Goal: Task Accomplishment & Management: Manage account settings

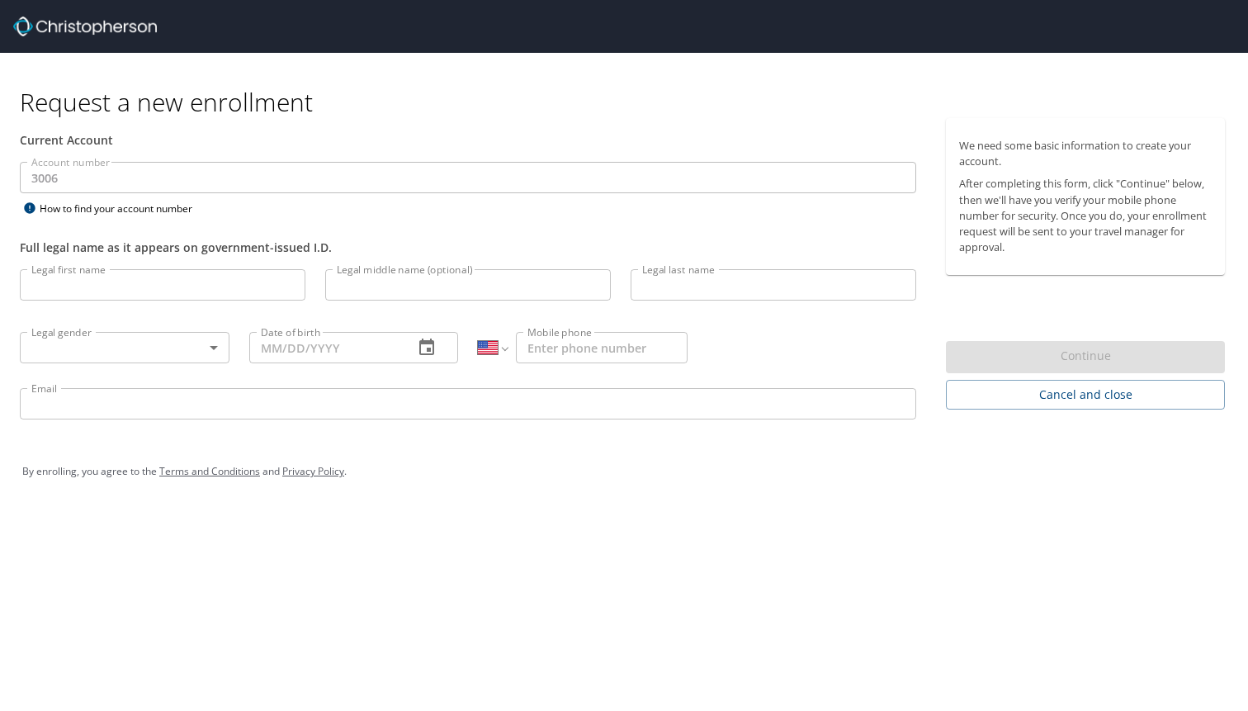
select select "US"
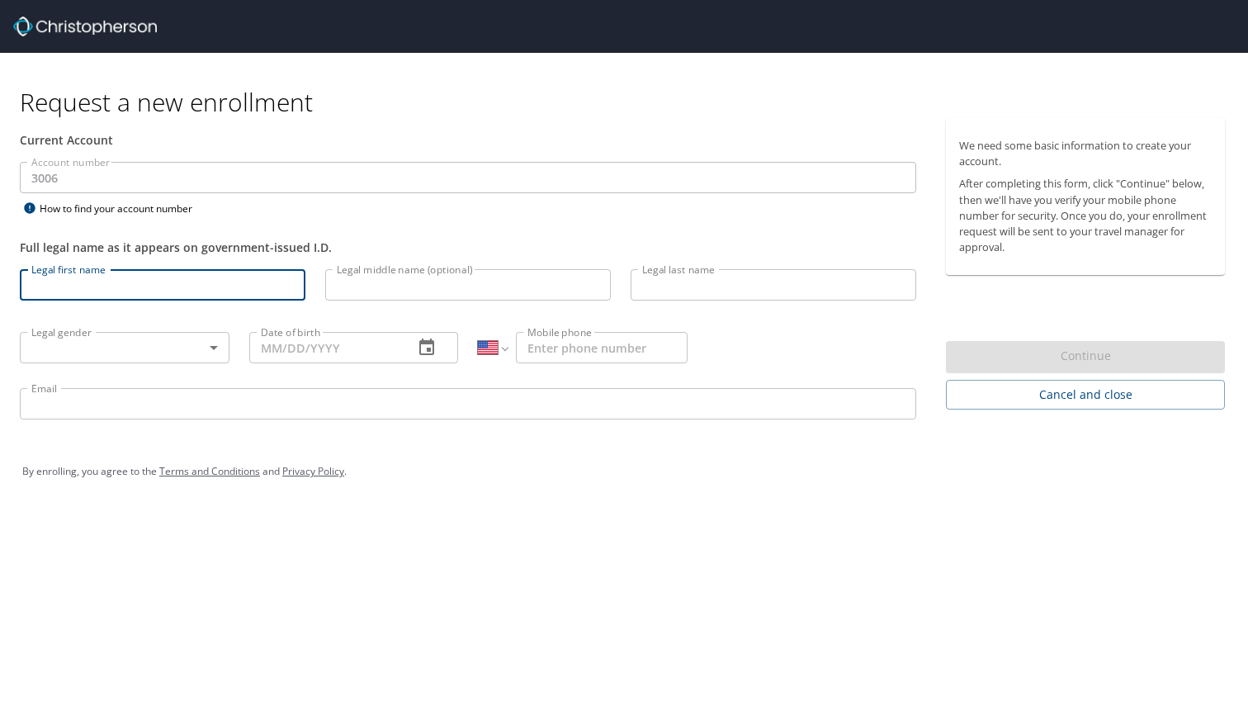
click at [126, 284] on input "Legal first name" at bounding box center [163, 284] width 286 height 31
type input "Jonathan"
click at [346, 286] on input "Legal middle name (optional)" at bounding box center [468, 284] width 286 height 31
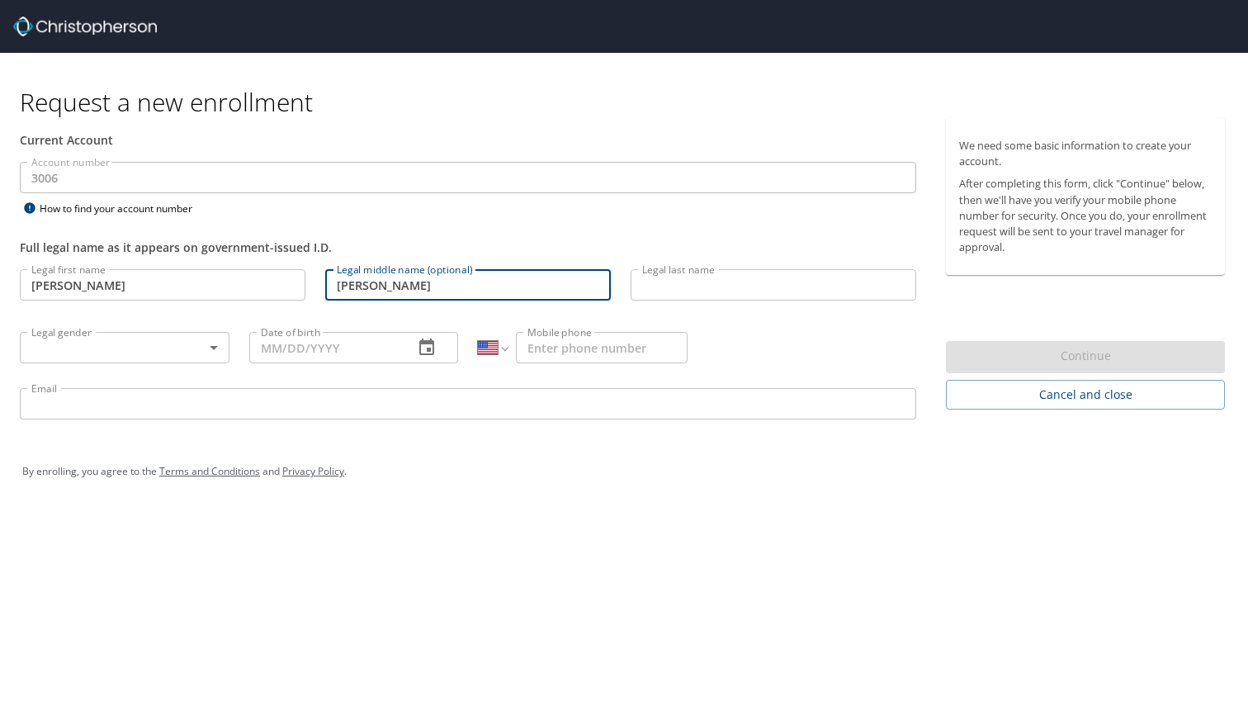
type input "Jay"
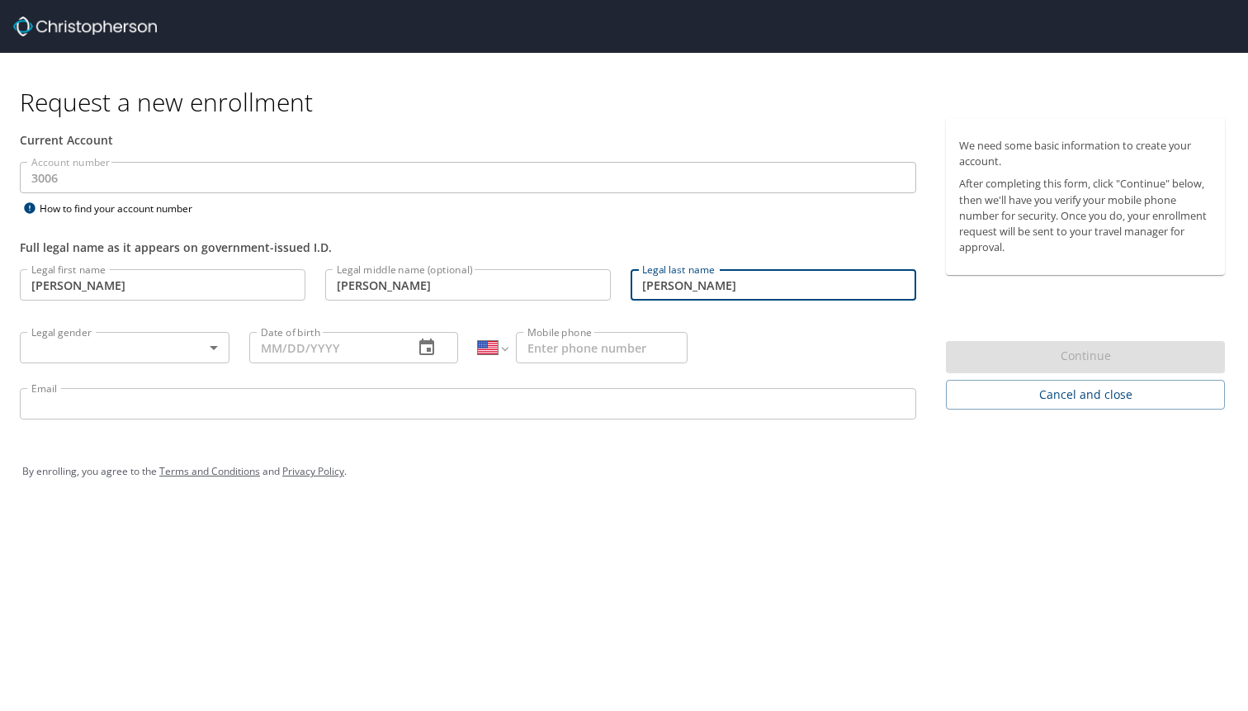
type input "Dana"
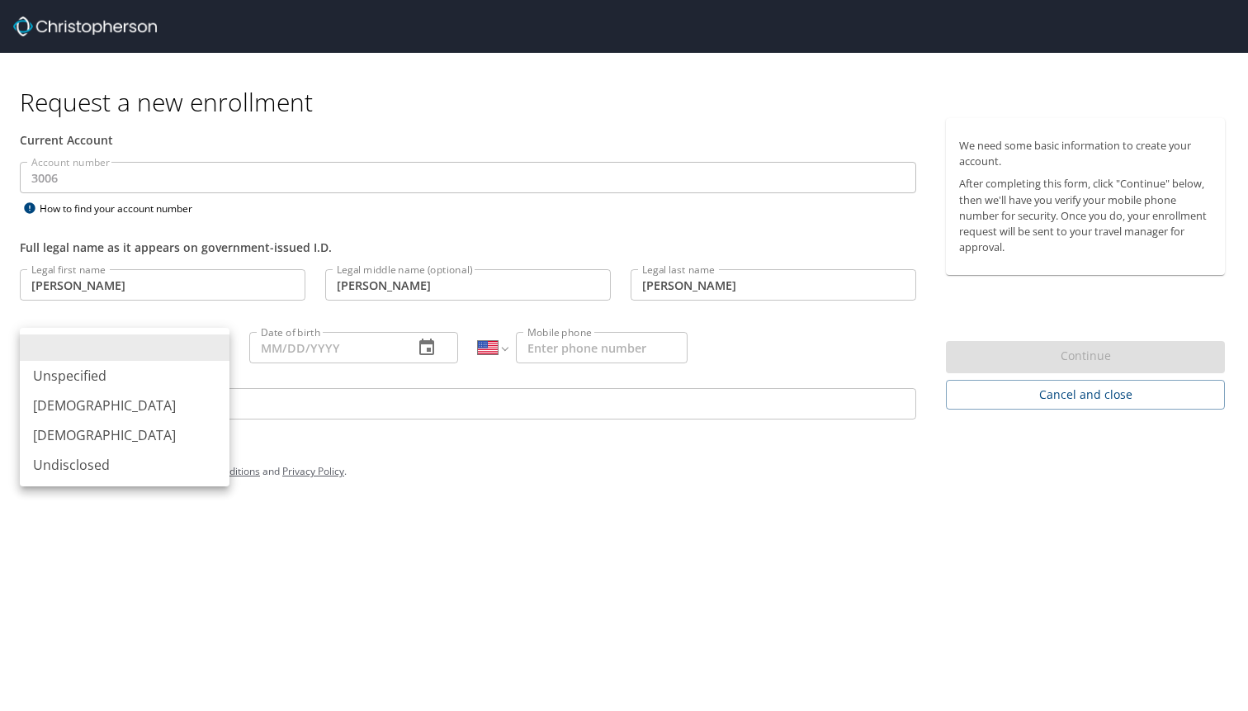
click at [149, 347] on body "Request a new enrollment Current Account Account number 3006 Account number How…" at bounding box center [624, 355] width 1248 height 711
click at [144, 411] on li "[DEMOGRAPHIC_DATA]" at bounding box center [125, 405] width 210 height 30
type input "[DEMOGRAPHIC_DATA]"
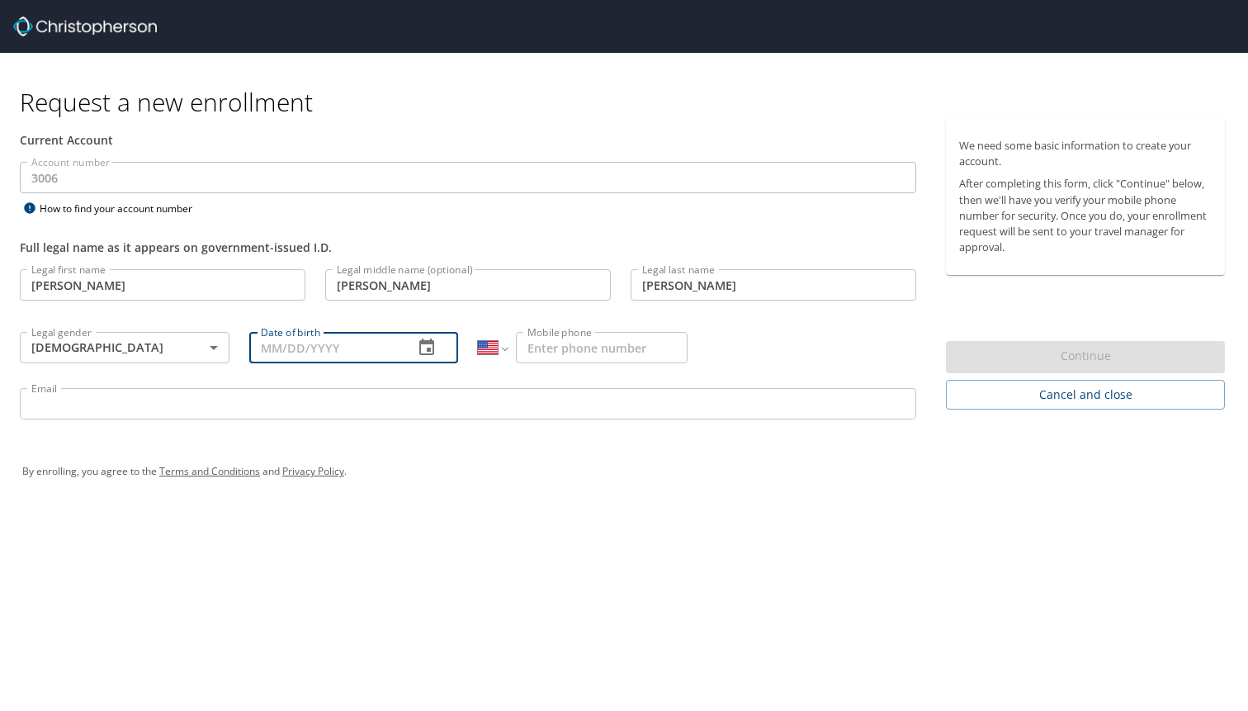
click at [309, 344] on input "Date of birth" at bounding box center [325, 347] width 152 height 31
type input "10/24/1988"
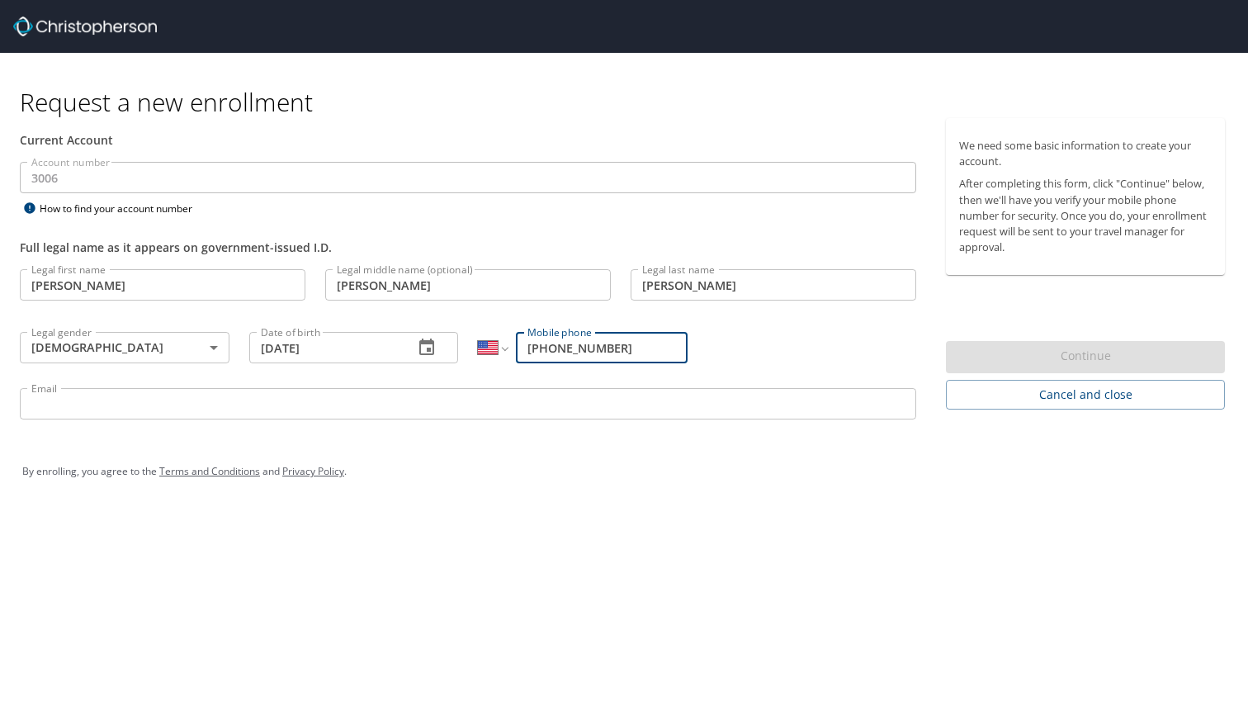
type input "[PHONE_NUMBER]"
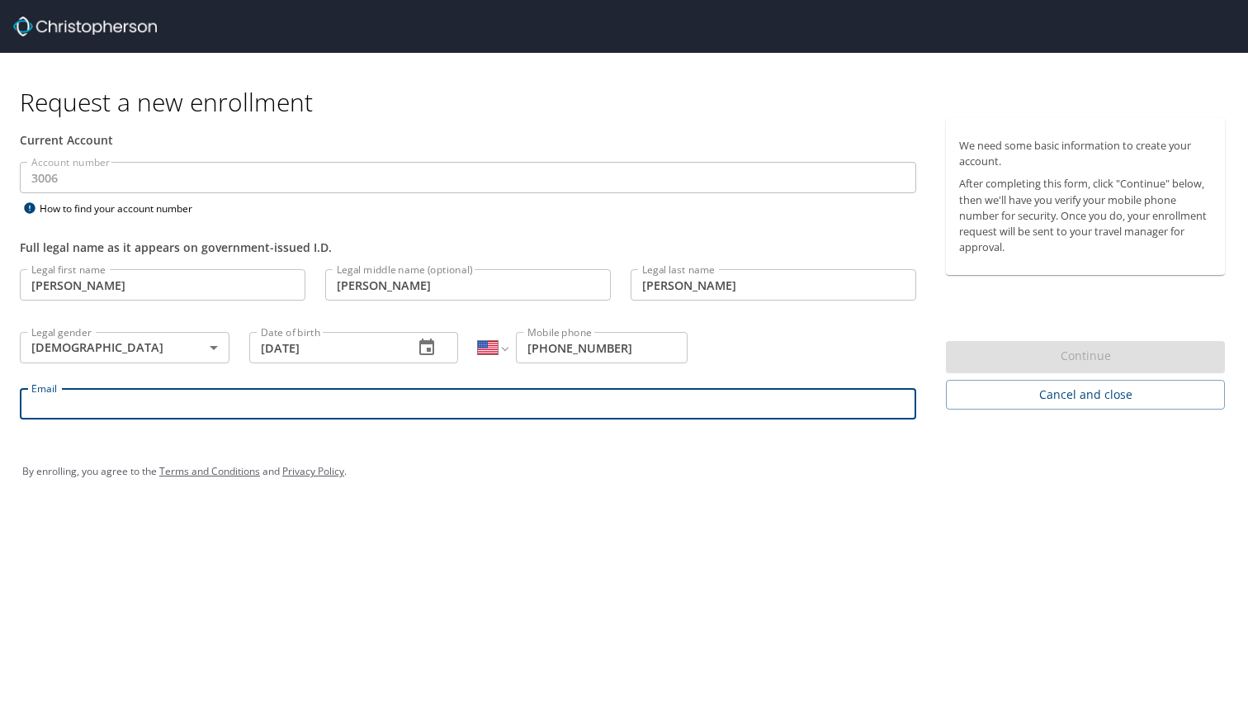
click at [108, 415] on input "Email" at bounding box center [468, 403] width 896 height 31
type input "jon_dana@msn.com"
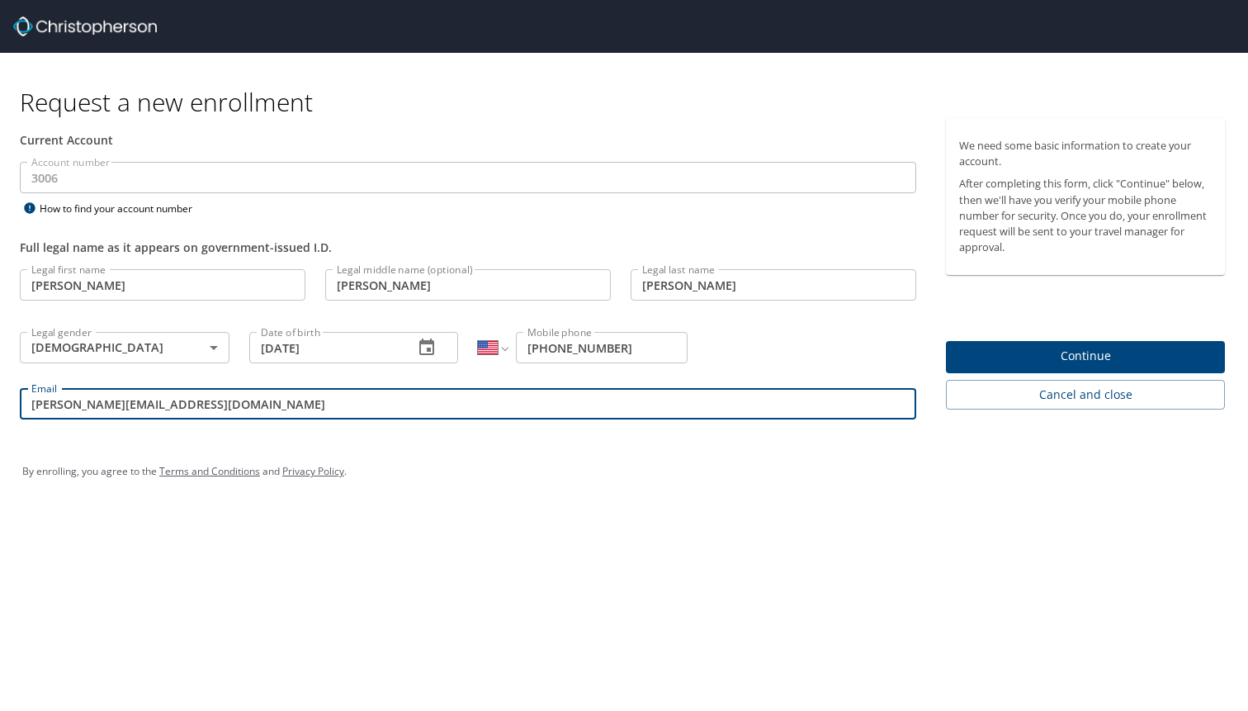
click at [416, 563] on div "Request a new enrollment Current Account Account number 3006 Account number How…" at bounding box center [624, 355] width 1248 height 711
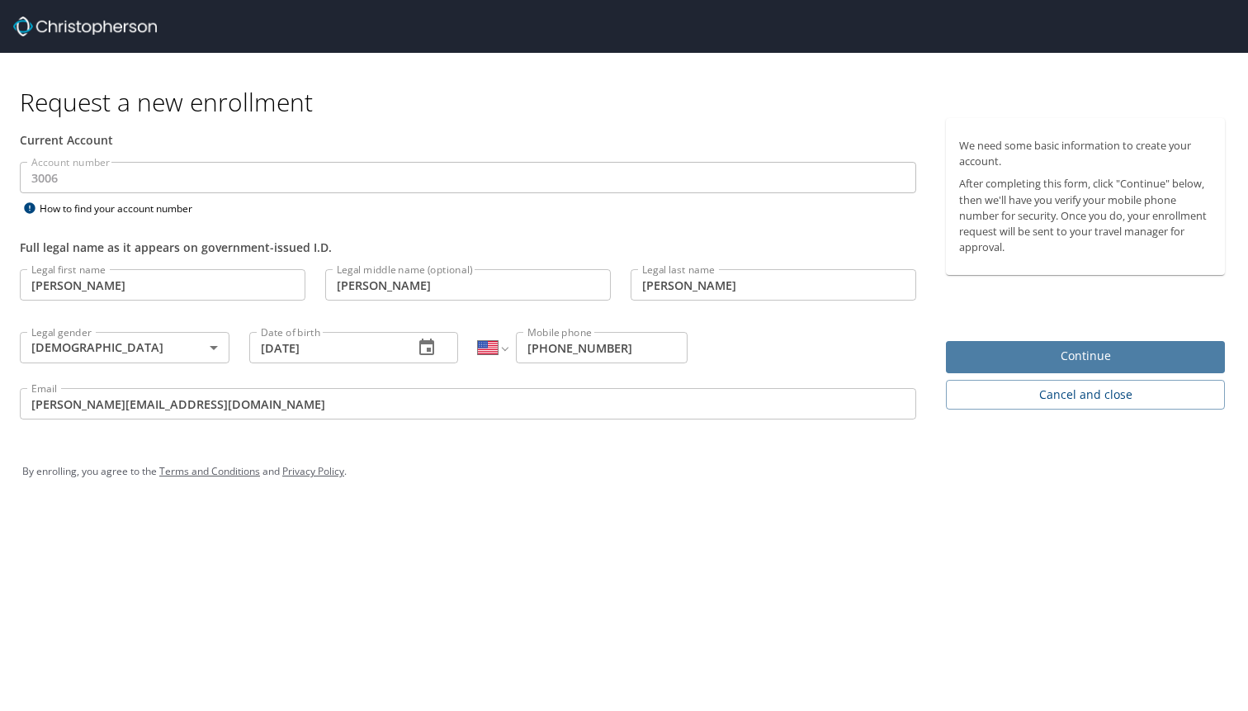
click at [1099, 365] on span "Continue" at bounding box center [1085, 356] width 253 height 21
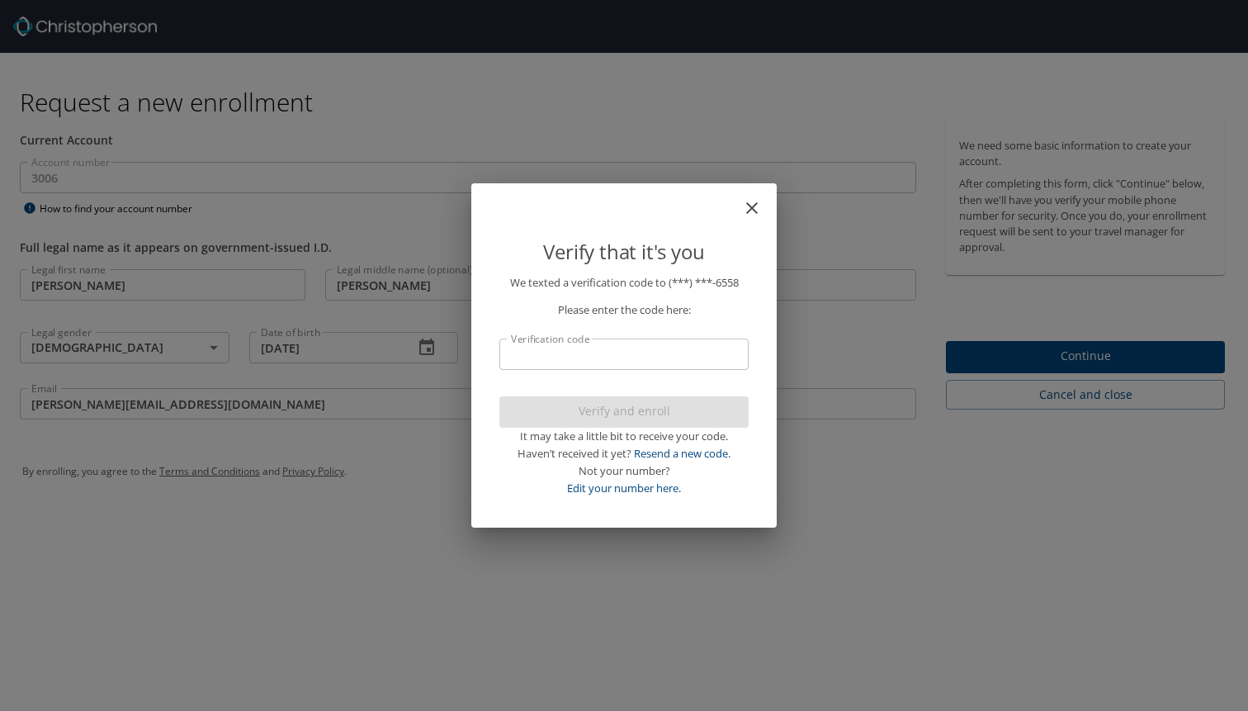
click at [623, 348] on input "Verification code" at bounding box center [623, 353] width 249 height 31
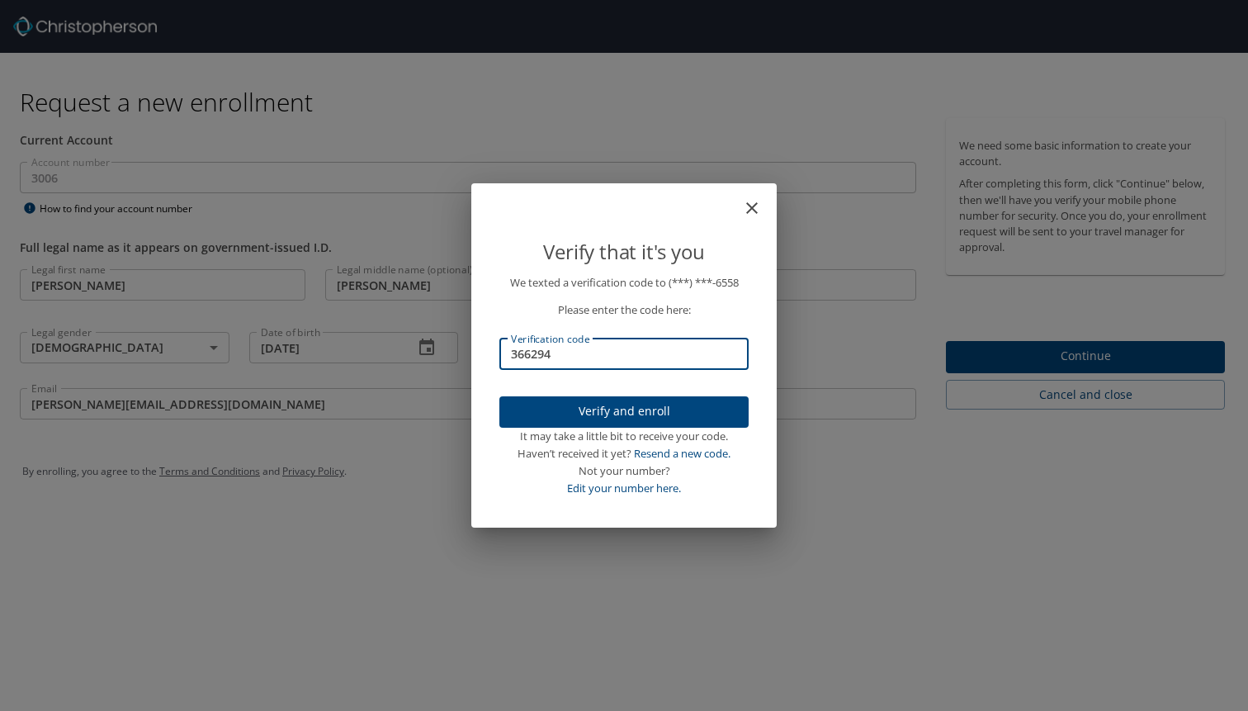
type input "366294"
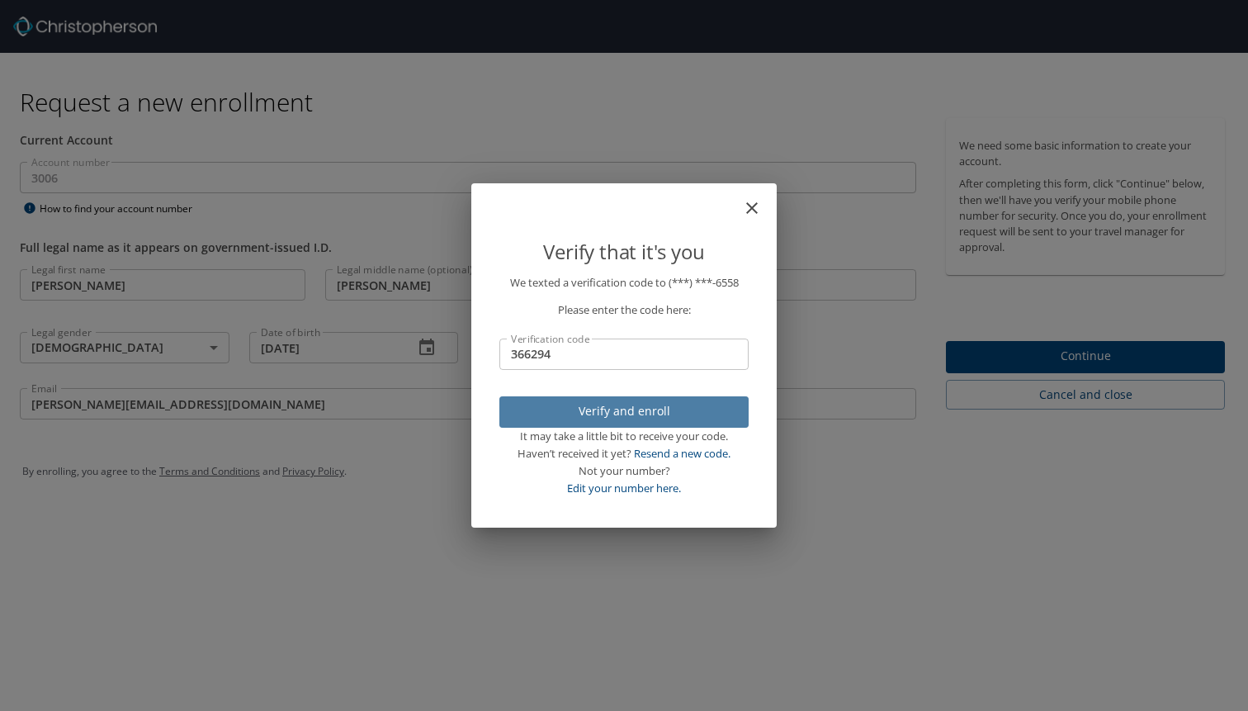
click at [629, 410] on span "Verify and enroll" at bounding box center [624, 411] width 223 height 21
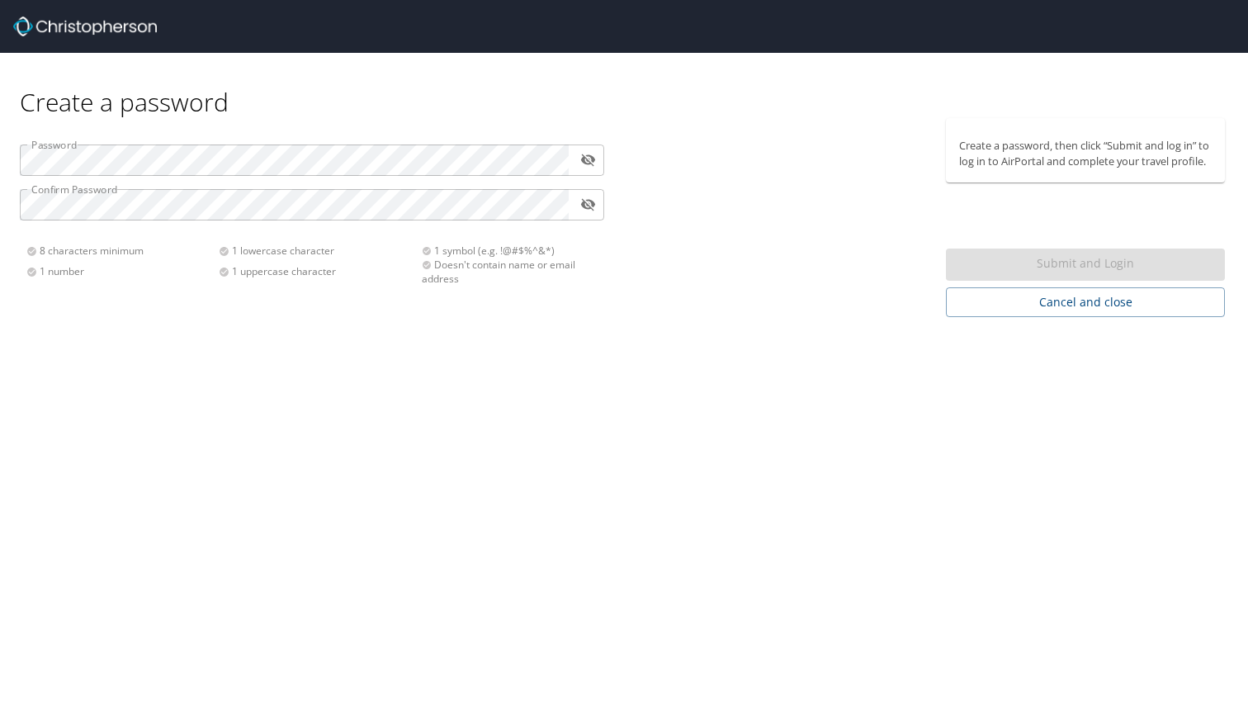
click at [194, 134] on div "Password ​ Confirm Password ​ 8 characters minimum 1 number 1 lowercase charact…" at bounding box center [312, 208] width 604 height 181
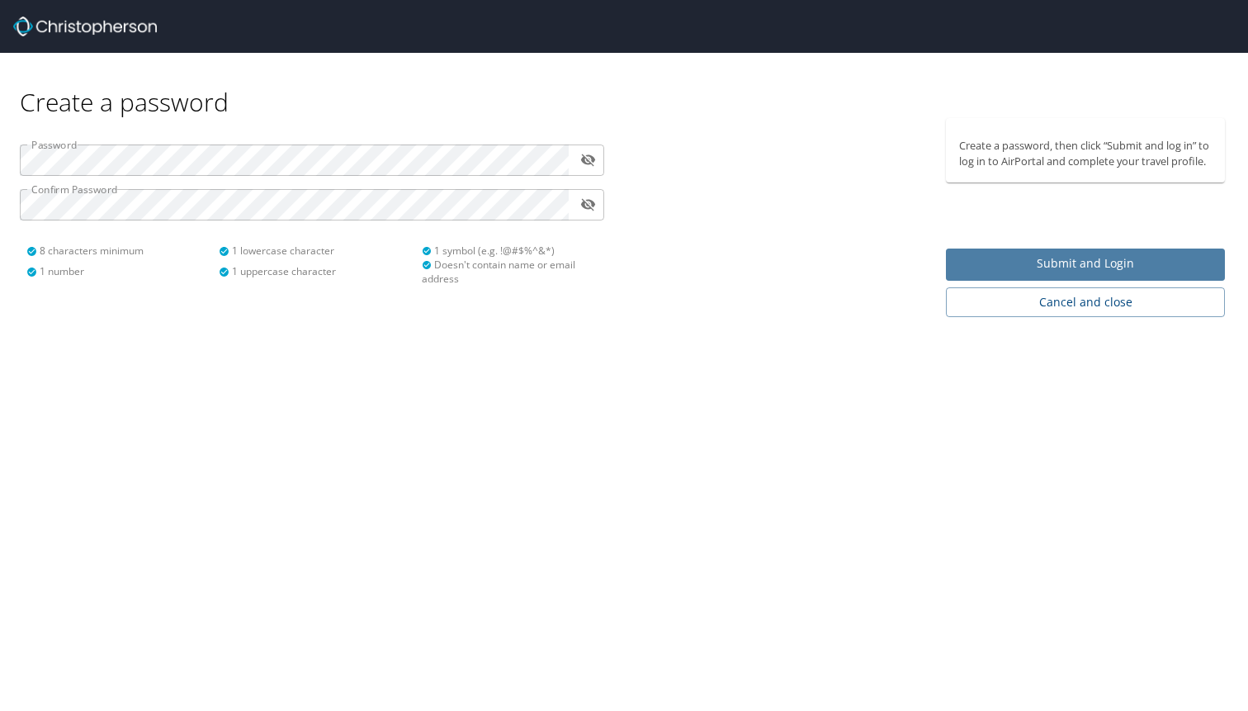
click at [1108, 264] on span "Submit and Login" at bounding box center [1085, 263] width 253 height 21
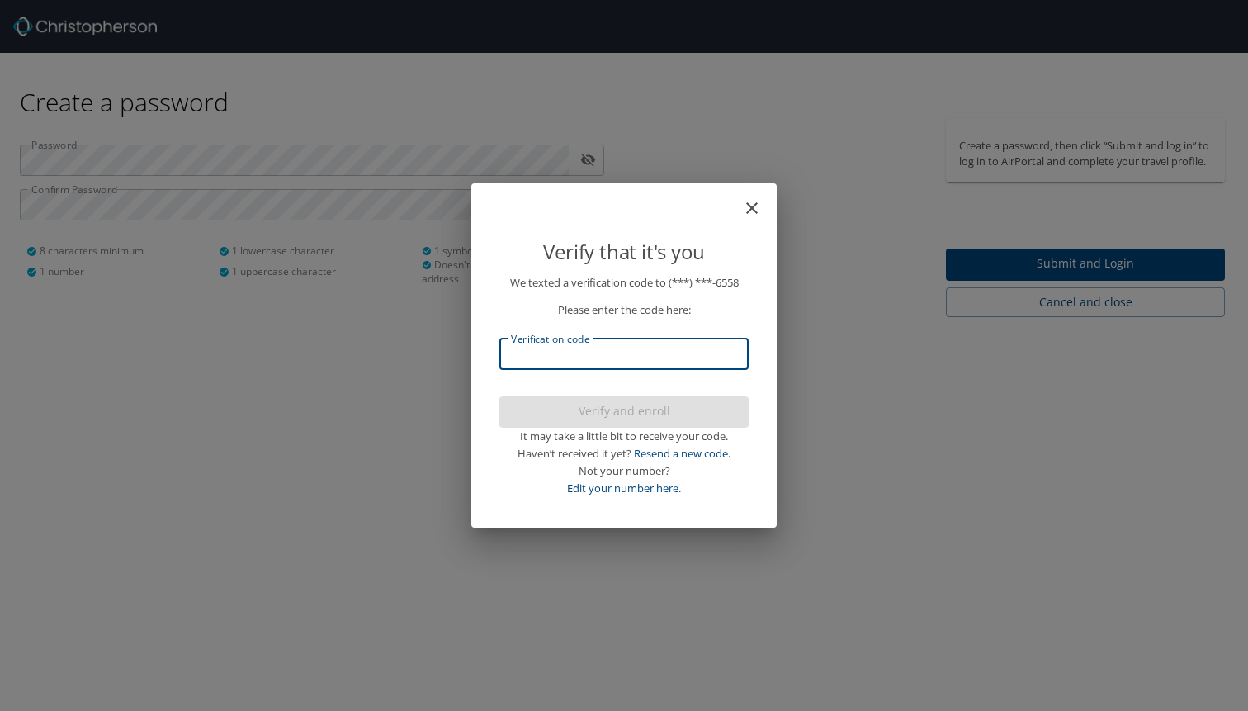
click at [552, 348] on input "Verification code" at bounding box center [623, 353] width 249 height 31
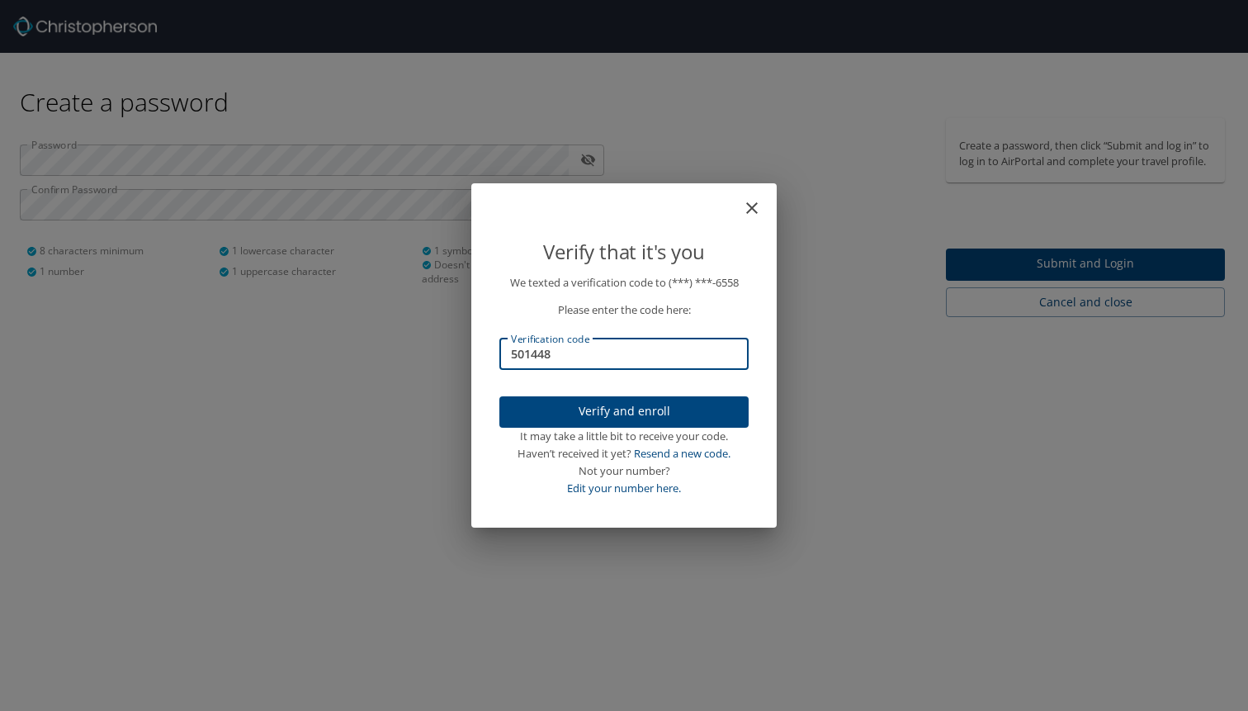
type input "501448"
click at [603, 399] on button "Verify and enroll" at bounding box center [623, 412] width 249 height 32
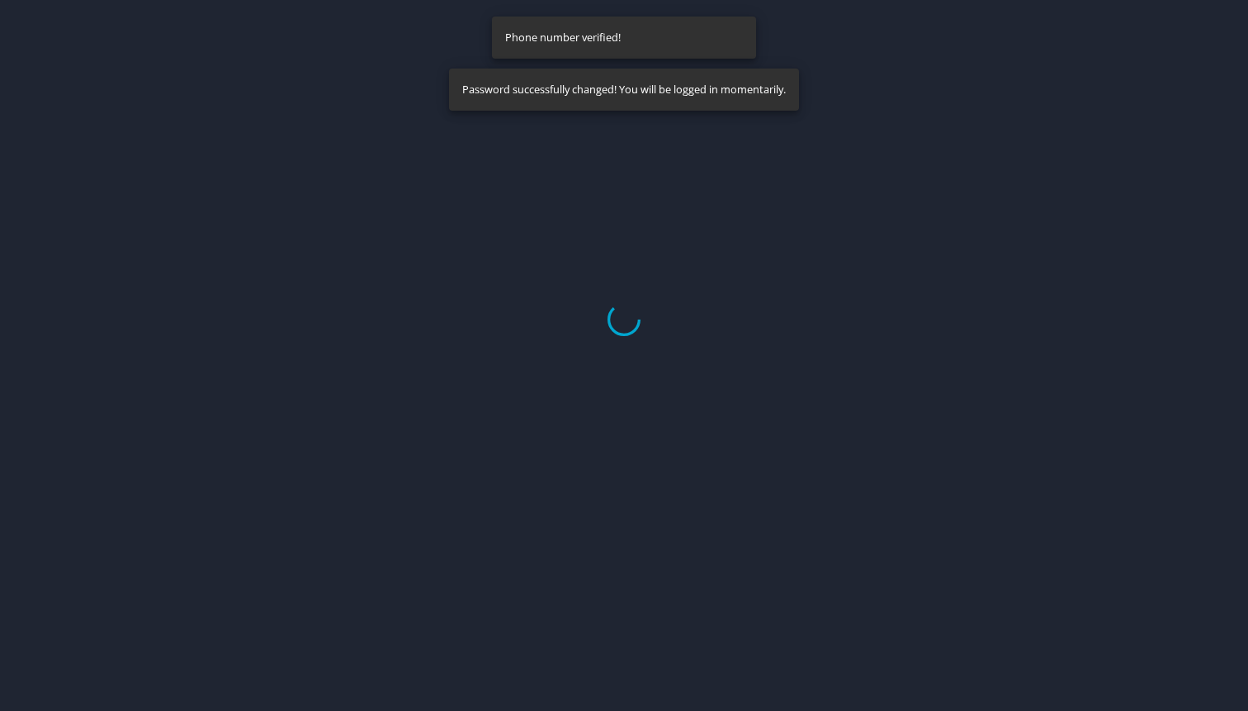
select select "US"
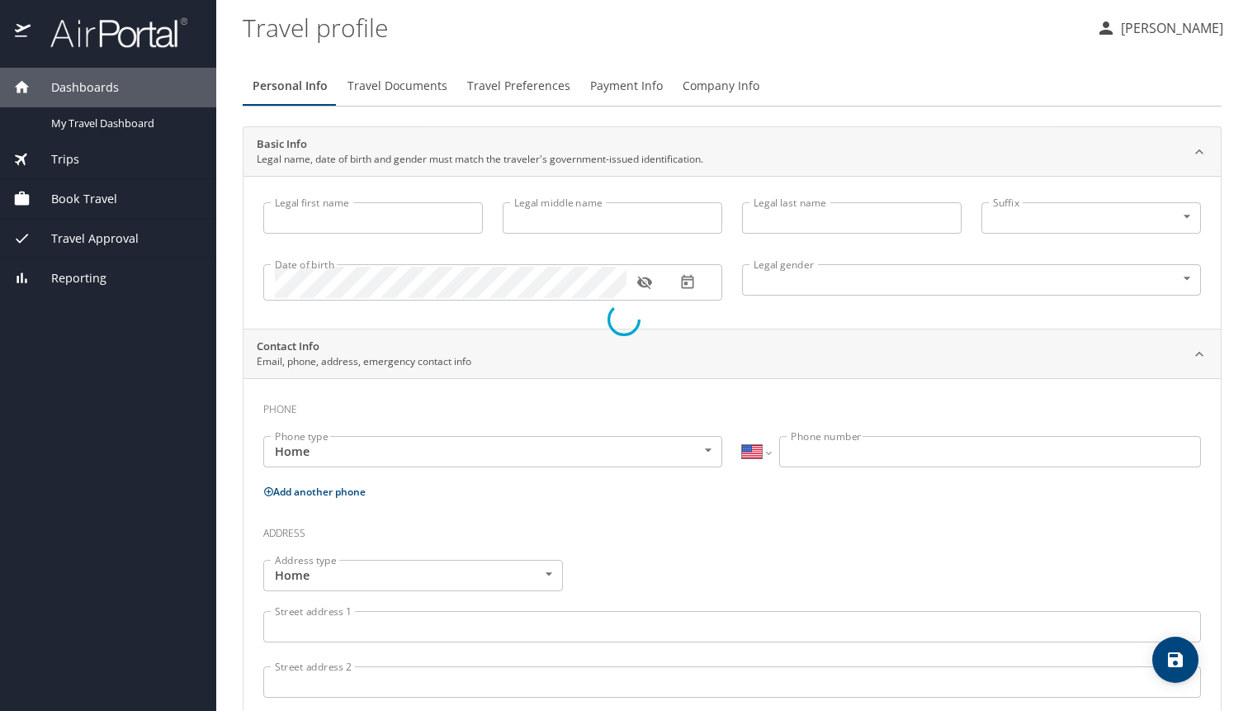
type input "[PERSON_NAME]"
type input "[DEMOGRAPHIC_DATA]"
select select "US"
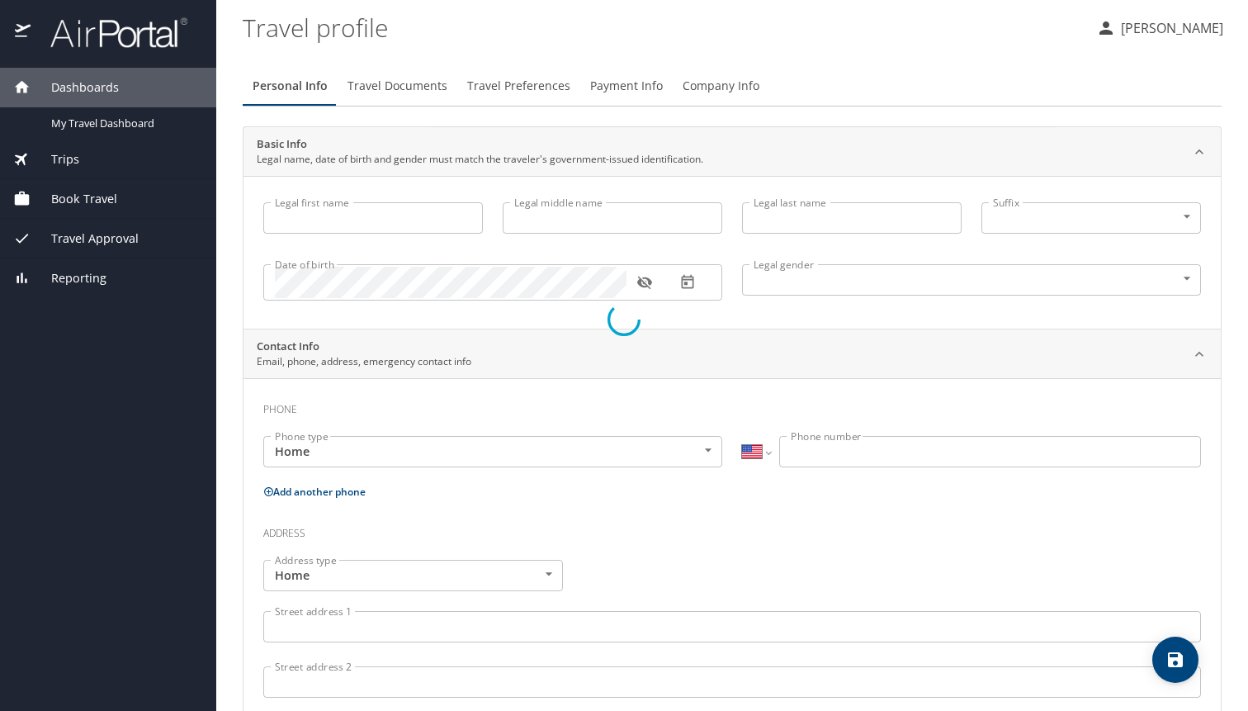
select select "US"
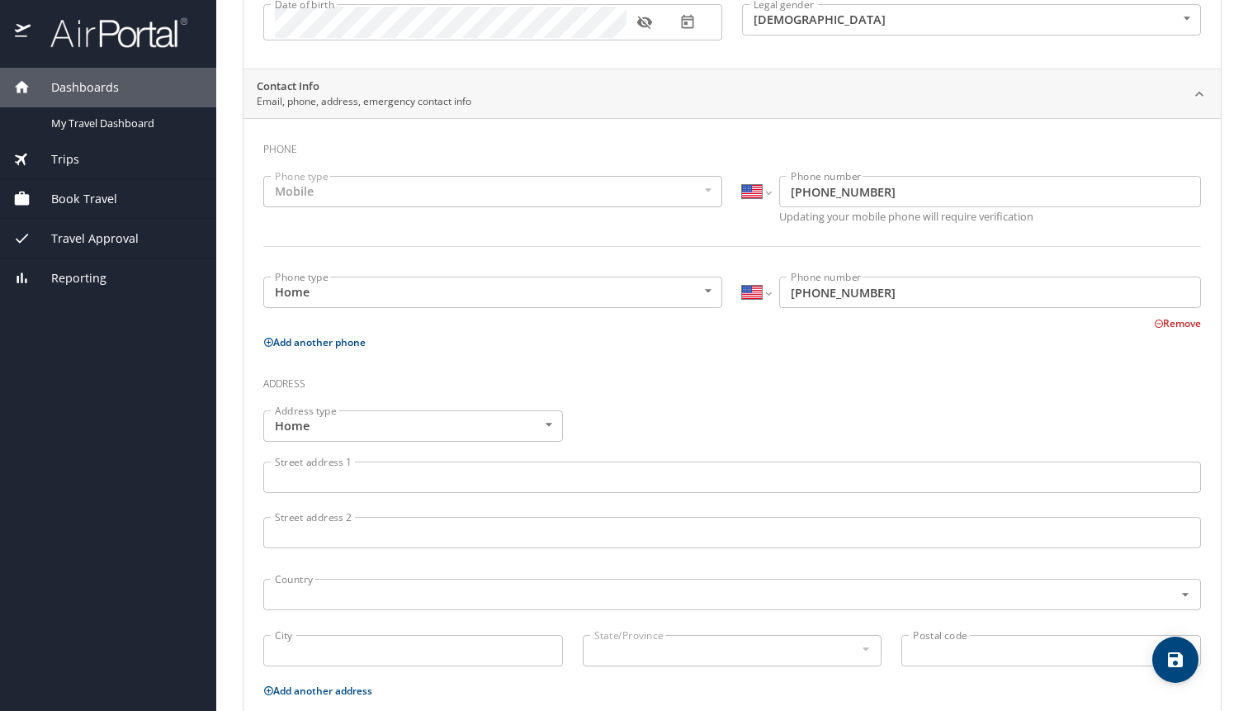
scroll to position [258, 0]
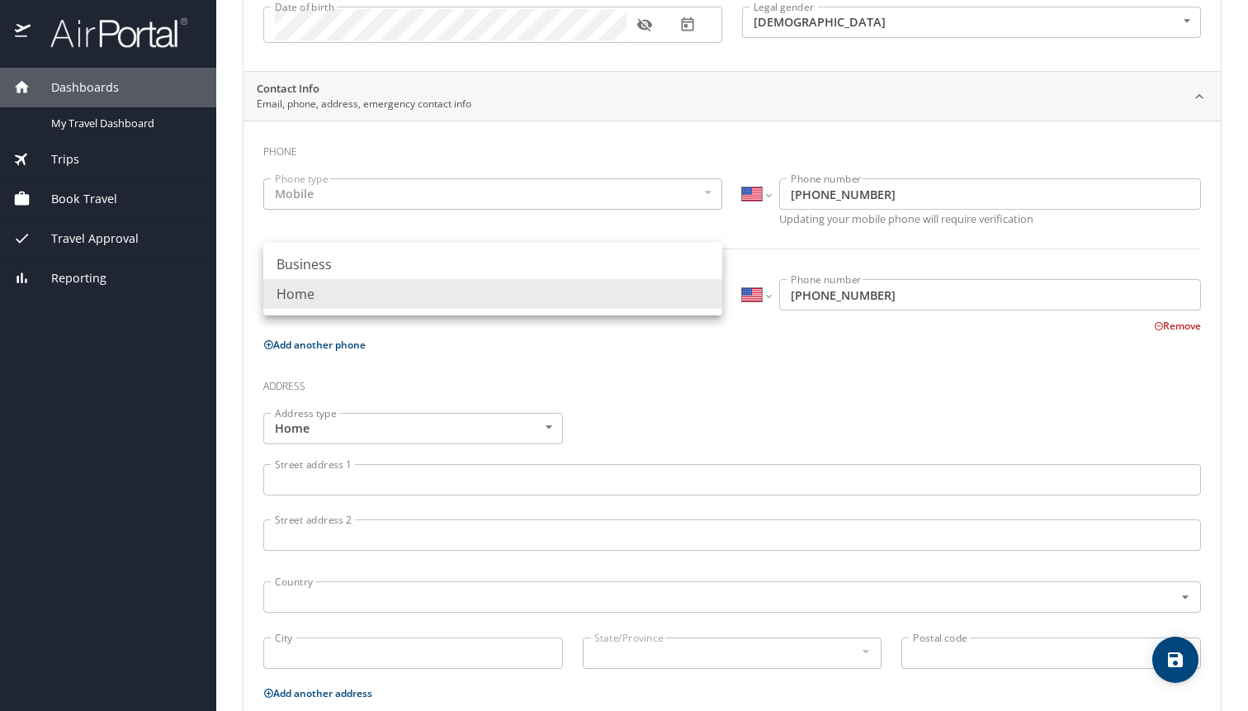
click at [361, 299] on body "Dashboards My Travel Dashboard Trips Current / Future Trips Past Trips Trips Mi…" at bounding box center [624, 355] width 1248 height 711
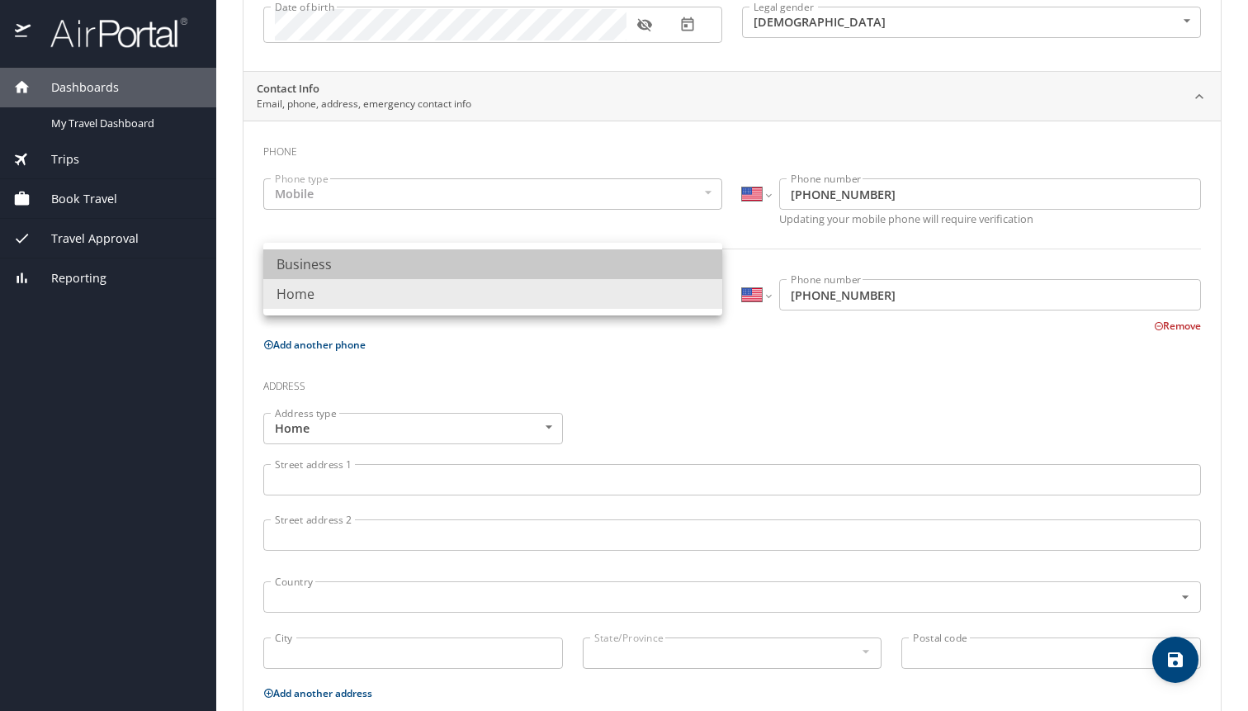
click at [352, 273] on li "Business" at bounding box center [492, 264] width 459 height 30
type input "Business"
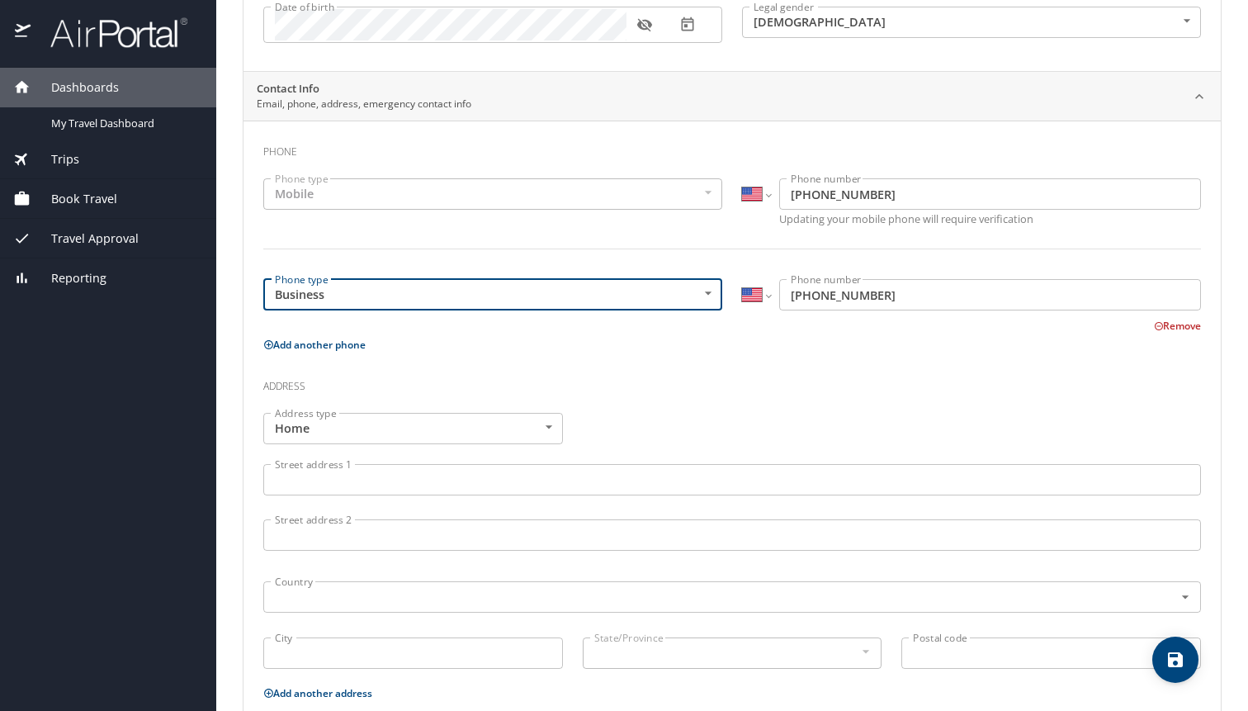
click at [530, 362] on div "Phone Phone type Mobile Mobile Phone type International [GEOGRAPHIC_DATA] [GEOG…" at bounding box center [732, 498] width 938 height 729
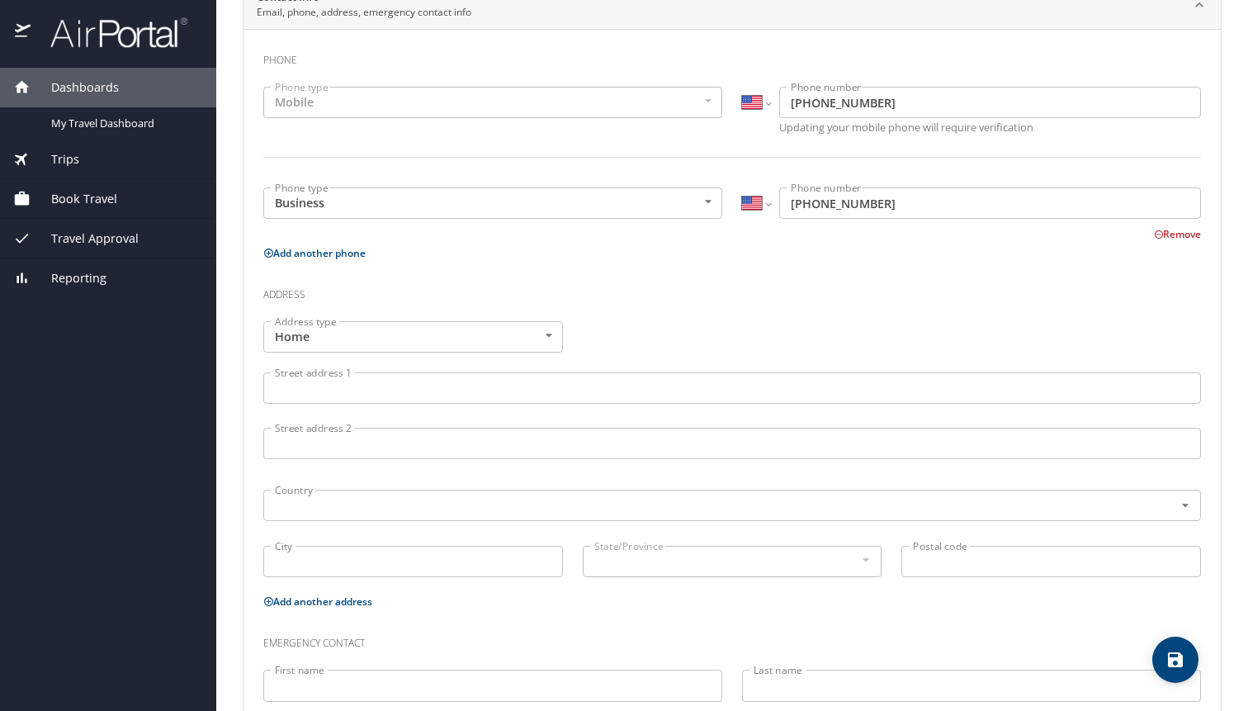
scroll to position [357, 0]
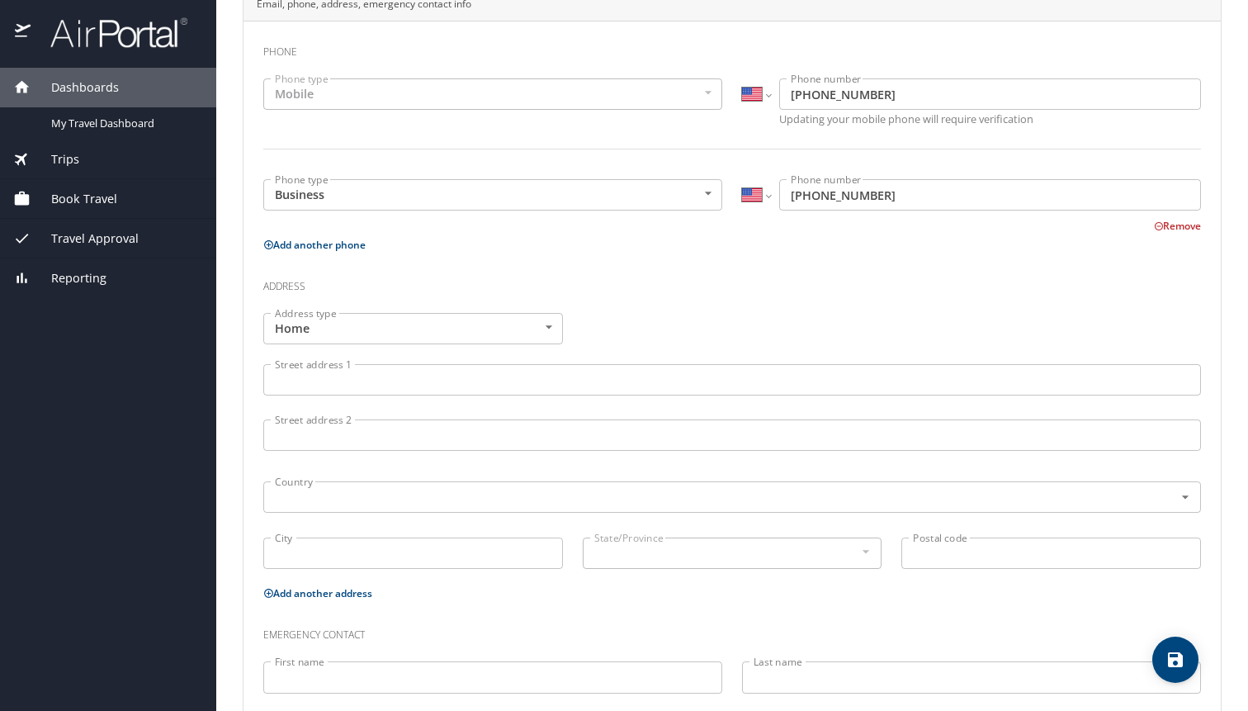
click at [385, 384] on input "Street address 1" at bounding box center [732, 379] width 938 height 31
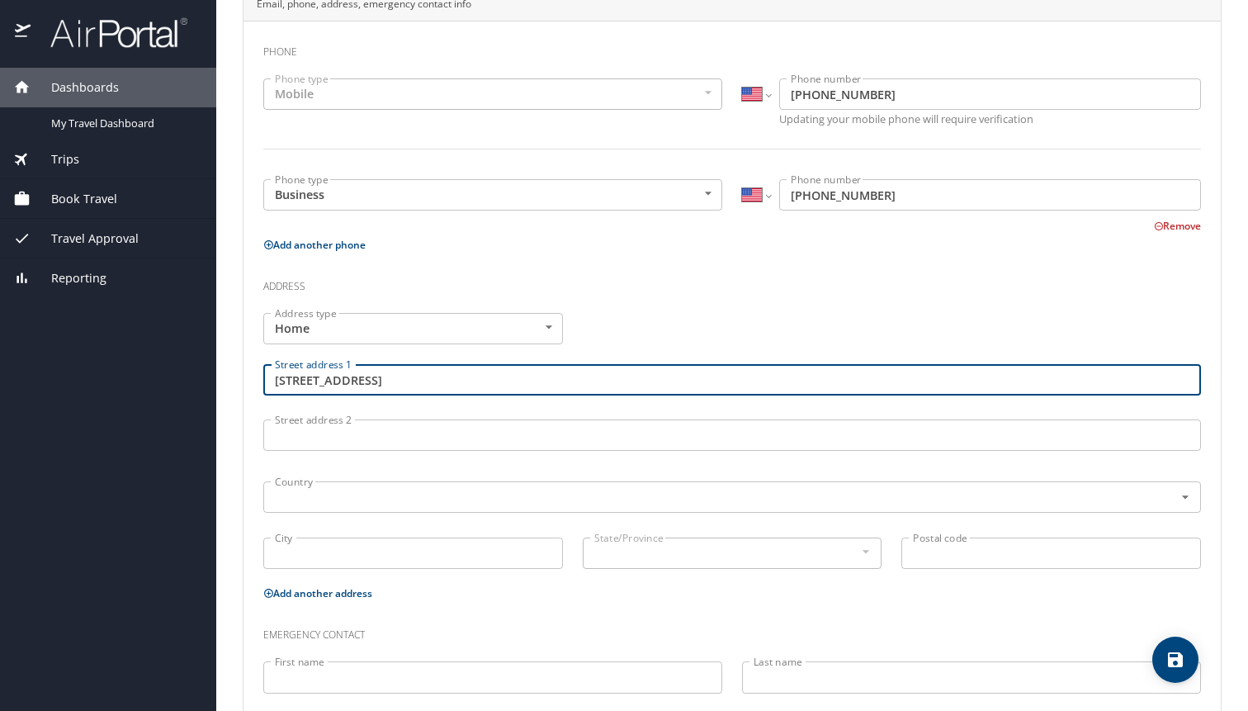
type input "[STREET_ADDRESS]"
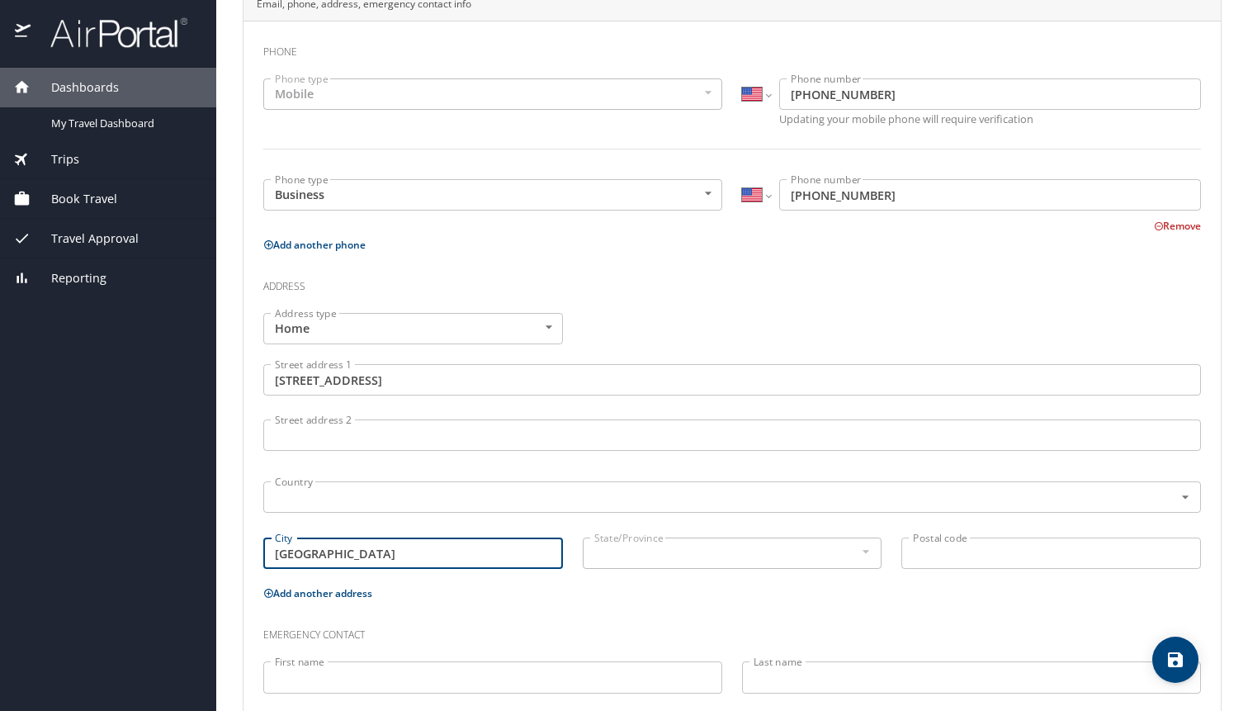
type input "[GEOGRAPHIC_DATA]"
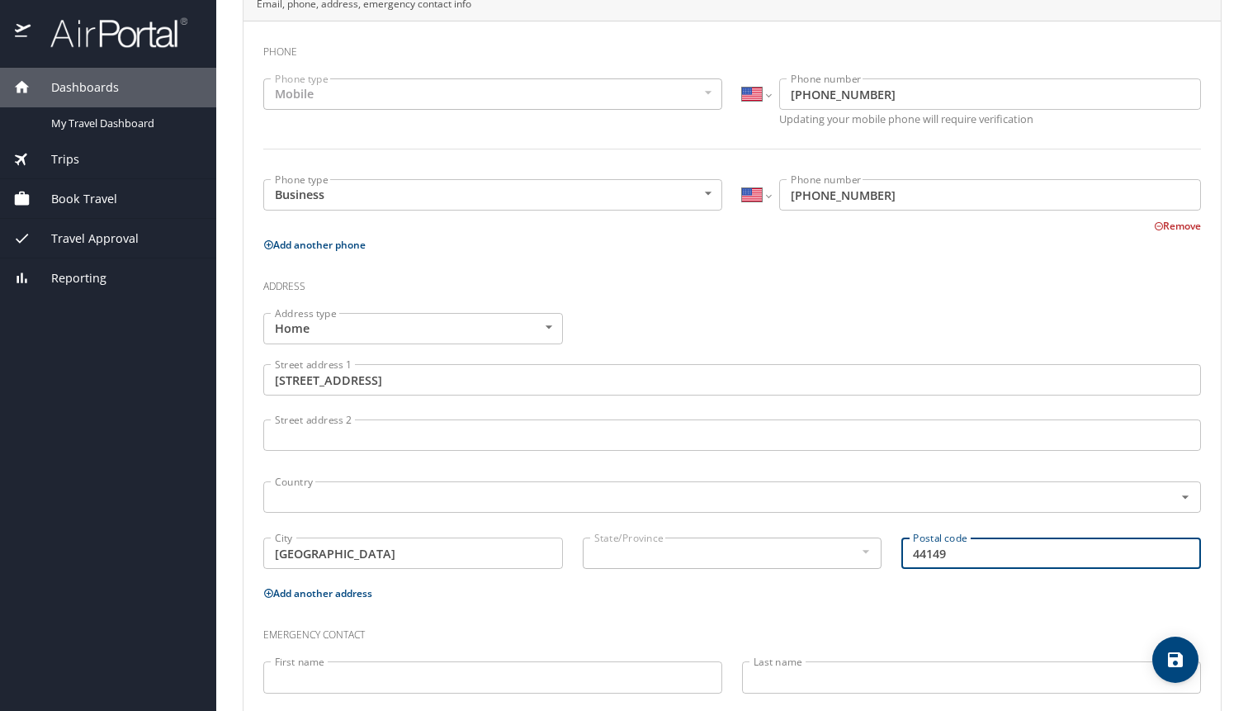
type input "44149"
click at [547, 607] on div "Emergency contact" at bounding box center [731, 629] width 957 height 45
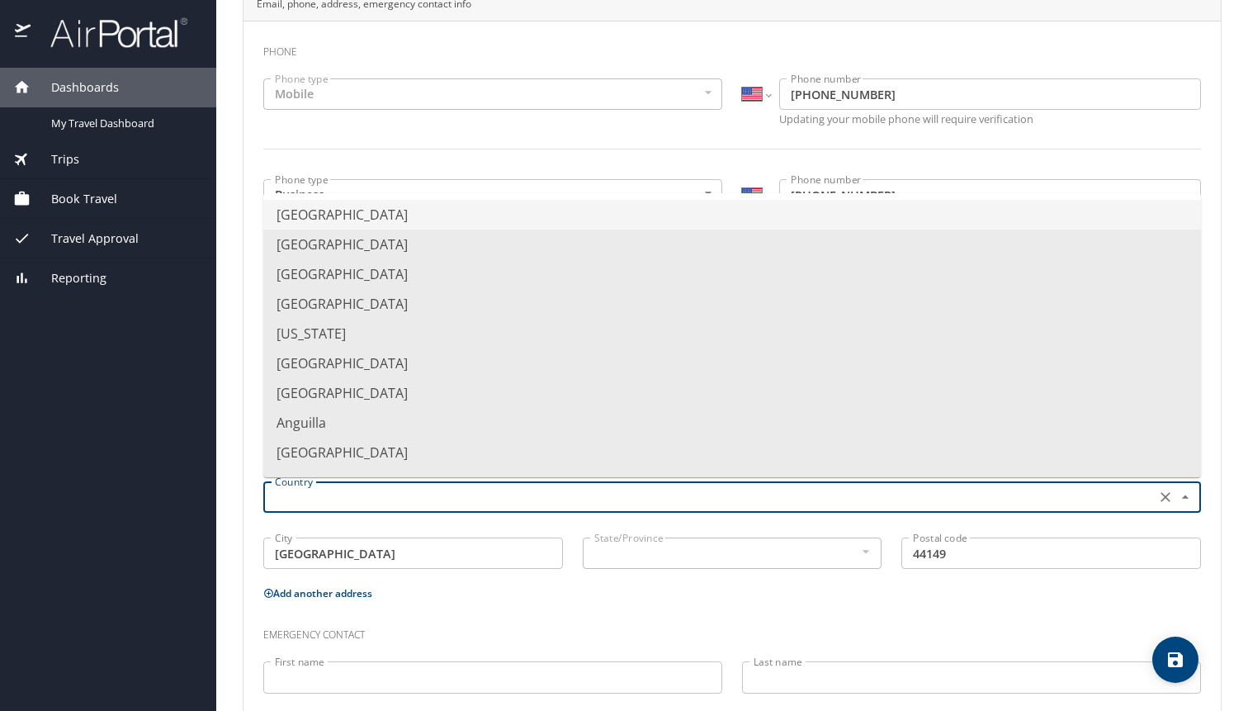
click at [316, 497] on input "text" at bounding box center [707, 496] width 879 height 21
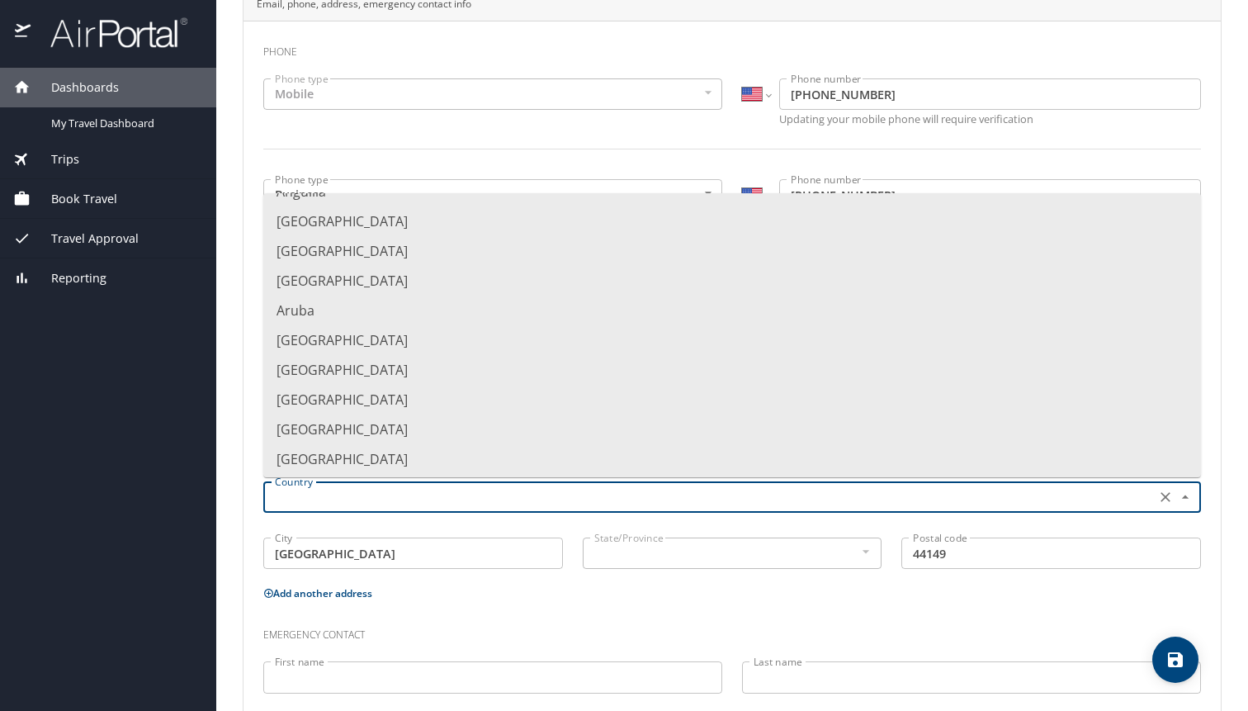
scroll to position [0, 0]
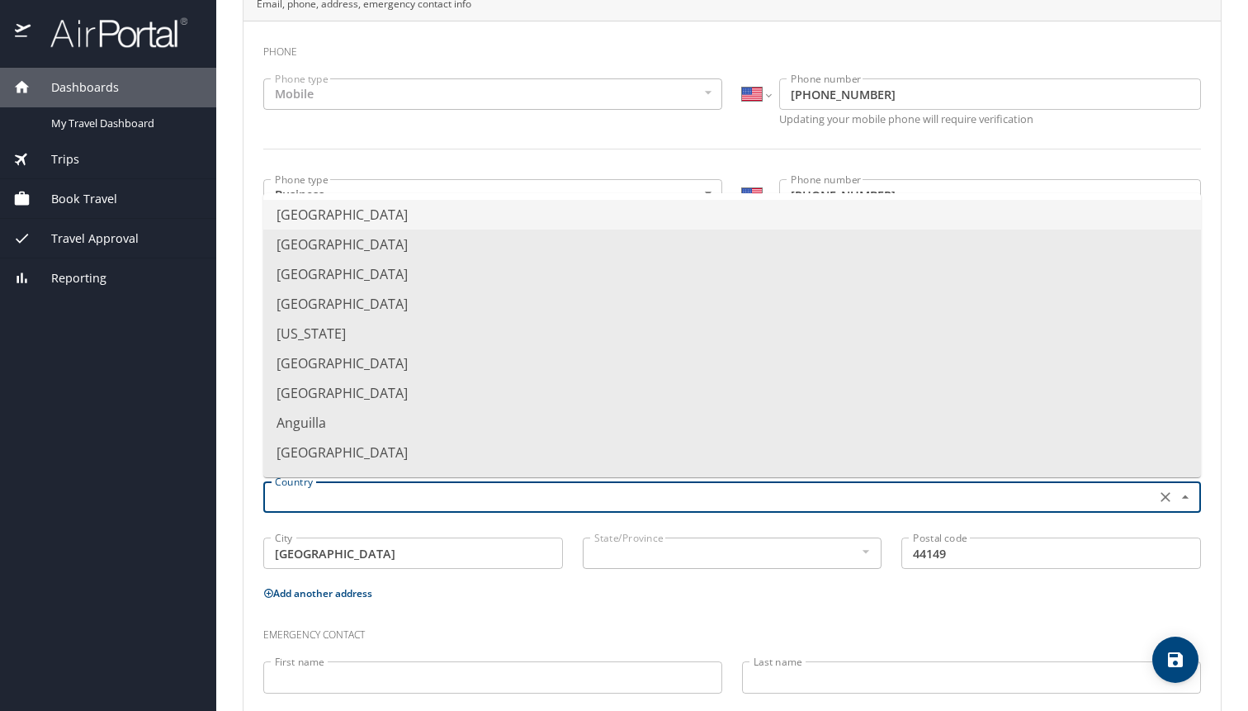
click at [327, 215] on li "[GEOGRAPHIC_DATA]" at bounding box center [732, 215] width 938 height 30
type input "[GEOGRAPHIC_DATA]"
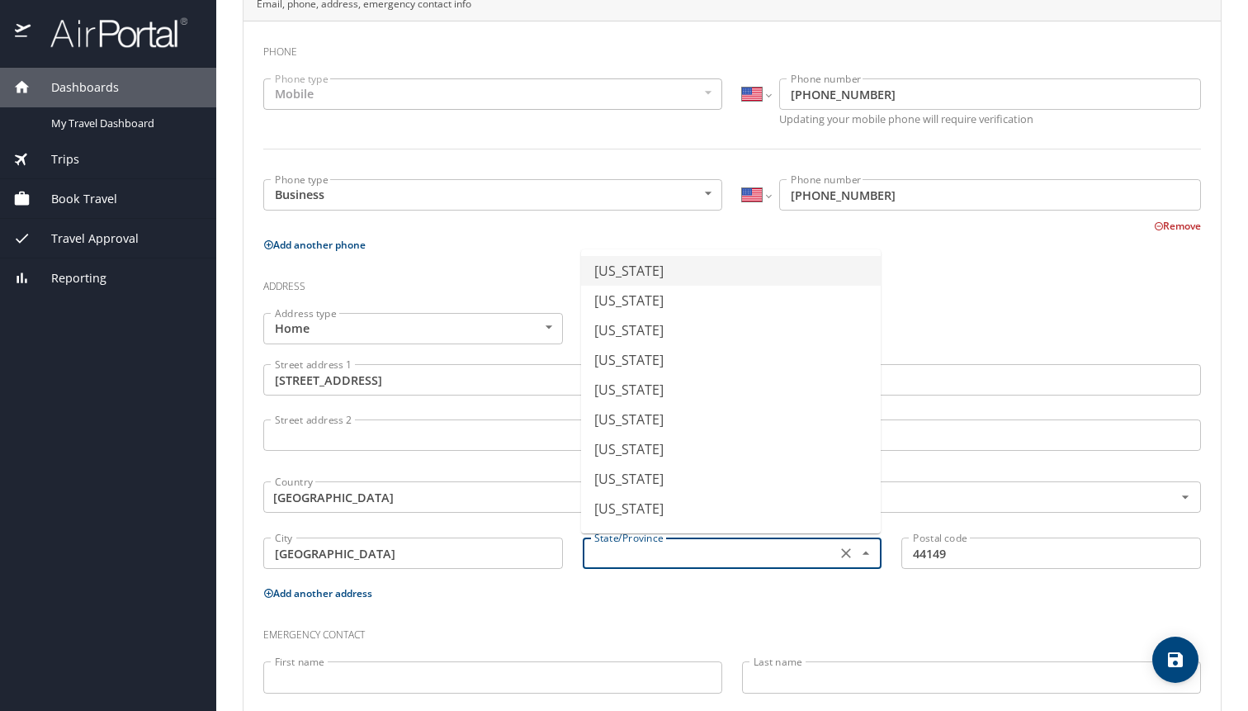
click at [631, 557] on input "text" at bounding box center [708, 552] width 241 height 21
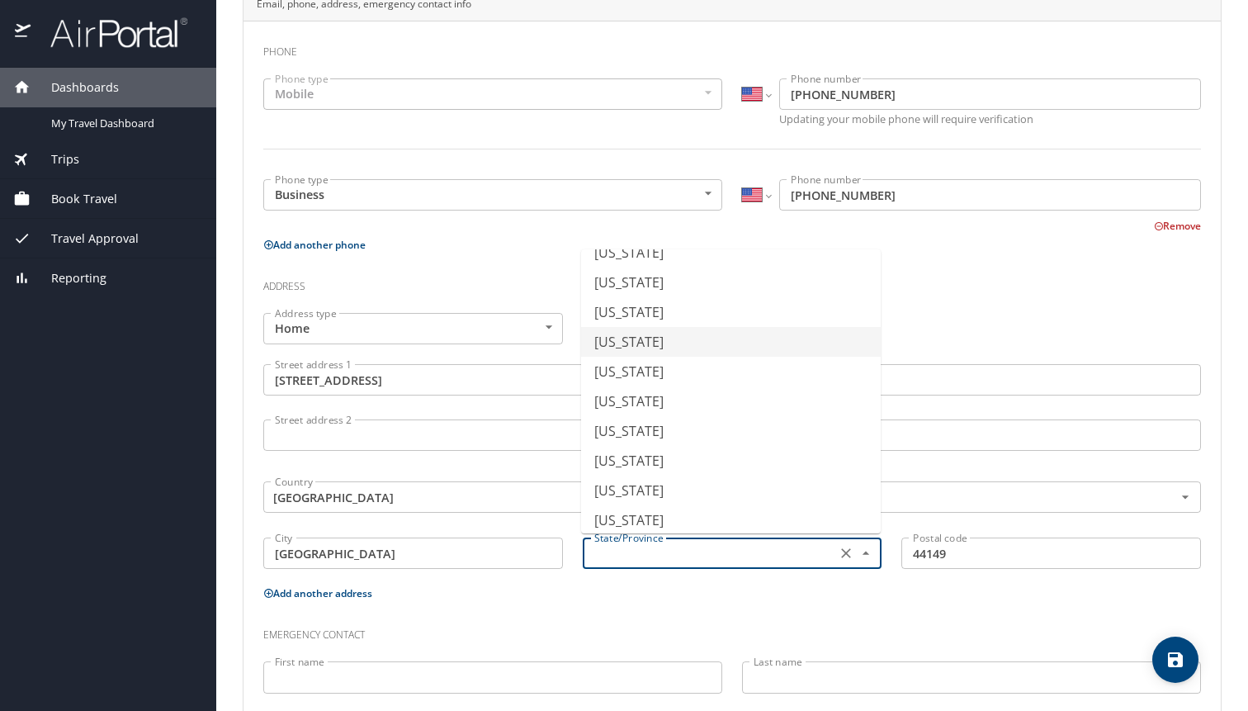
scroll to position [894, 0]
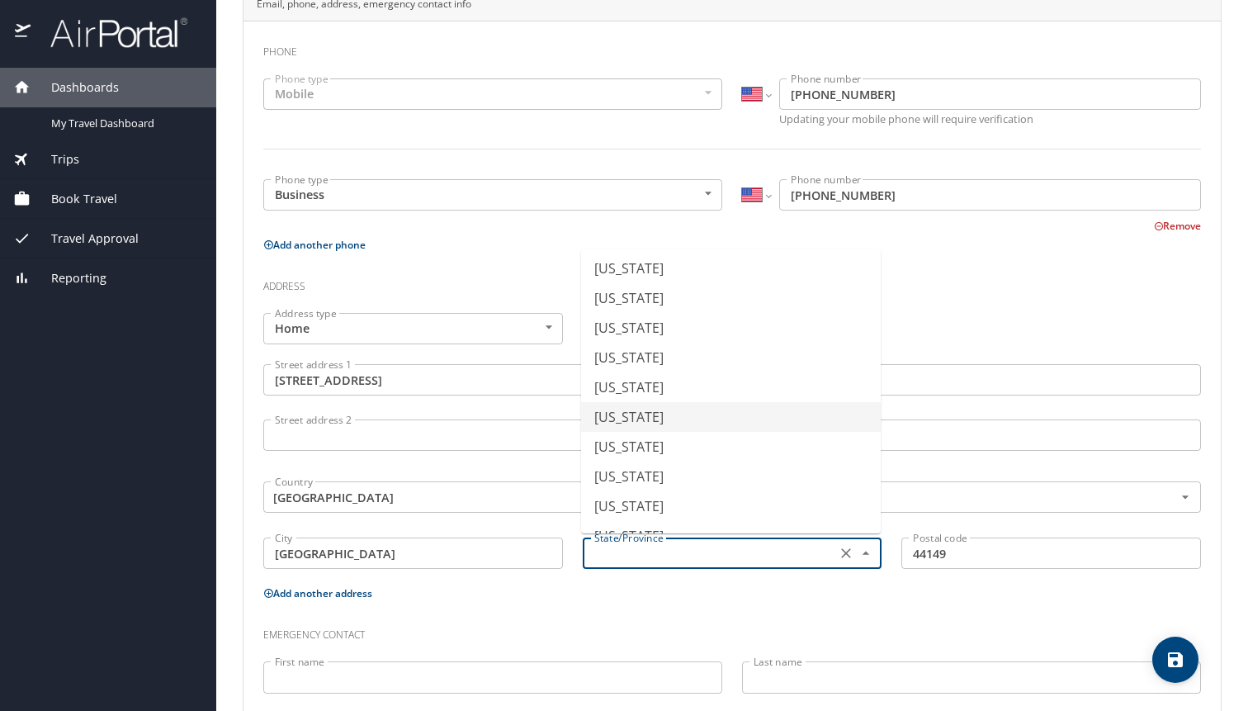
click at [626, 418] on li "[US_STATE]" at bounding box center [731, 417] width 300 height 30
type input "[US_STATE]"
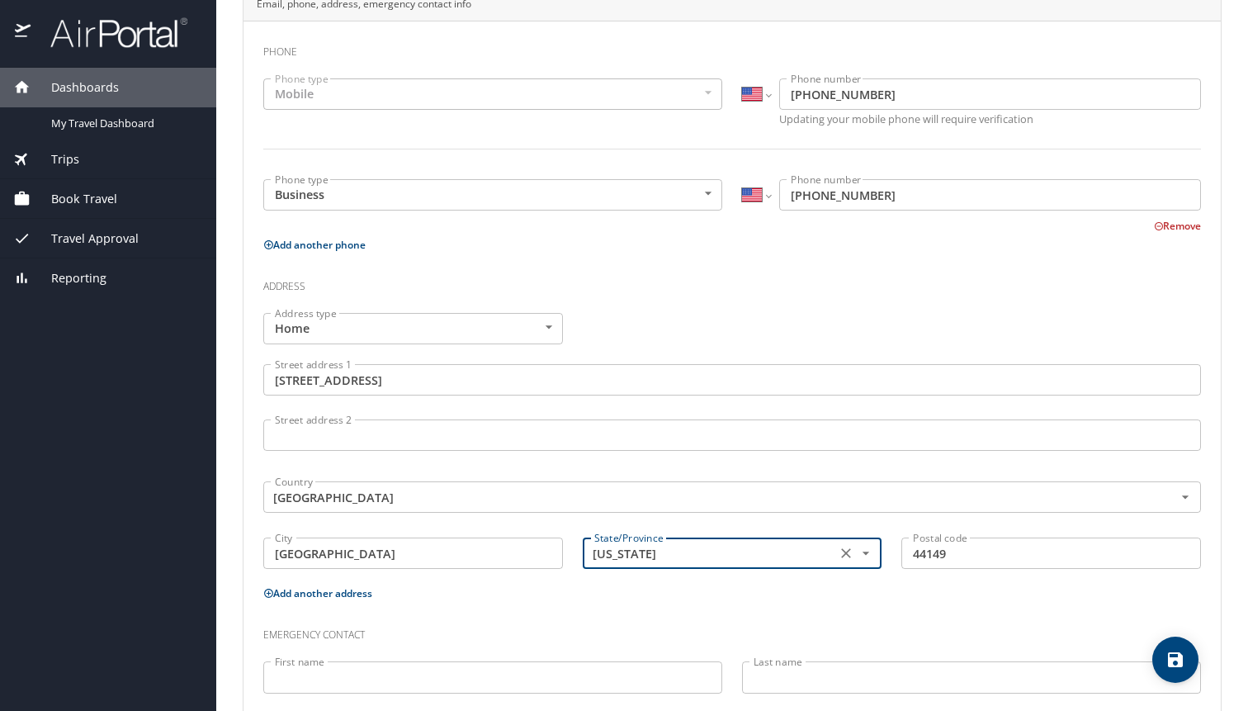
scroll to position [448, 0]
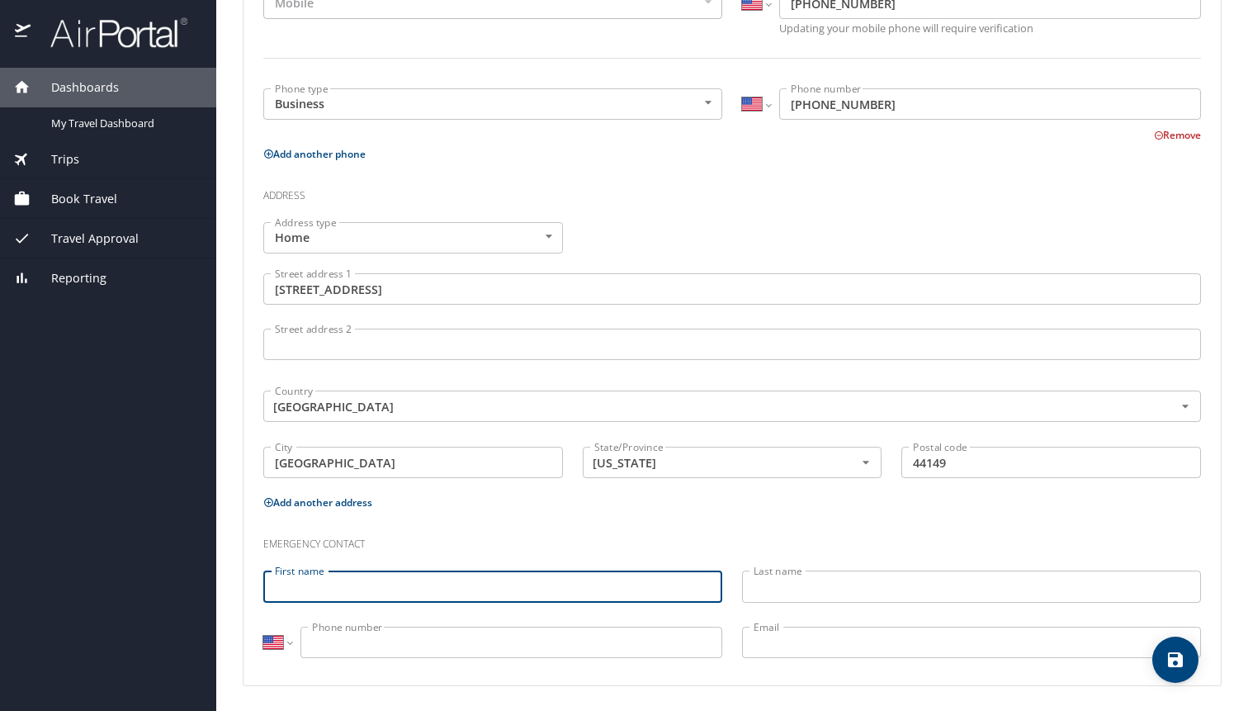
click at [426, 587] on input "First name" at bounding box center [492, 585] width 459 height 31
type input "Kalie"
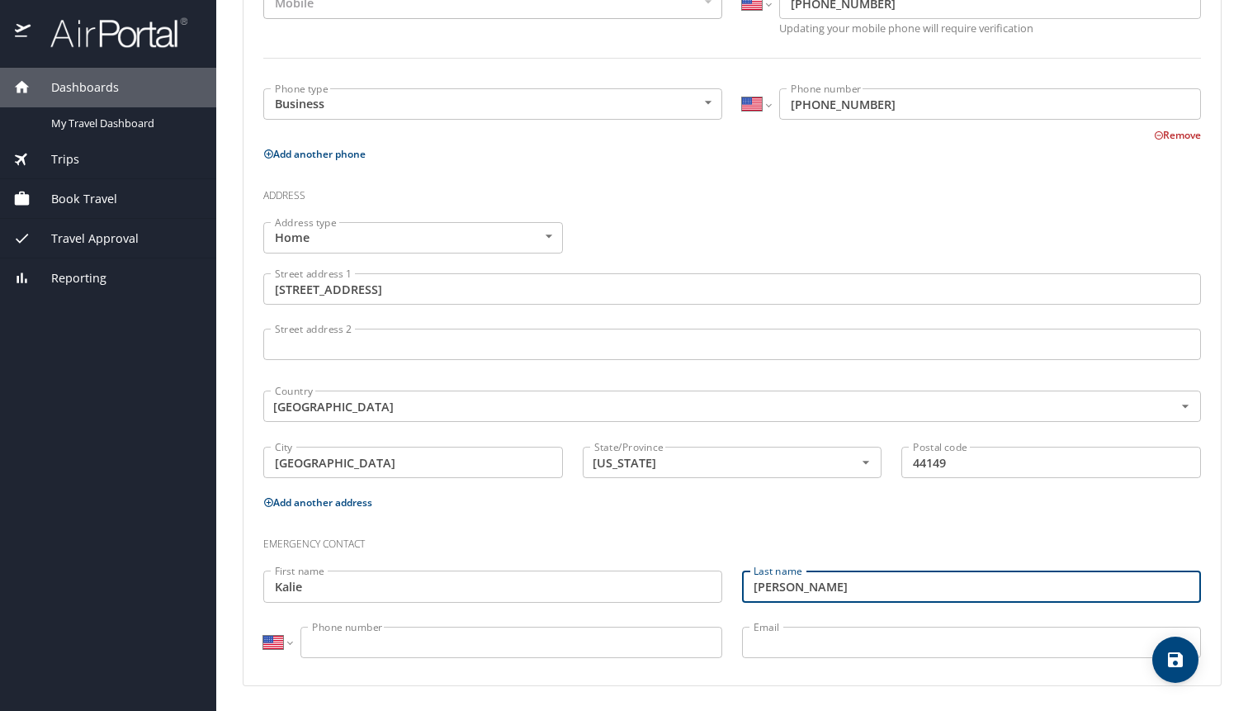
type input "[PERSON_NAME]"
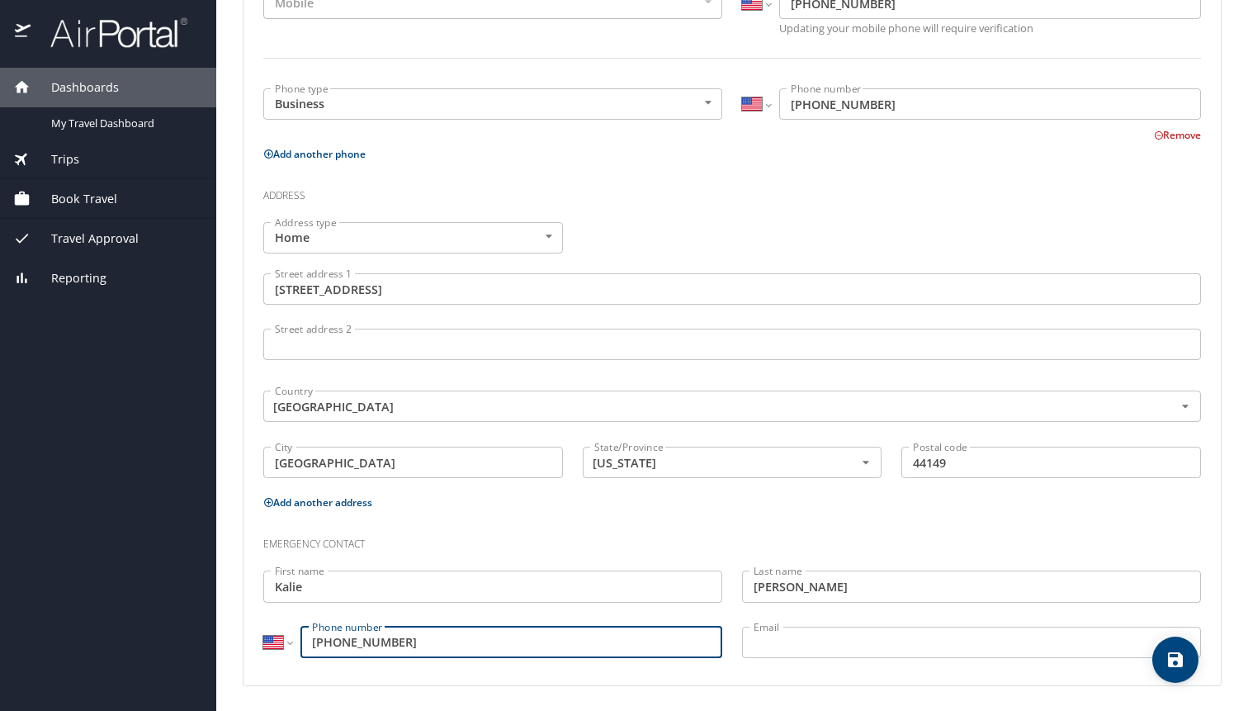
type input "[PHONE_NUMBER]"
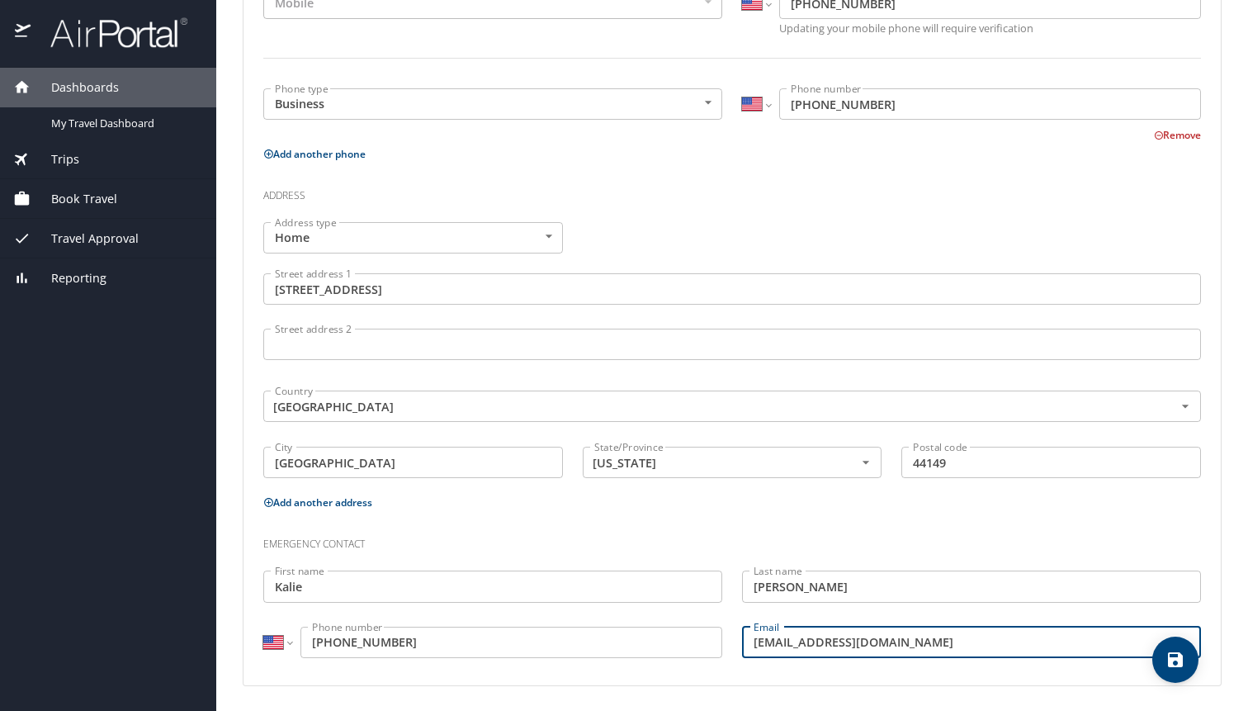
type input "[EMAIL_ADDRESS][DOMAIN_NAME]"
click at [579, 526] on h3 "Emergency contact" at bounding box center [732, 540] width 938 height 28
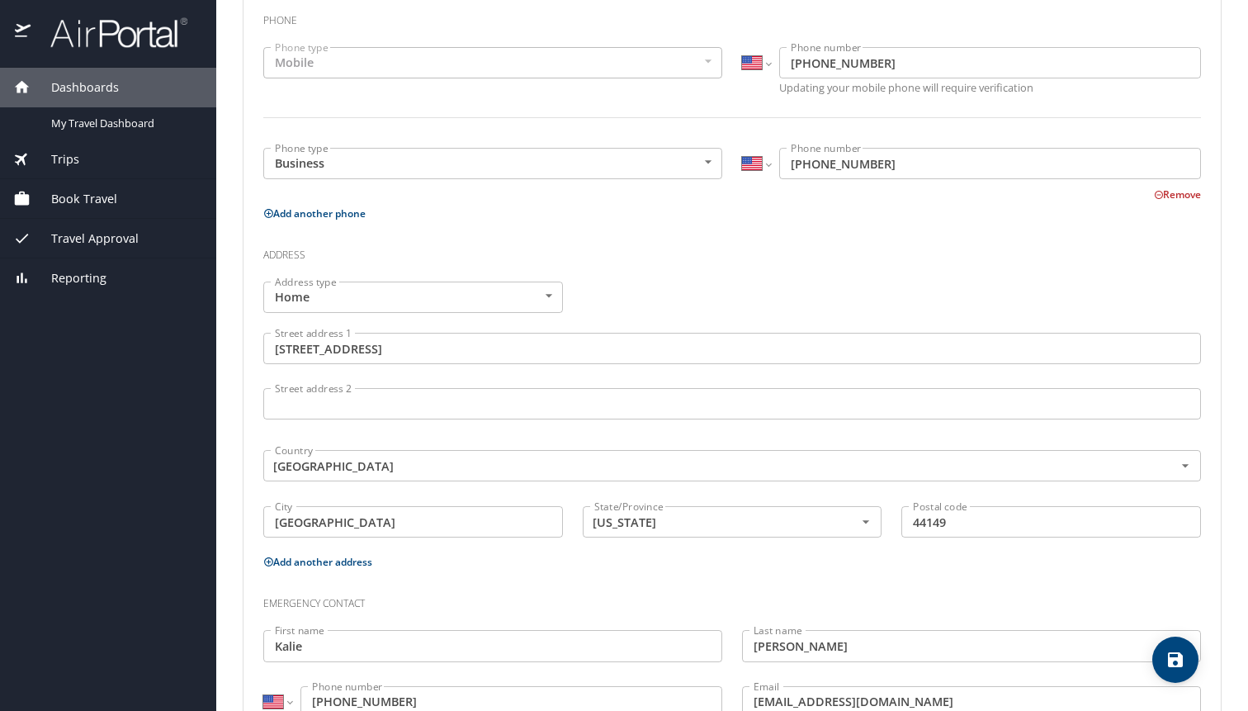
scroll to position [364, 0]
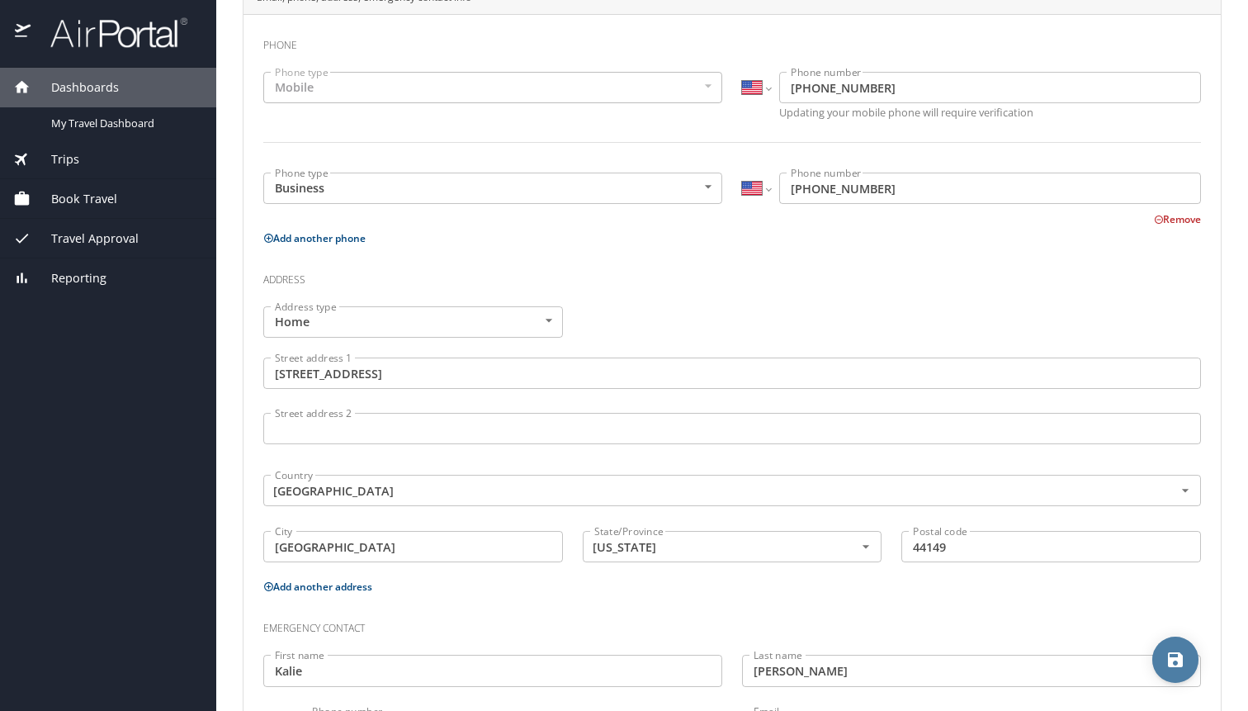
click at [1173, 652] on icon "save" at bounding box center [1175, 659] width 15 height 15
select select "US"
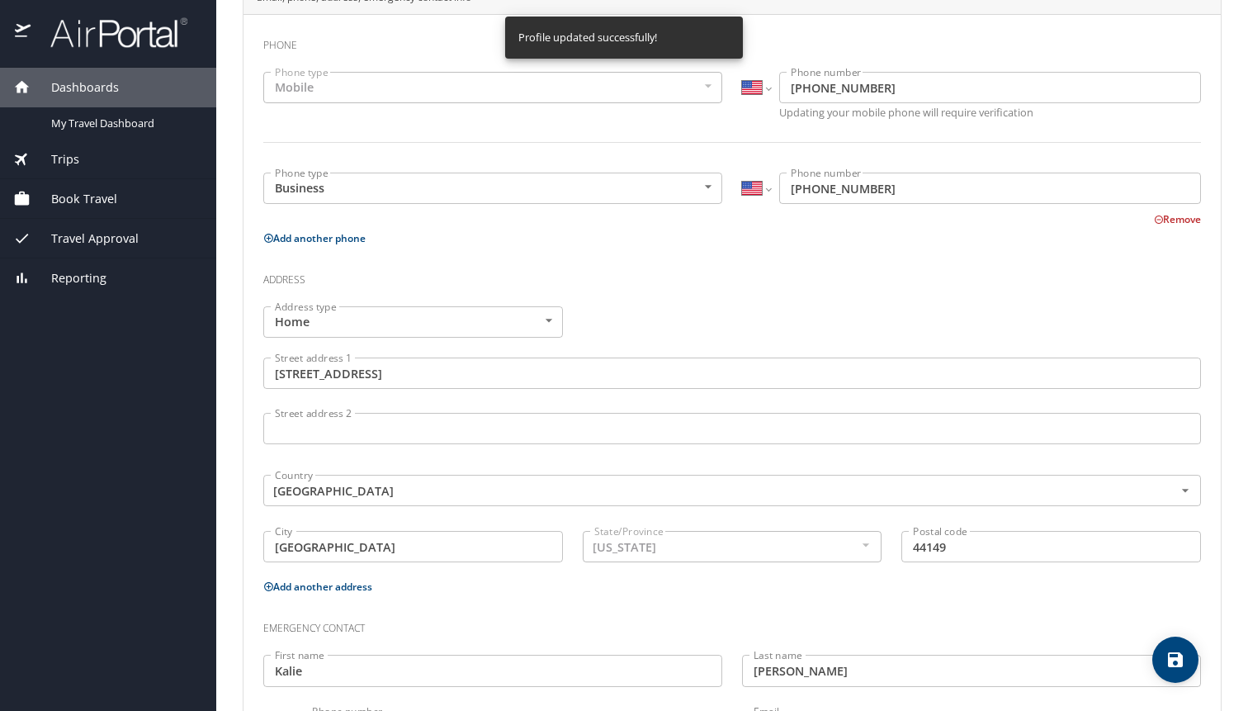
select select "US"
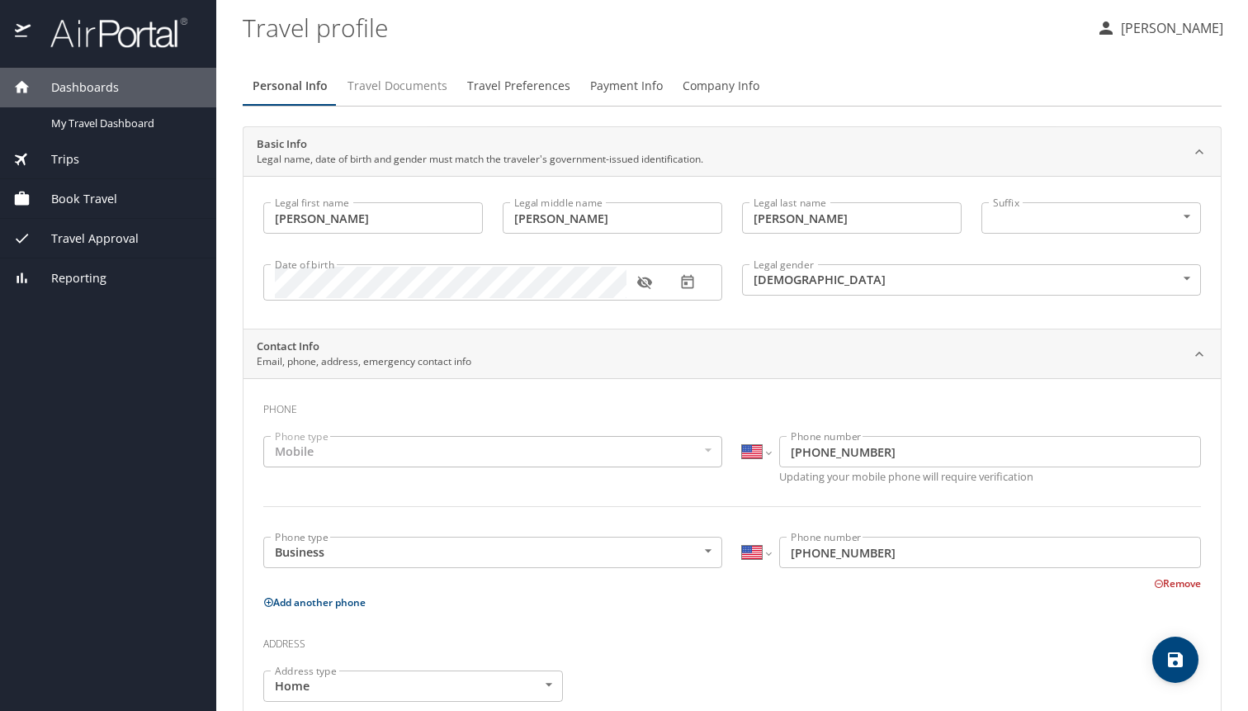
click at [385, 90] on span "Travel Documents" at bounding box center [398, 86] width 100 height 21
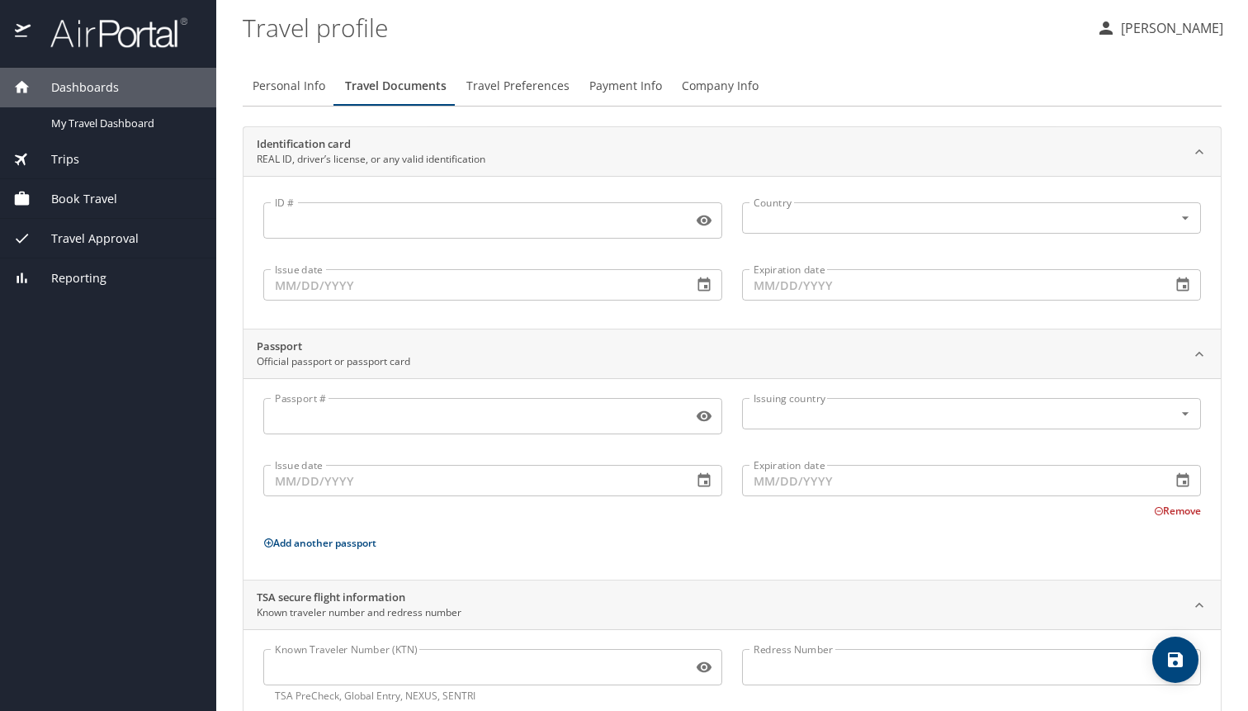
click at [353, 216] on input "ID #" at bounding box center [474, 220] width 423 height 31
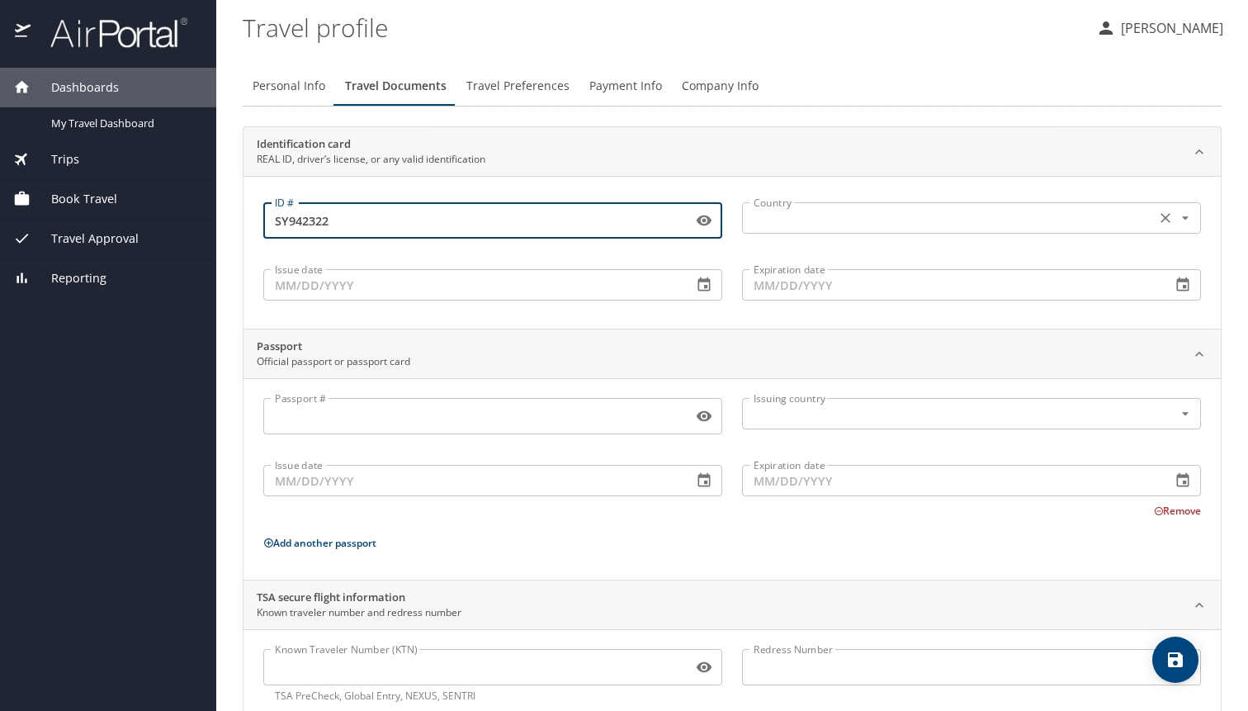
type input "SY942322"
click at [754, 221] on input "text" at bounding box center [947, 217] width 400 height 21
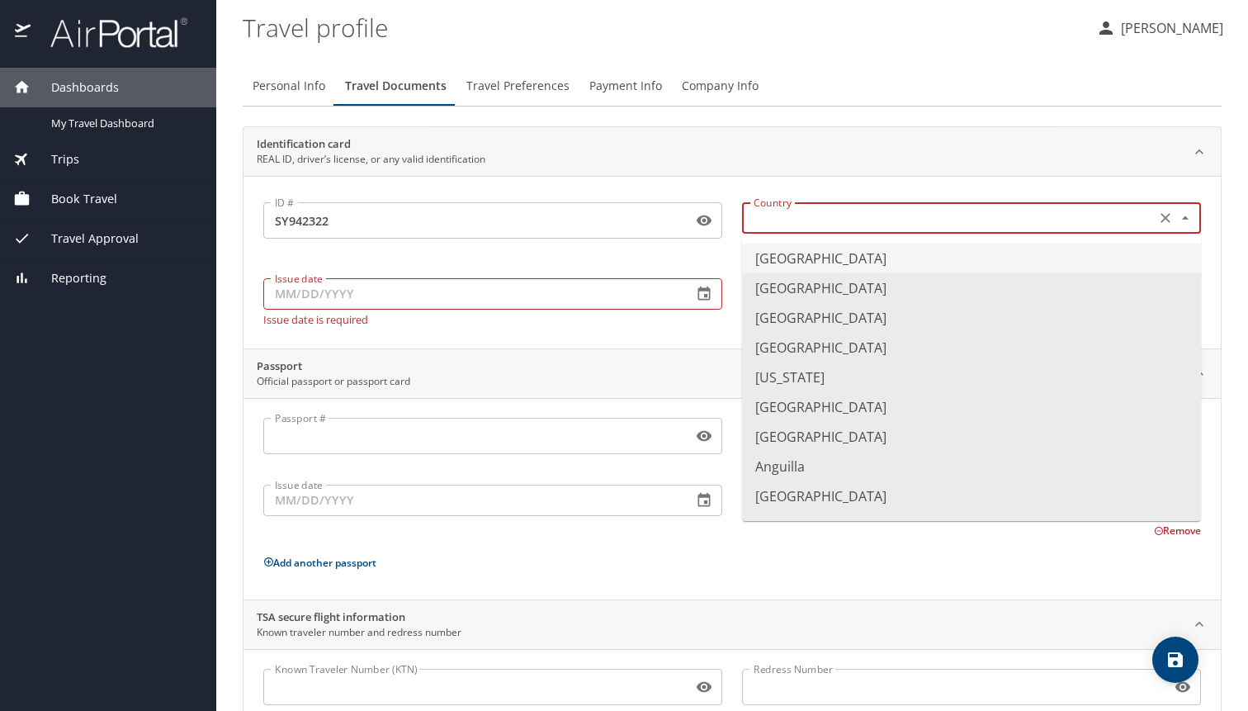
click at [796, 258] on li "[GEOGRAPHIC_DATA]" at bounding box center [971, 258] width 459 height 30
type input "[GEOGRAPHIC_DATA]"
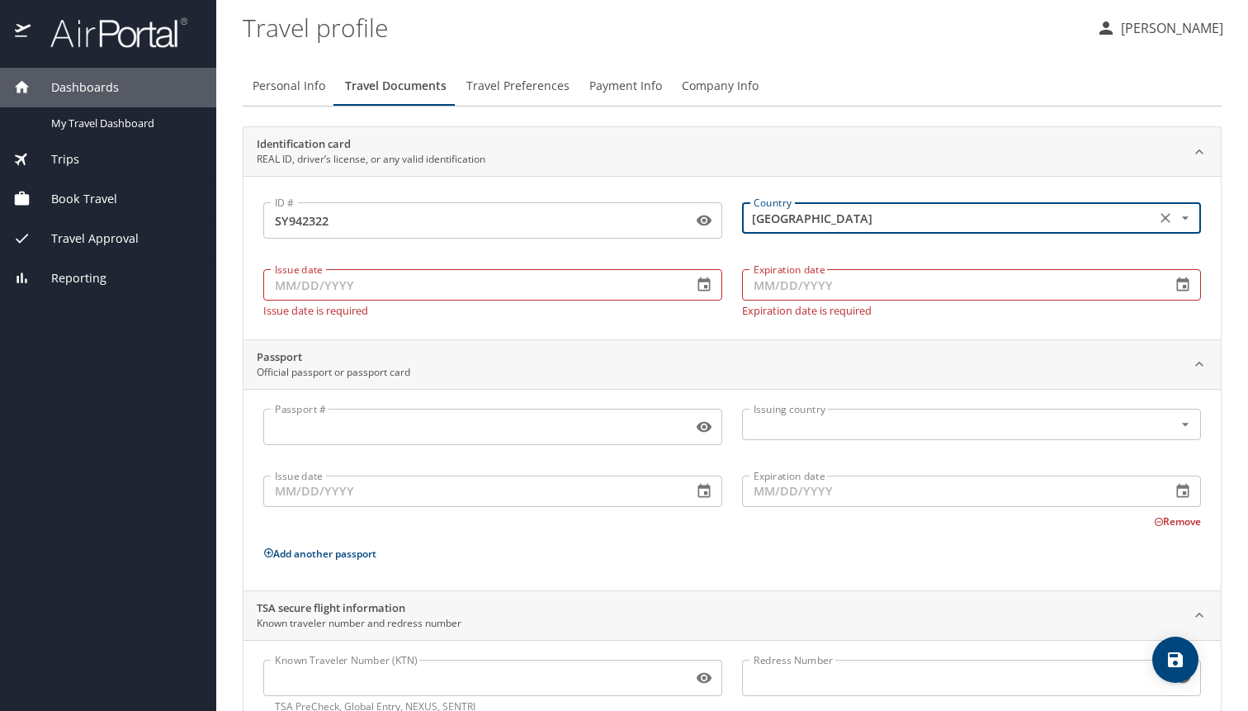
click at [297, 286] on input "Issue date" at bounding box center [471, 284] width 416 height 31
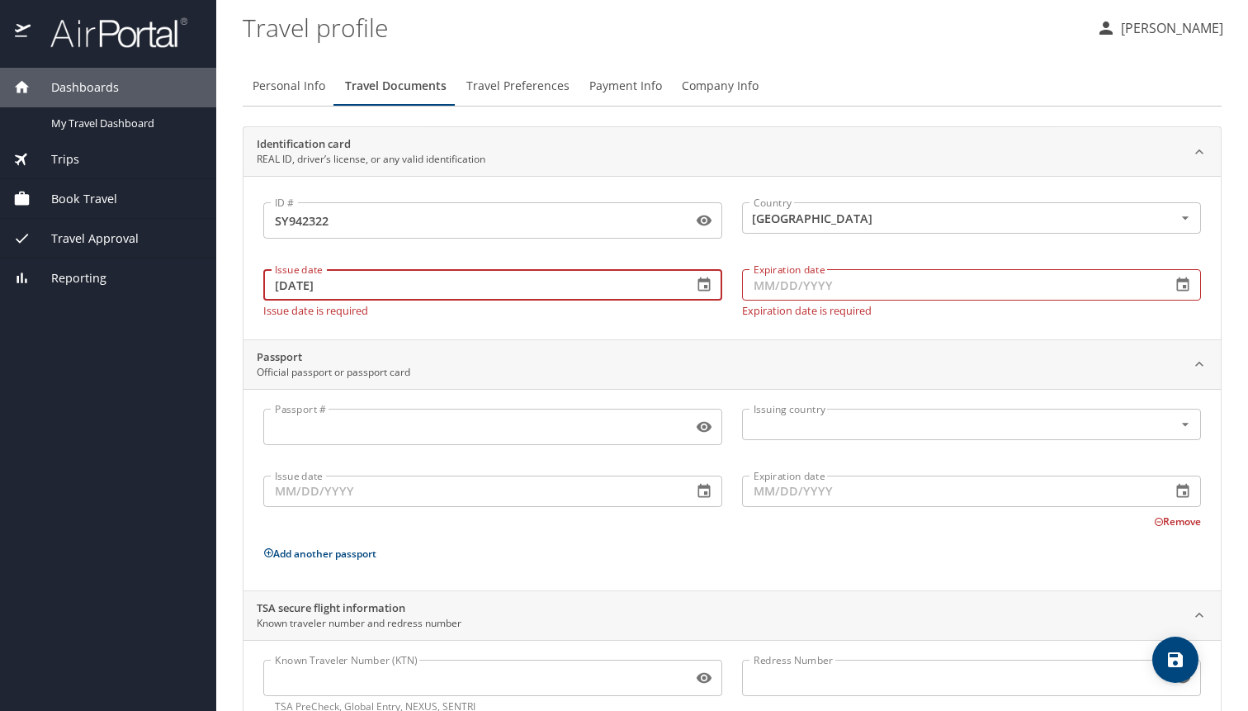
type input "[DATE]"
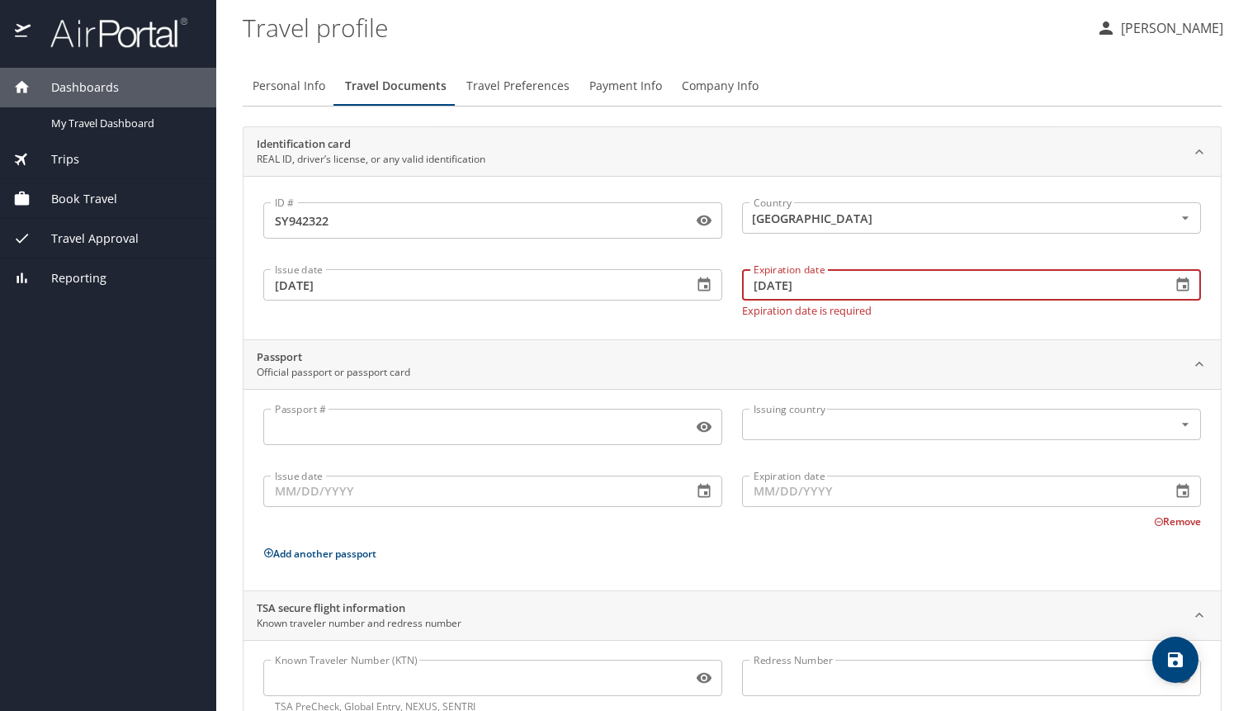
type input "[DATE]"
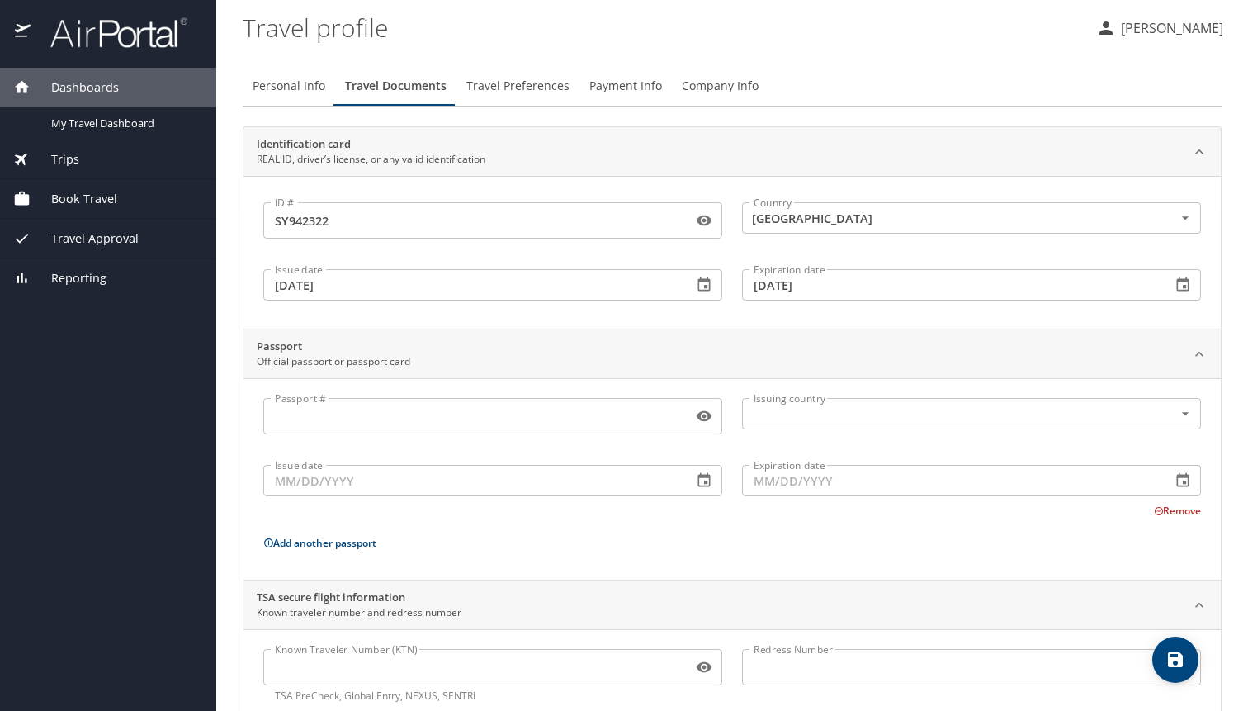
click at [273, 328] on div "Identification card REAL ID, driver’s license, or any valid identification ID #…" at bounding box center [732, 426] width 979 height 601
click at [302, 406] on input "Passport #" at bounding box center [474, 415] width 423 height 31
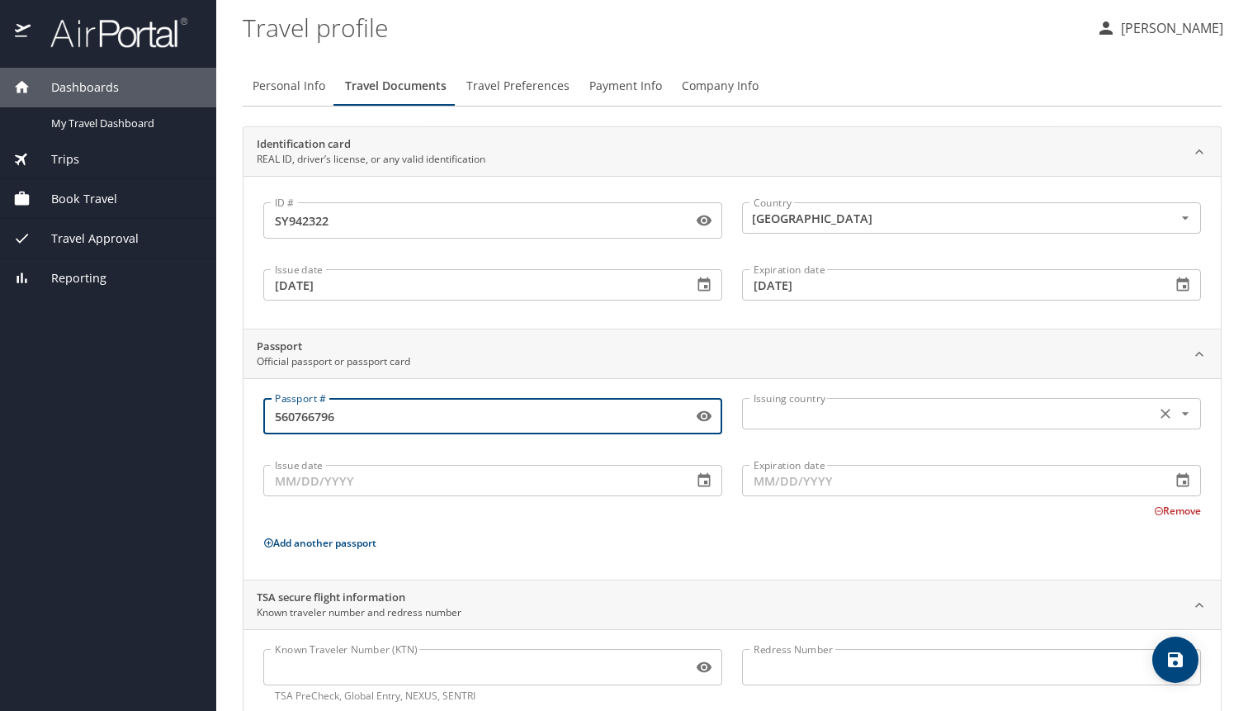
type input "560766796"
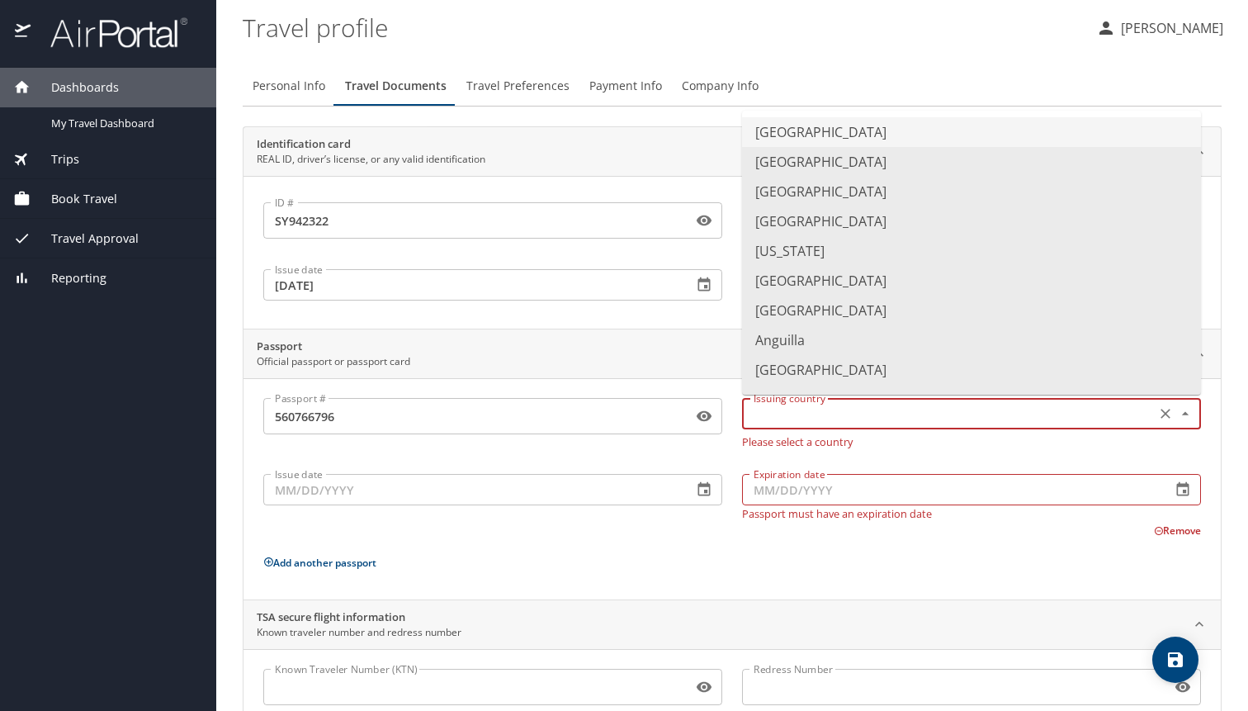
click at [809, 417] on input "text" at bounding box center [947, 413] width 400 height 21
click at [803, 121] on li "[GEOGRAPHIC_DATA]" at bounding box center [971, 132] width 459 height 30
type input "[GEOGRAPHIC_DATA]"
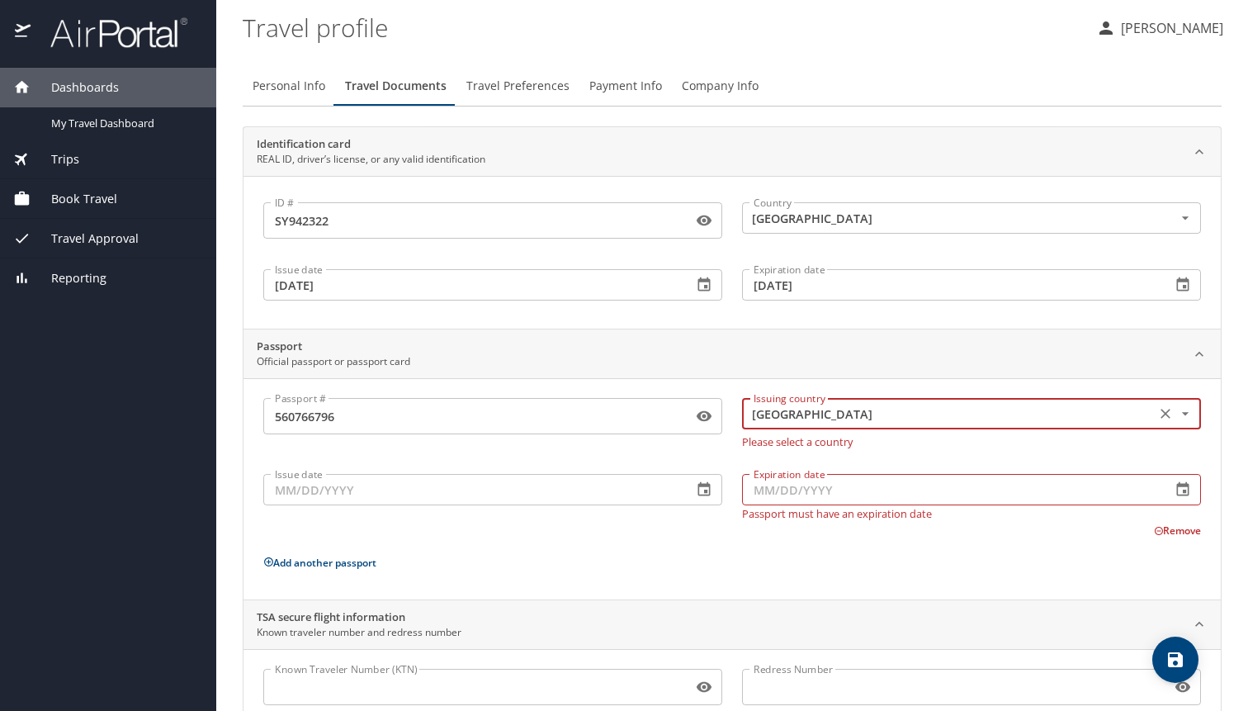
click at [289, 490] on input "Issue date" at bounding box center [471, 489] width 416 height 31
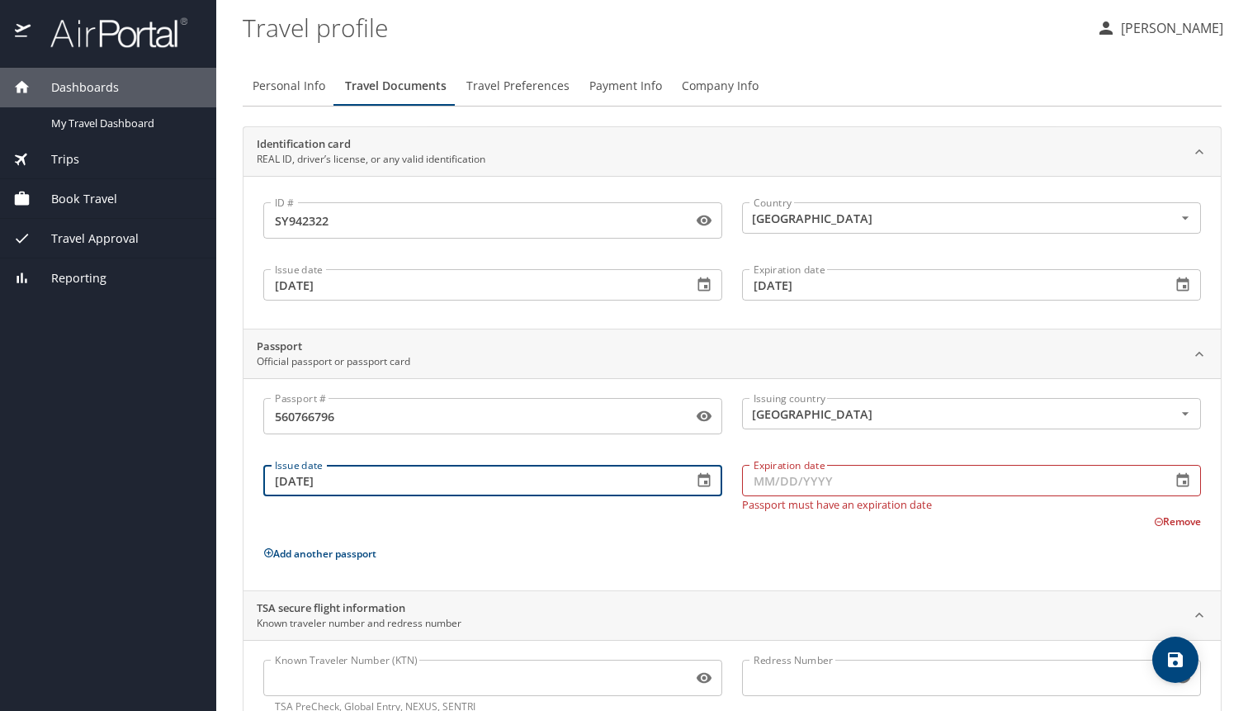
type input "[DATE]"
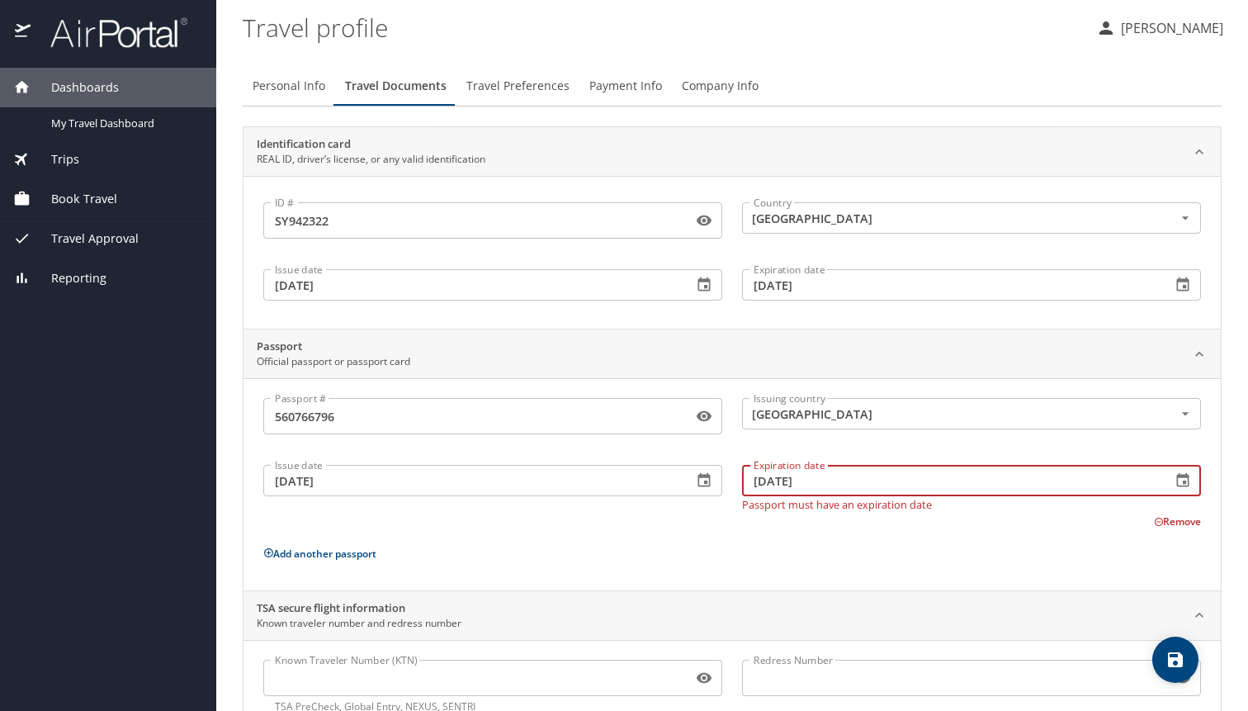
type input "[DATE]"
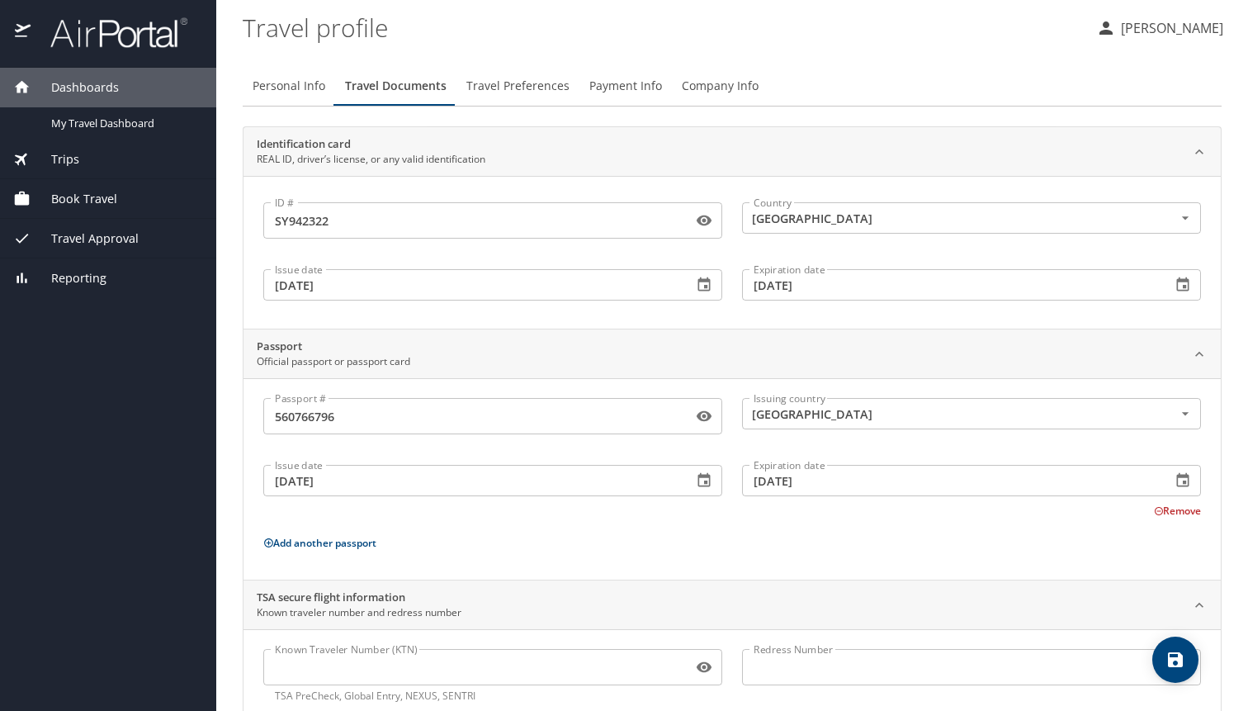
click at [310, 535] on div "Passport # [PASSPORT] Passport # Issuing country [GEOGRAPHIC_DATA] Issuing coun…" at bounding box center [732, 482] width 938 height 168
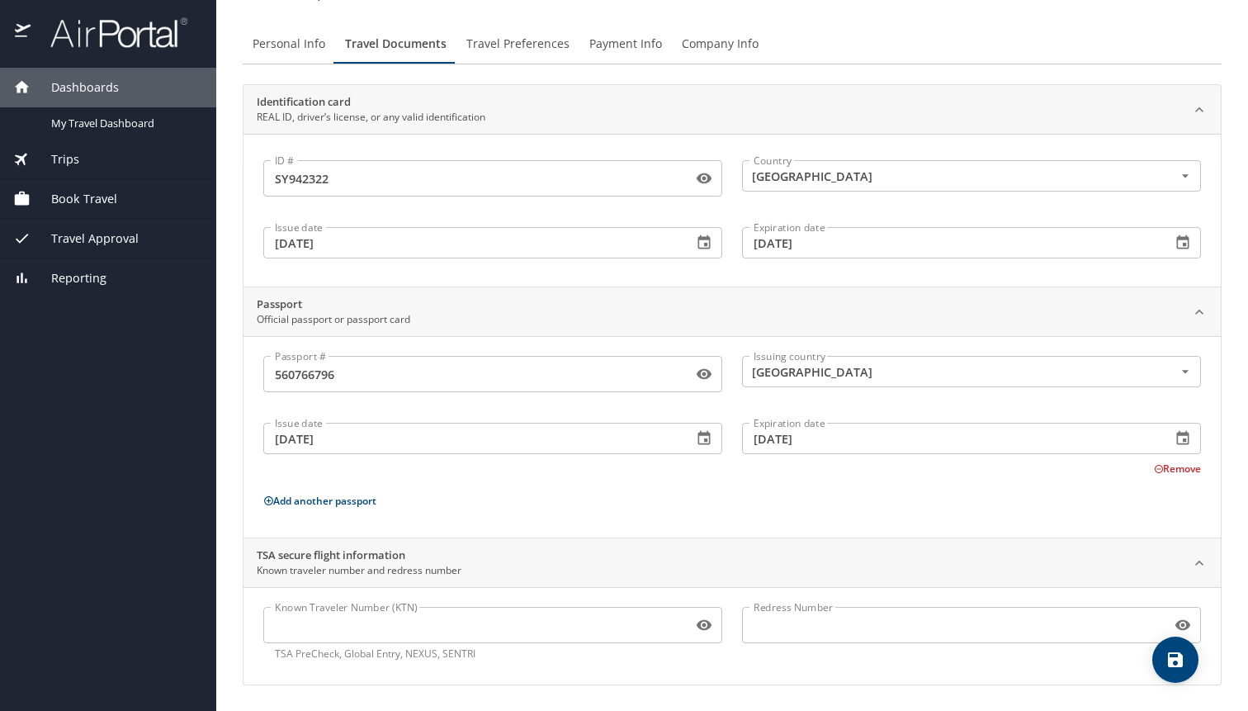
click at [328, 622] on input "Known Traveler Number (KTN)" at bounding box center [474, 624] width 423 height 31
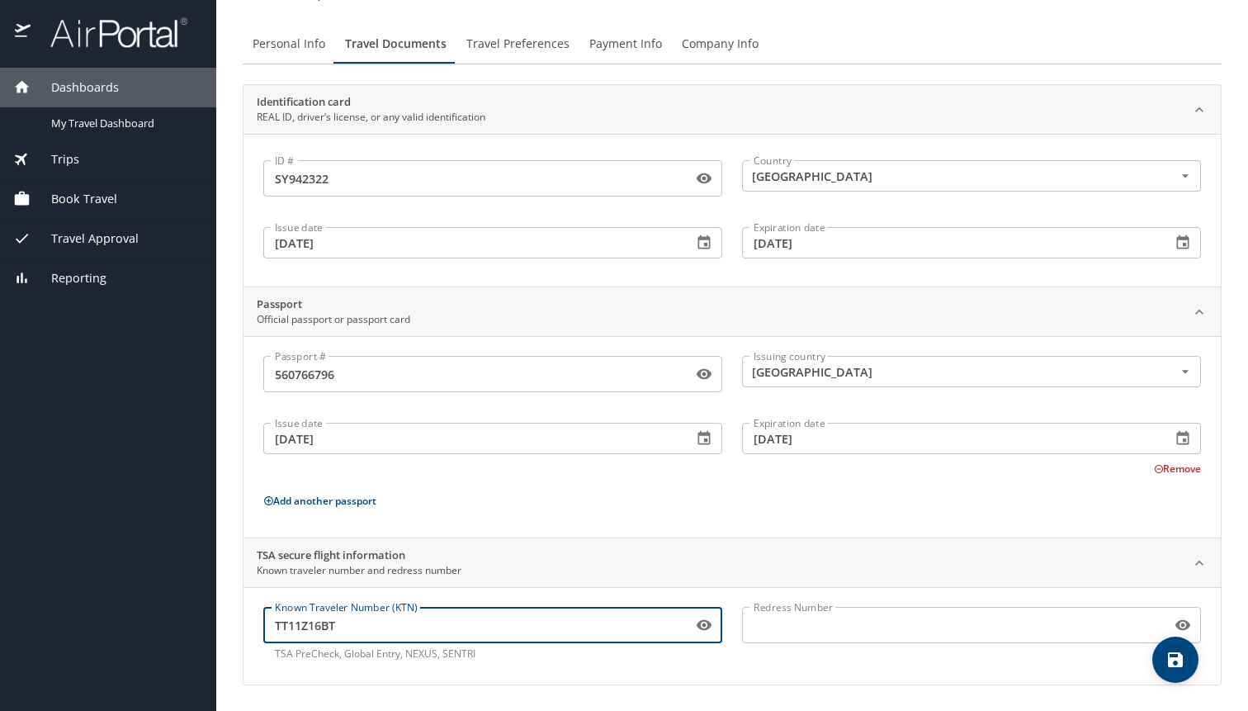
type input "TT11Z16BT"
click at [971, 560] on div "TSA secure flight information Known traveler number and redress number" at bounding box center [719, 562] width 924 height 31
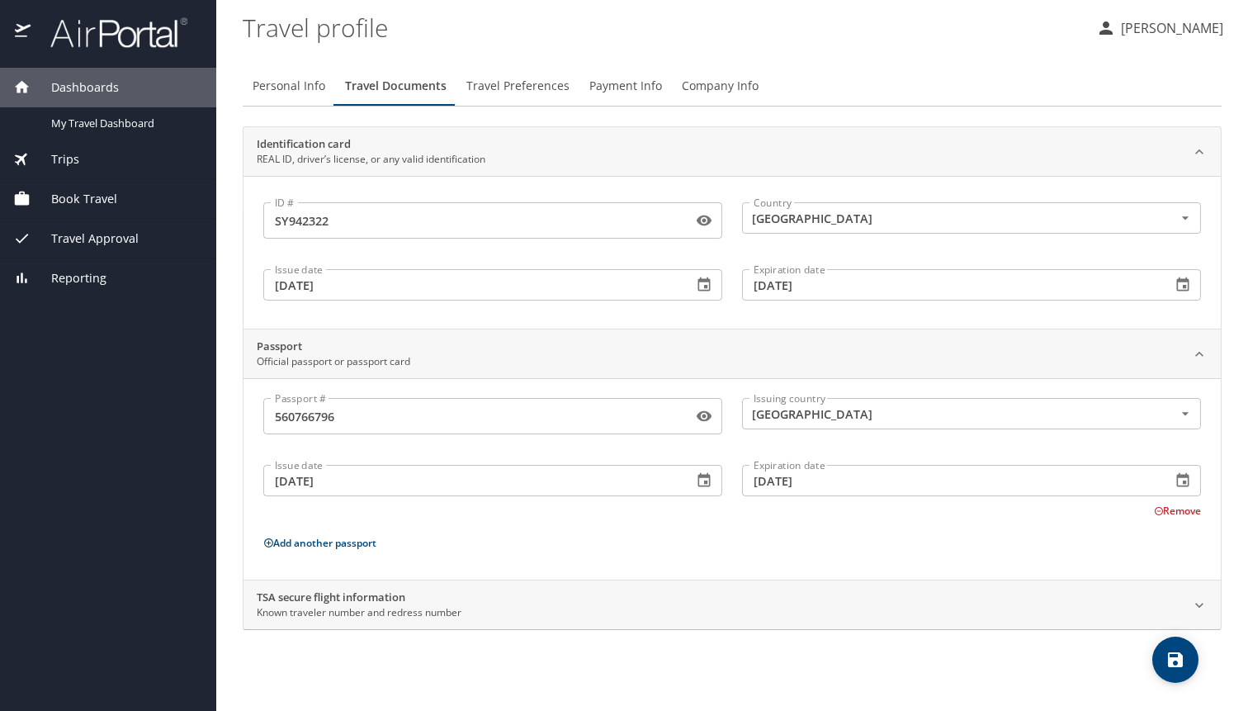
scroll to position [0, 0]
click at [859, 596] on div "TSA secure flight information Known traveler number and redress number" at bounding box center [719, 604] width 924 height 31
click at [1172, 663] on icon "save" at bounding box center [1175, 659] width 15 height 15
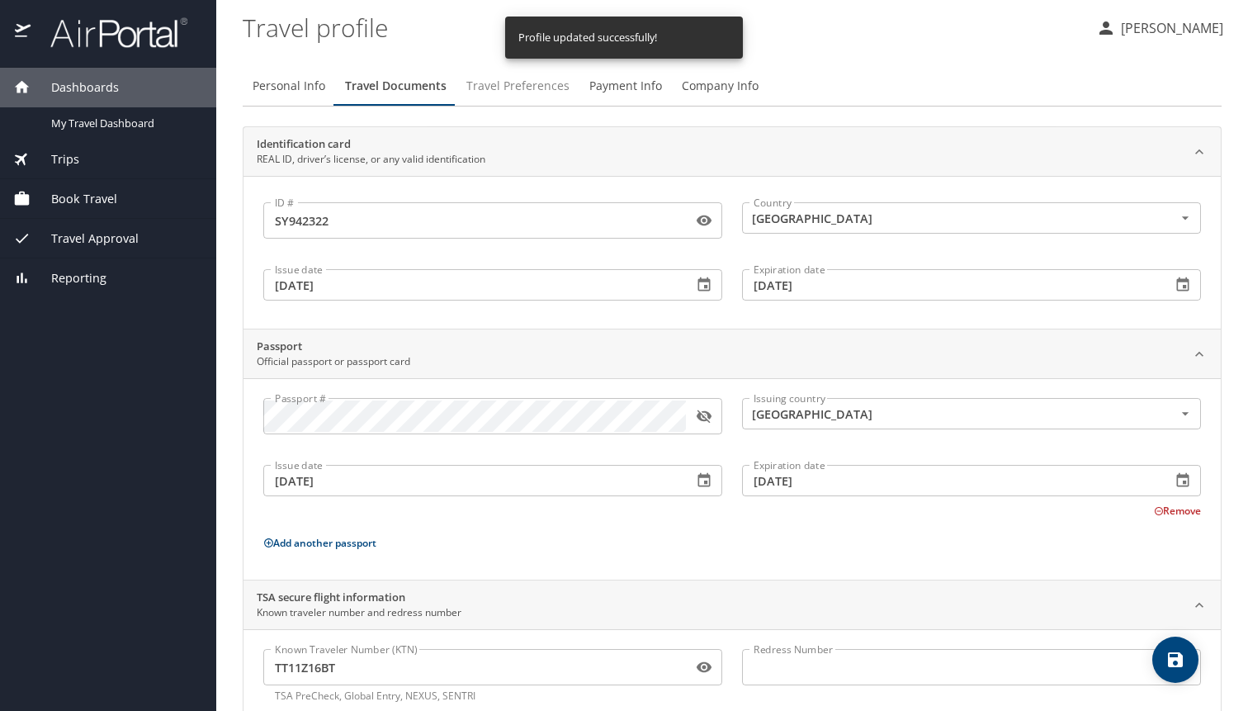
click at [501, 85] on span "Travel Preferences" at bounding box center [517, 86] width 103 height 21
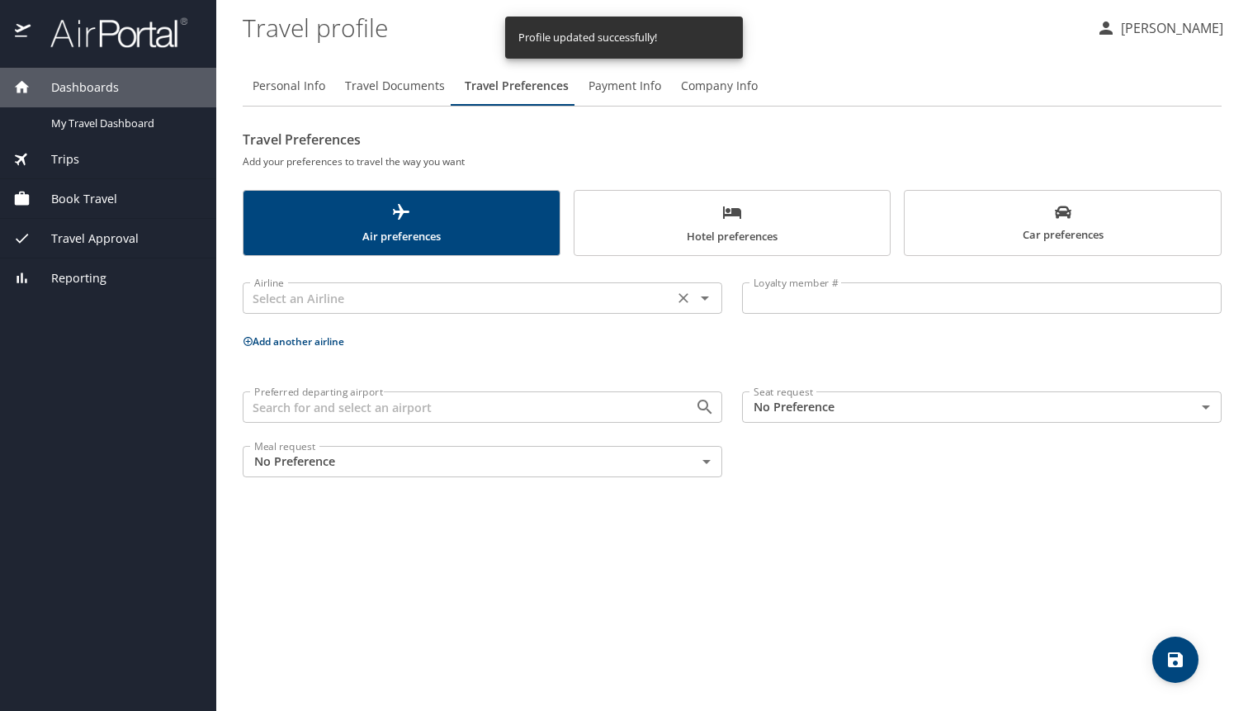
click at [345, 300] on input "text" at bounding box center [458, 297] width 421 height 21
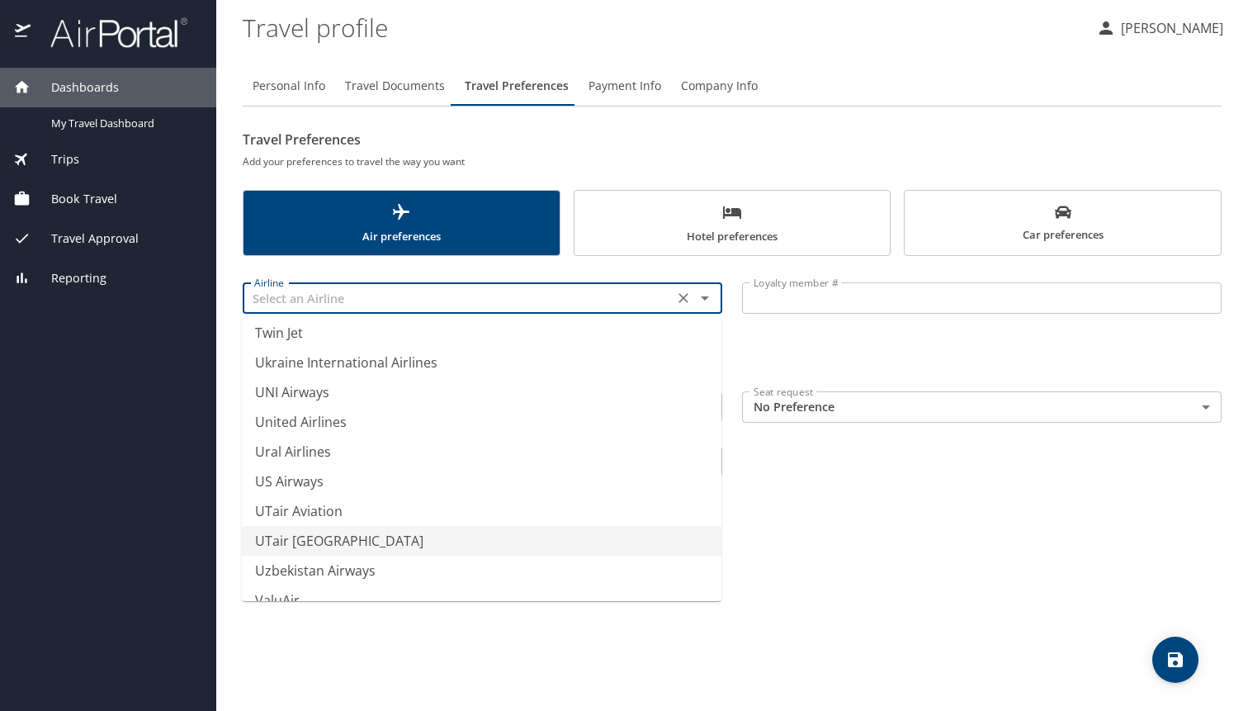
scroll to position [12446, 0]
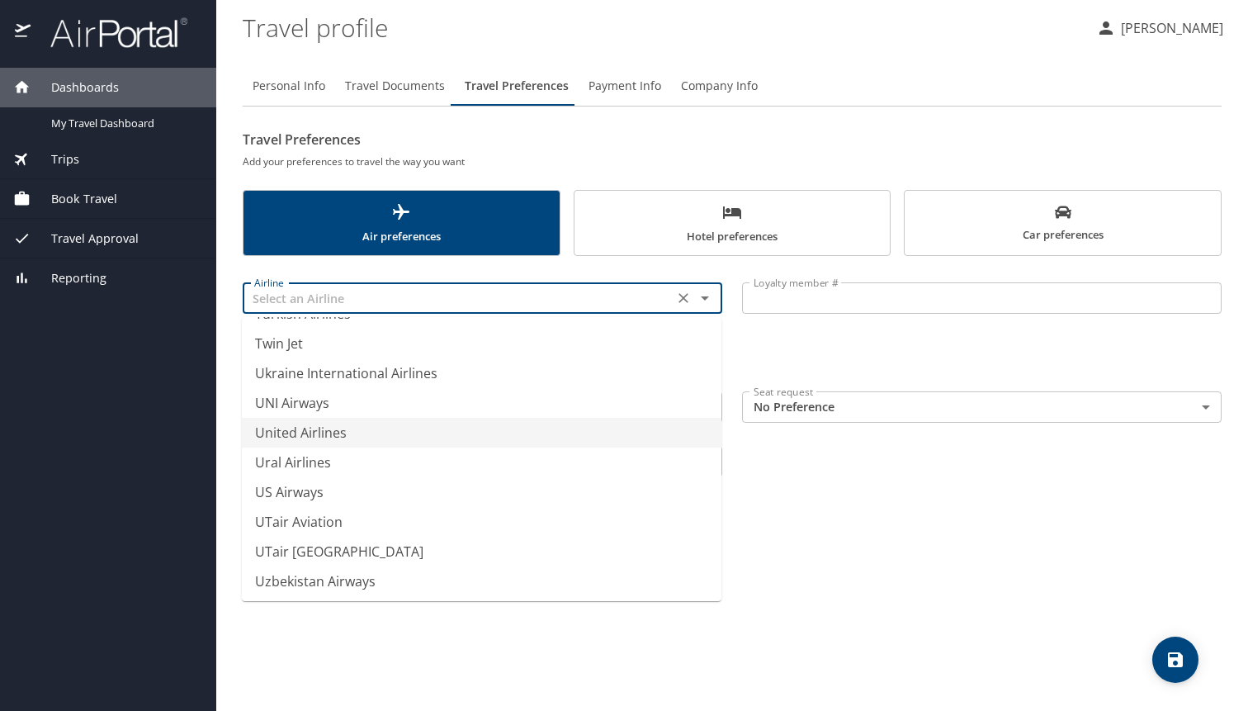
click at [321, 430] on li "United Airlines" at bounding box center [482, 433] width 480 height 30
type input "United Airlines"
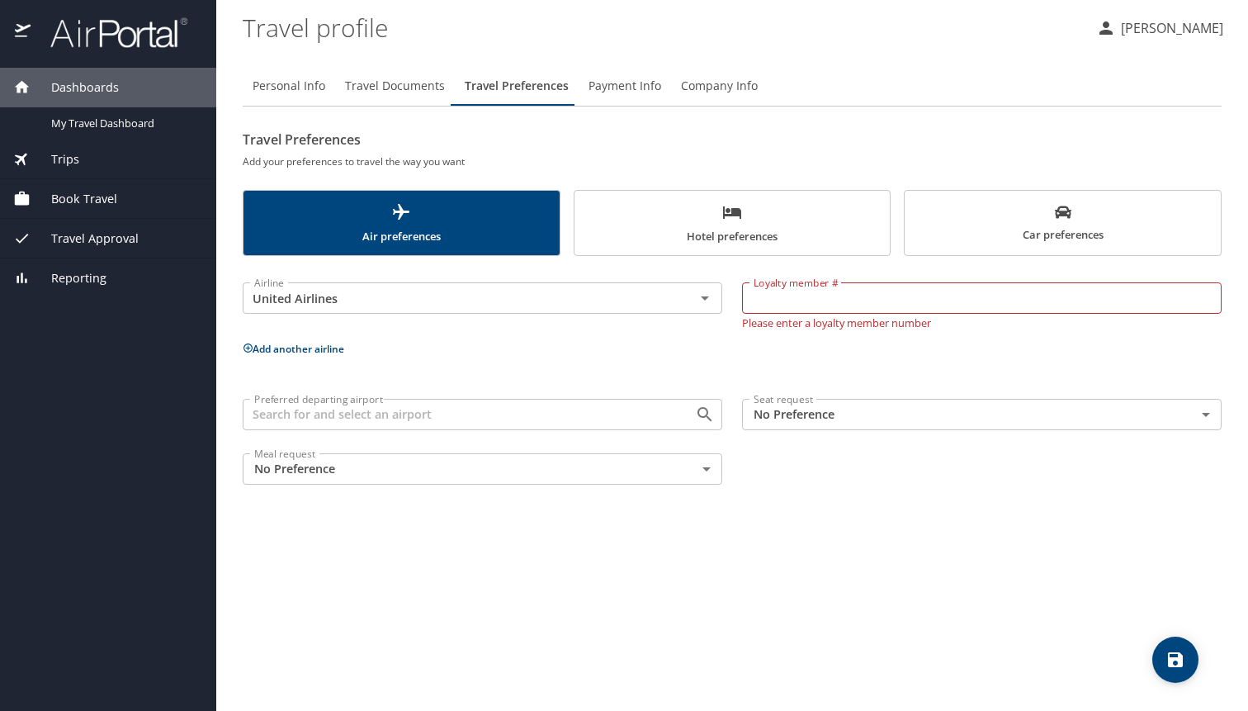
click at [522, 324] on div "Airline United Airlines Airline" at bounding box center [482, 302] width 499 height 73
click at [797, 295] on input "Loyalty member #" at bounding box center [982, 297] width 480 height 31
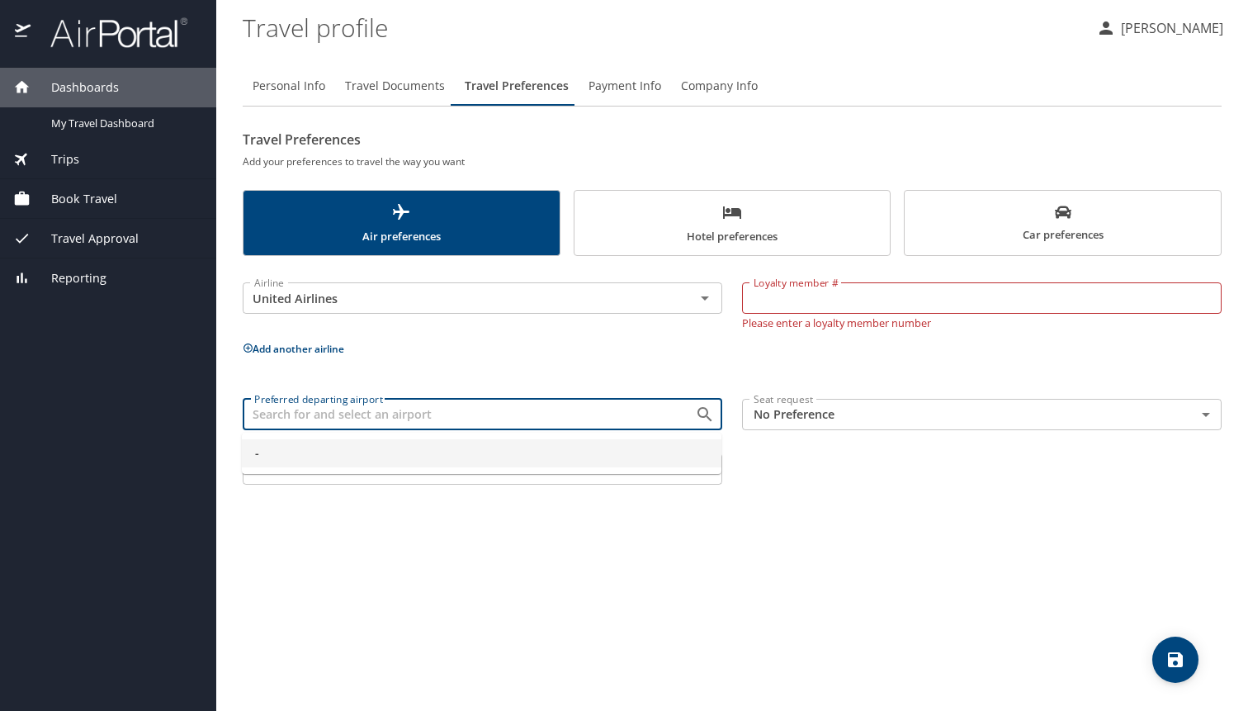
click at [570, 412] on input "Preferred departing airport" at bounding box center [458, 414] width 421 height 21
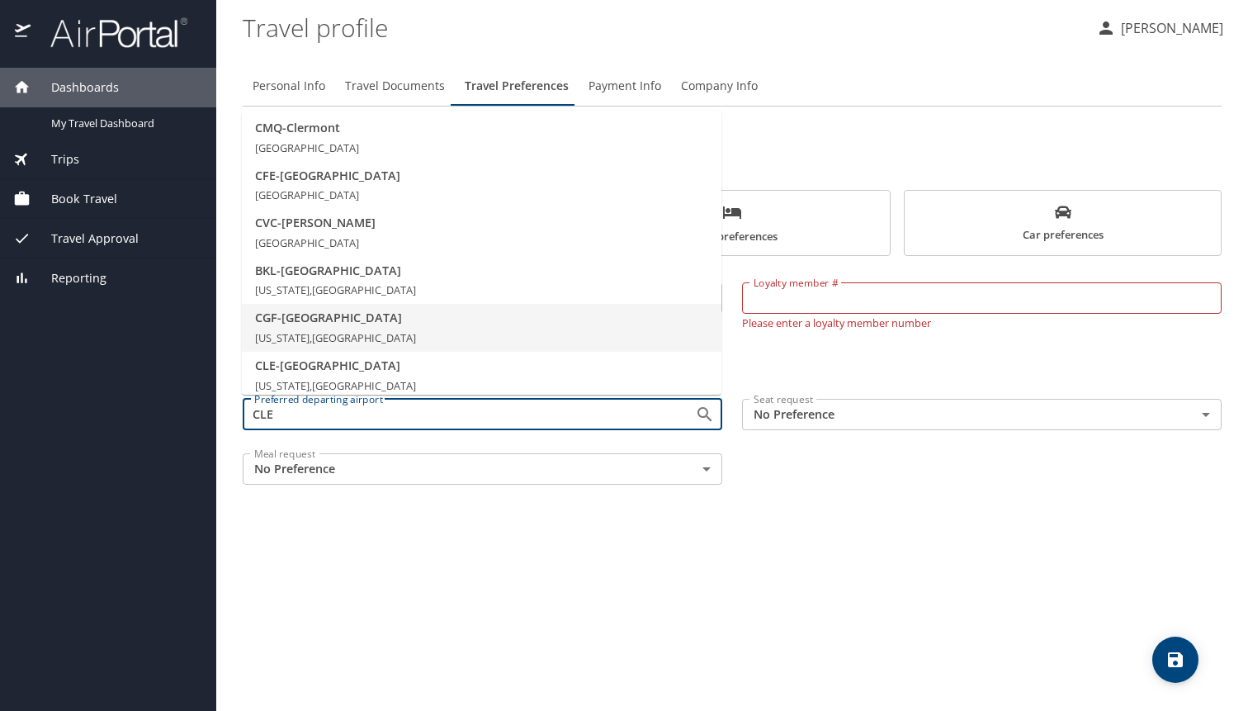
scroll to position [232, 0]
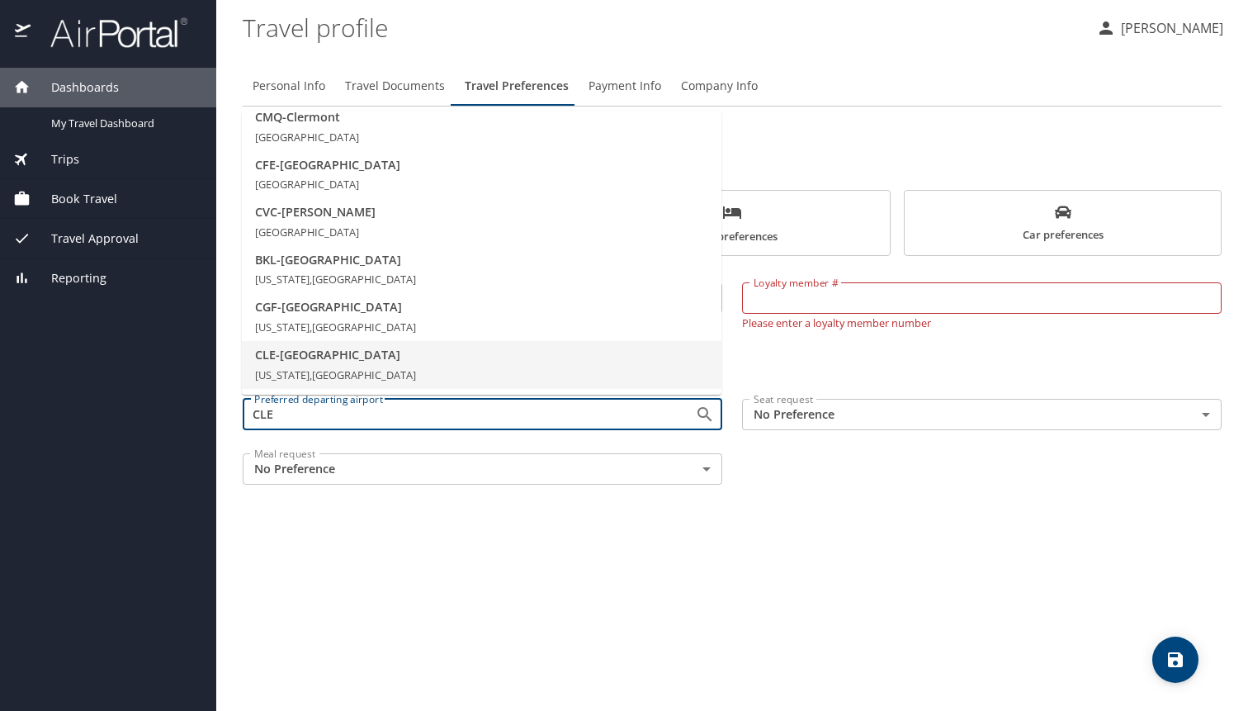
click at [330, 371] on span "[US_STATE], [GEOGRAPHIC_DATA]" at bounding box center [335, 374] width 161 height 15
type input "CLE - [GEOGRAPHIC_DATA]"
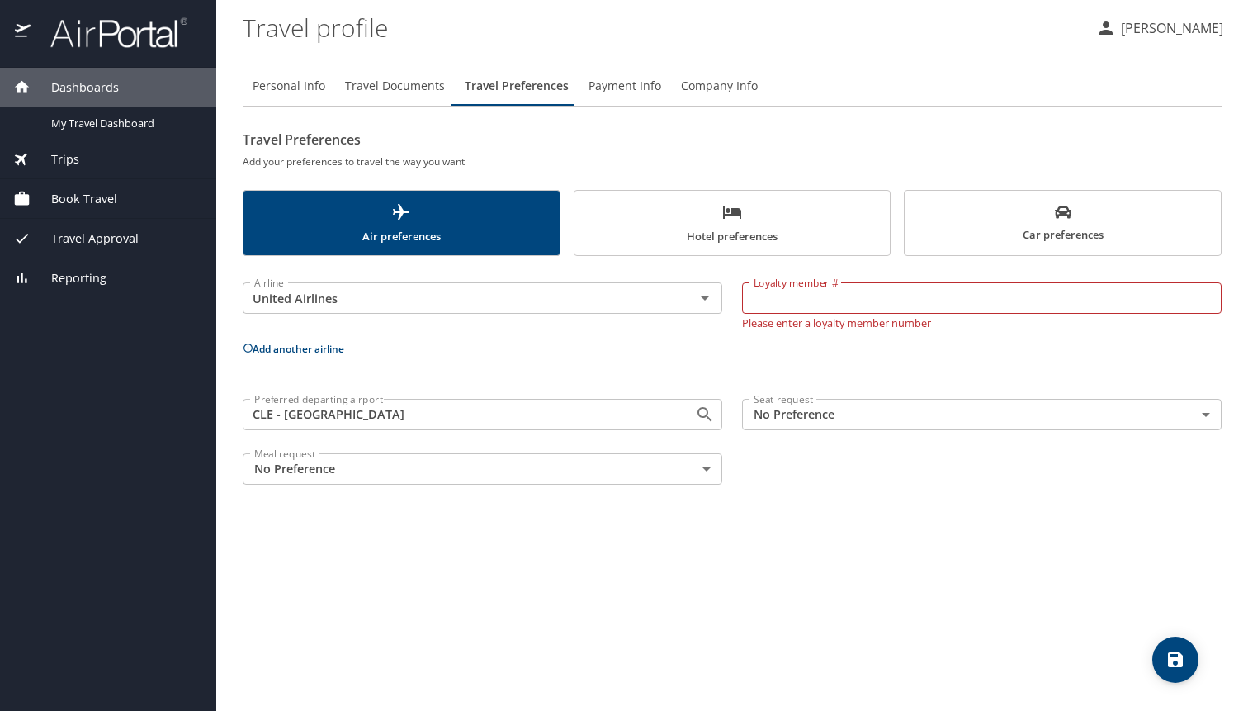
click at [683, 538] on div "Personal Info Travel Documents Travel Preferences Payment Info Company Info Tra…" at bounding box center [732, 382] width 979 height 658
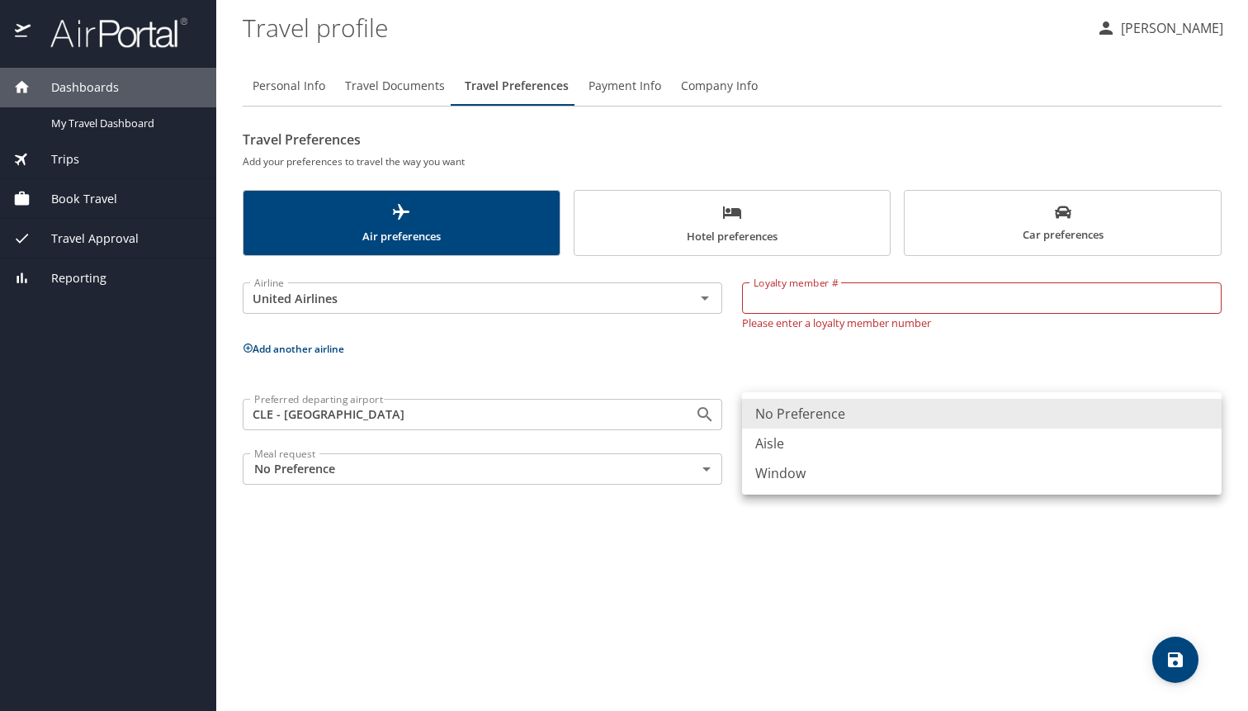
click at [781, 423] on body "Dashboards My Travel Dashboard Trips Current / Future Trips Past Trips Trips Mi…" at bounding box center [624, 355] width 1248 height 711
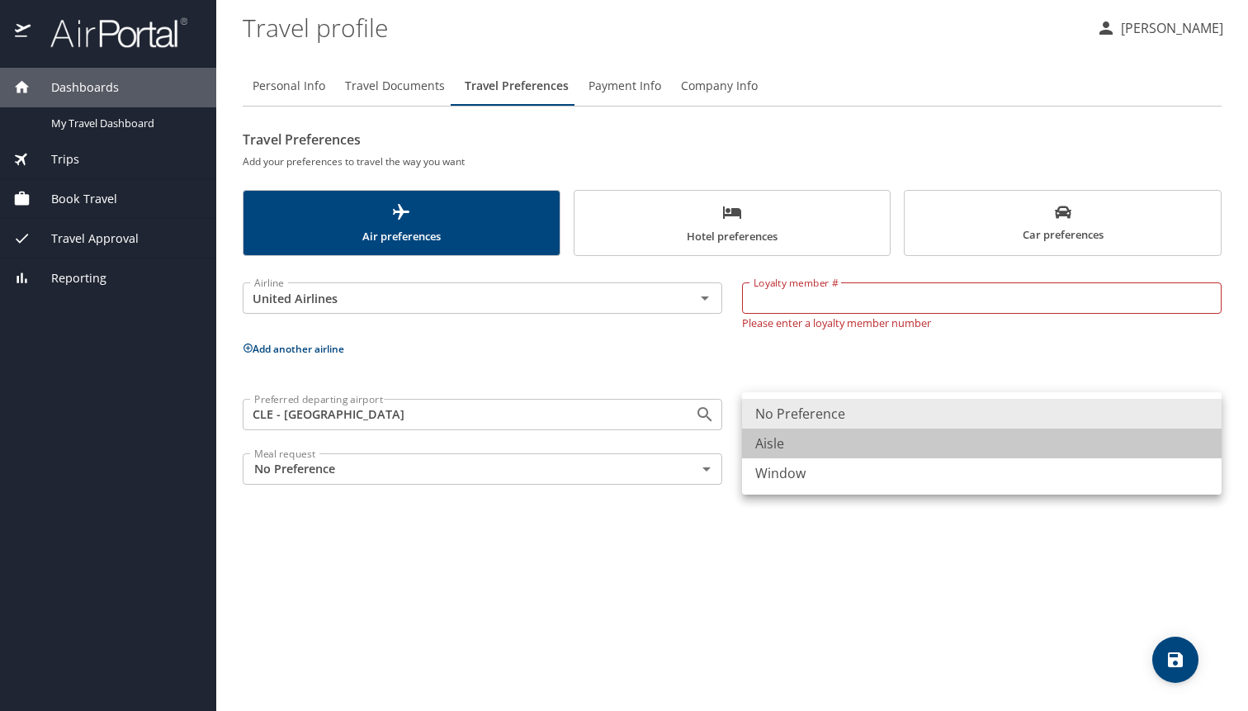
click at [778, 445] on li "Aisle" at bounding box center [982, 443] width 480 height 30
type input "Aisle"
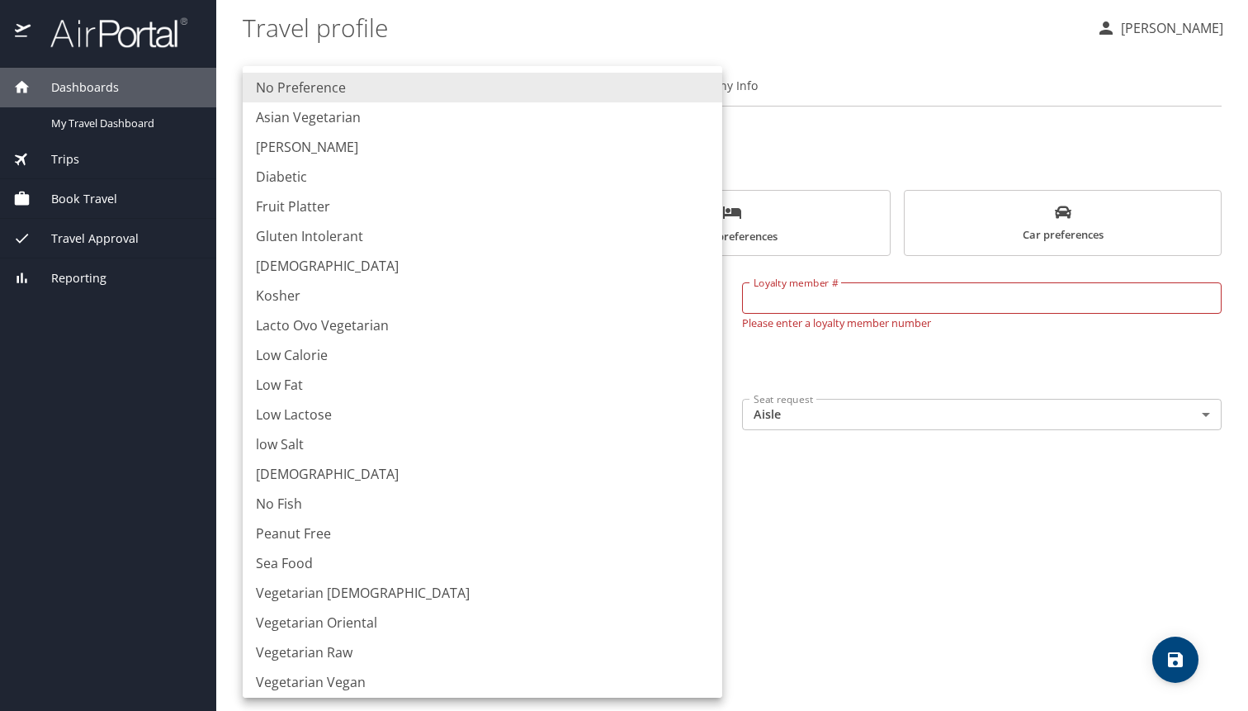
click at [456, 468] on body "Dashboards My Travel Dashboard Trips Current / Future Trips Past Trips Trips Mi…" at bounding box center [624, 355] width 1248 height 711
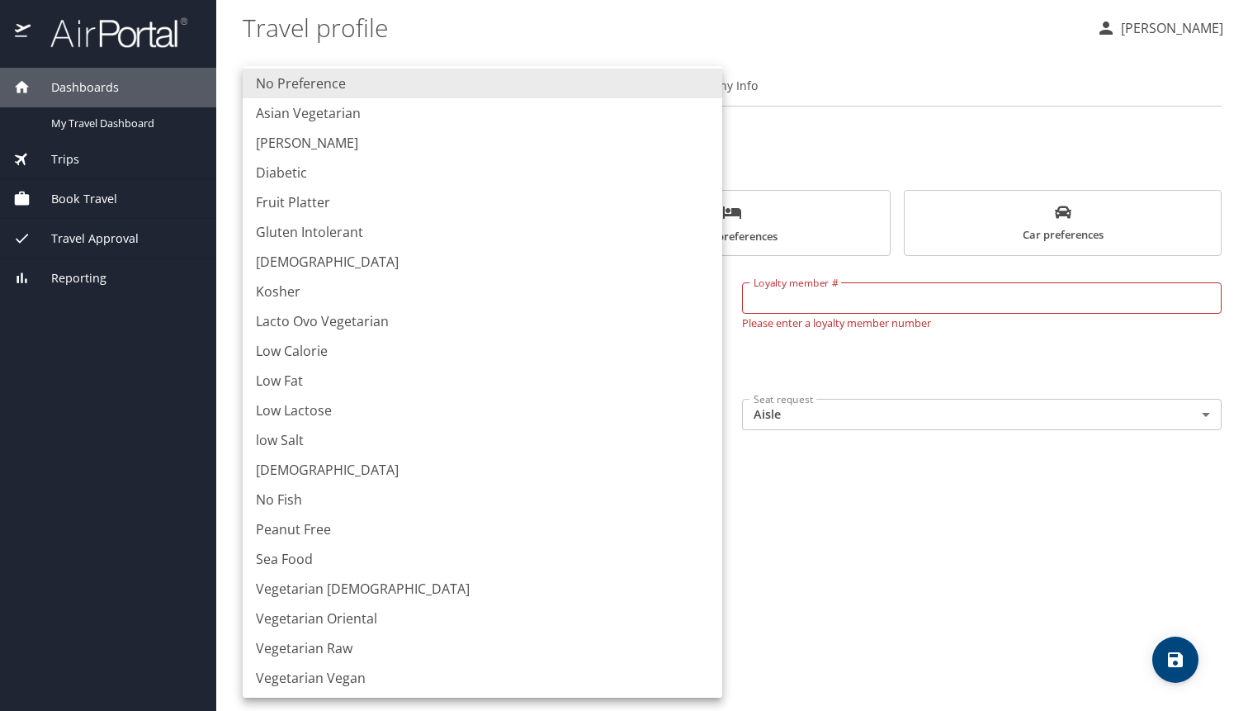
scroll to position [6, 0]
click at [986, 561] on div at bounding box center [624, 355] width 1248 height 711
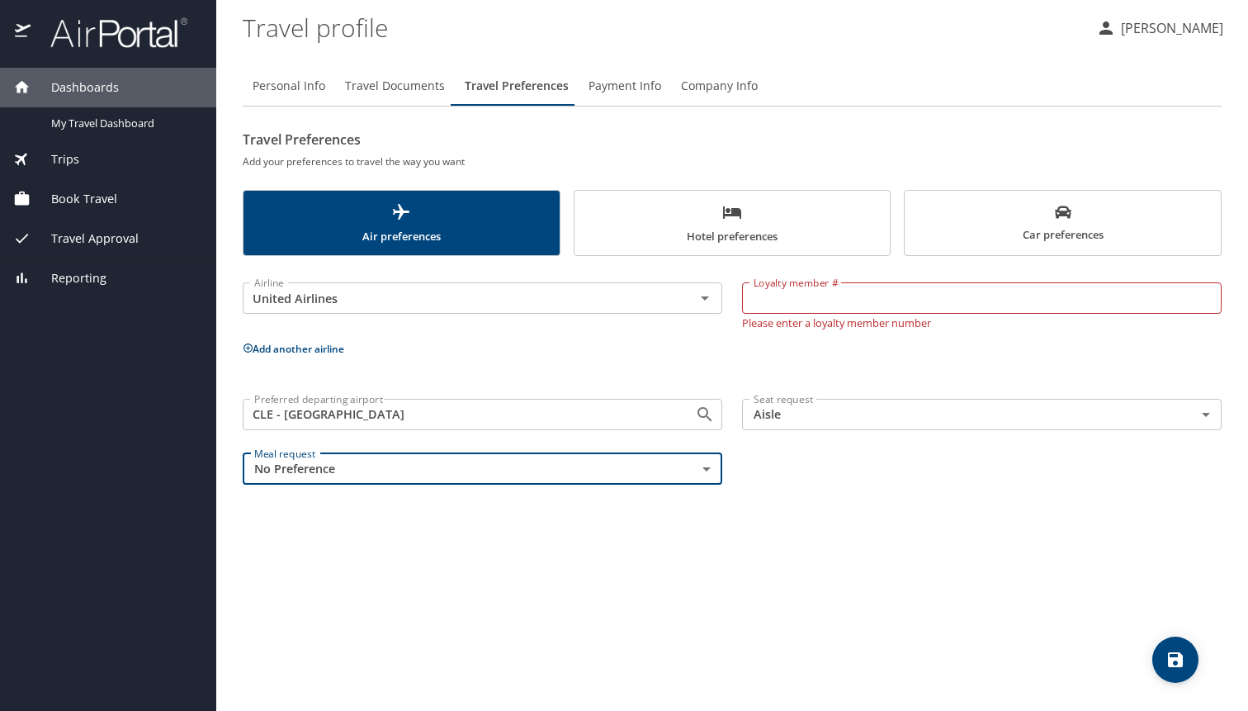
click at [827, 295] on input "Loyalty member #" at bounding box center [982, 297] width 480 height 31
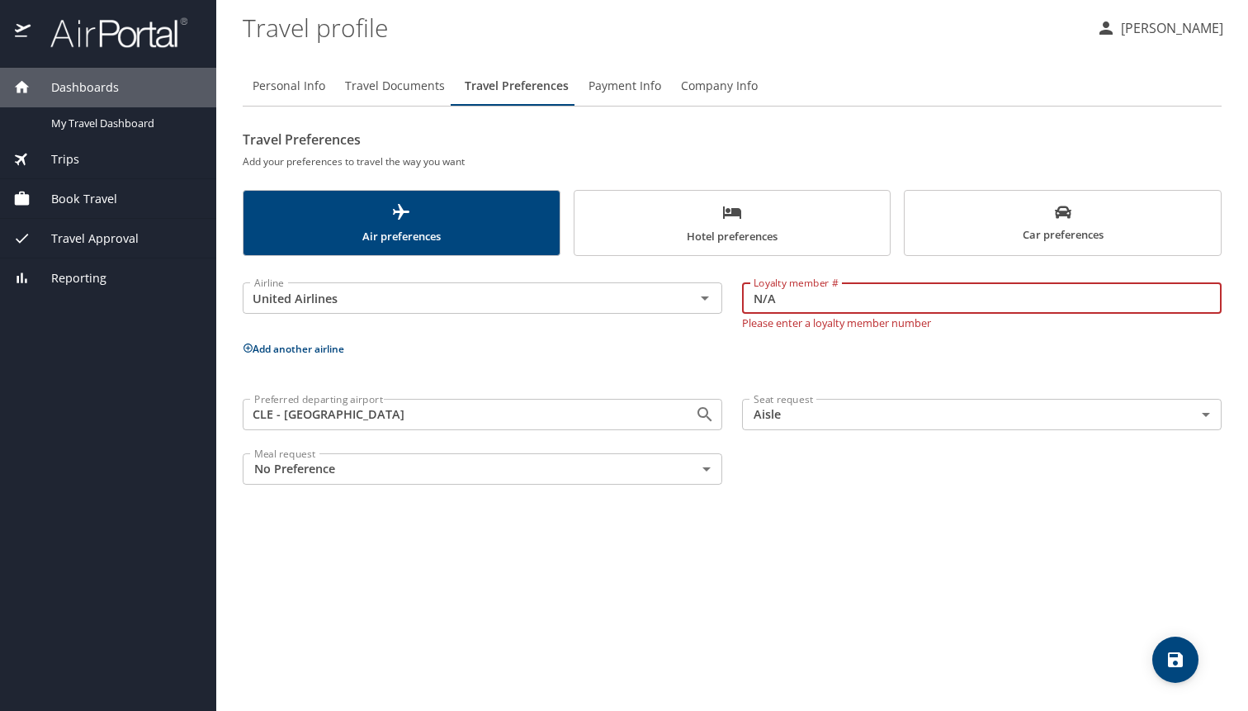
type input "N/A"
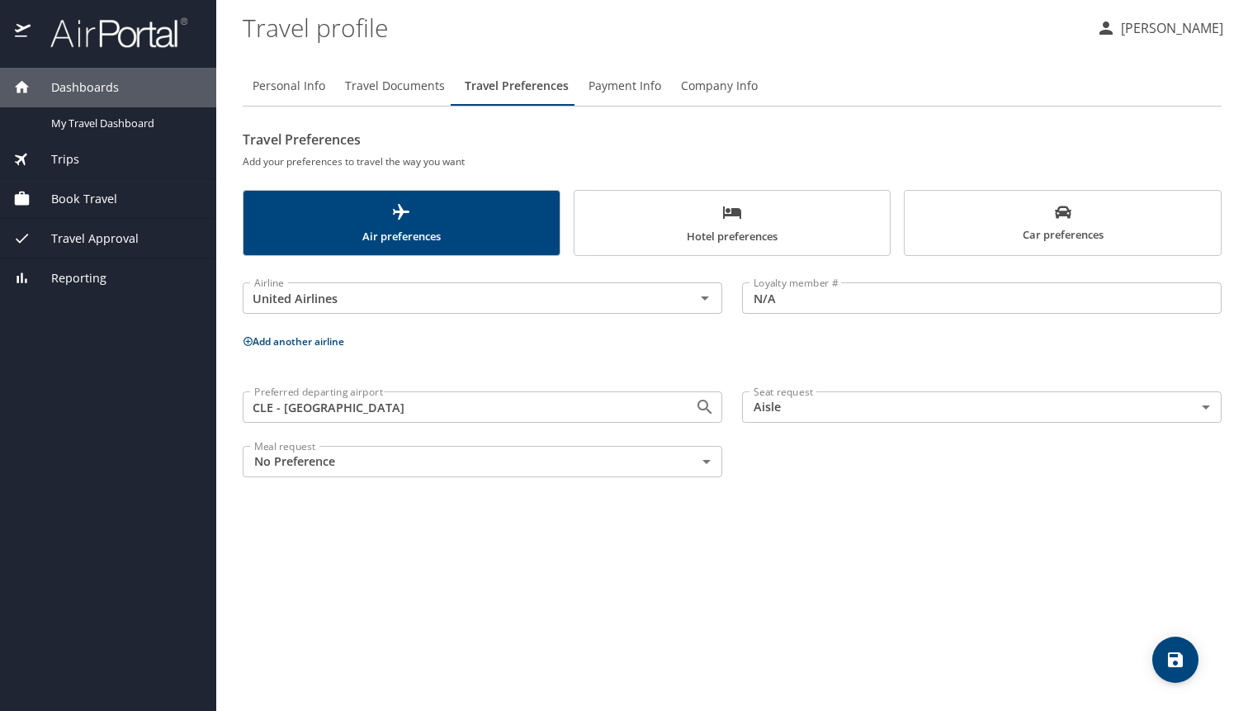
click at [828, 356] on div "Airline United Airlines Airline Loyalty member # N/A Loyalty member # Add anoth…" at bounding box center [732, 376] width 979 height 221
click at [273, 338] on button "Add another airline" at bounding box center [294, 341] width 102 height 14
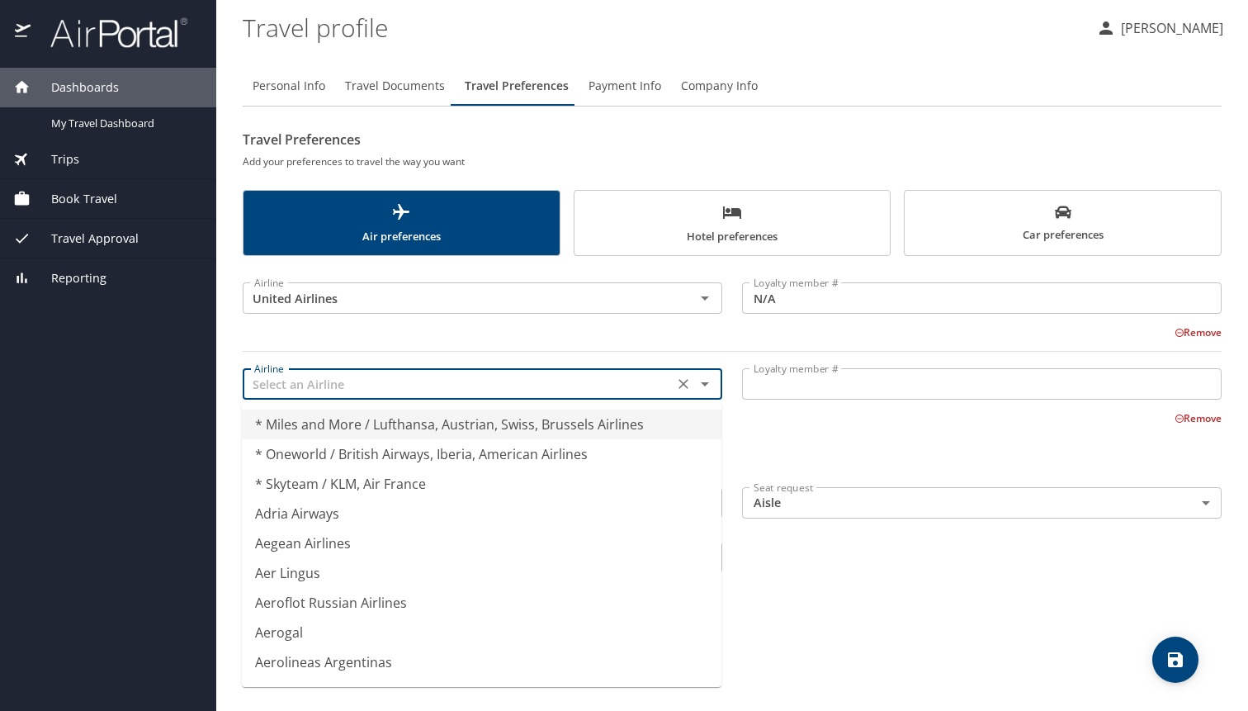
click at [314, 389] on input "text" at bounding box center [458, 383] width 421 height 21
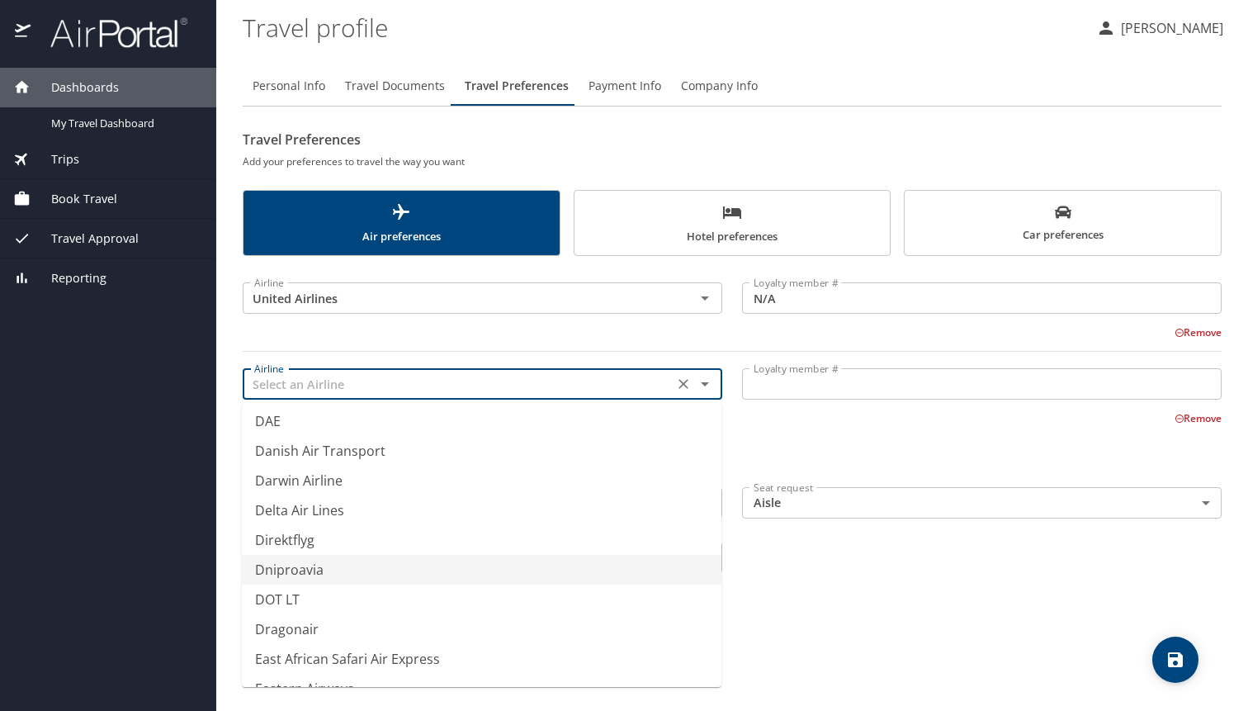
scroll to position [4896, 0]
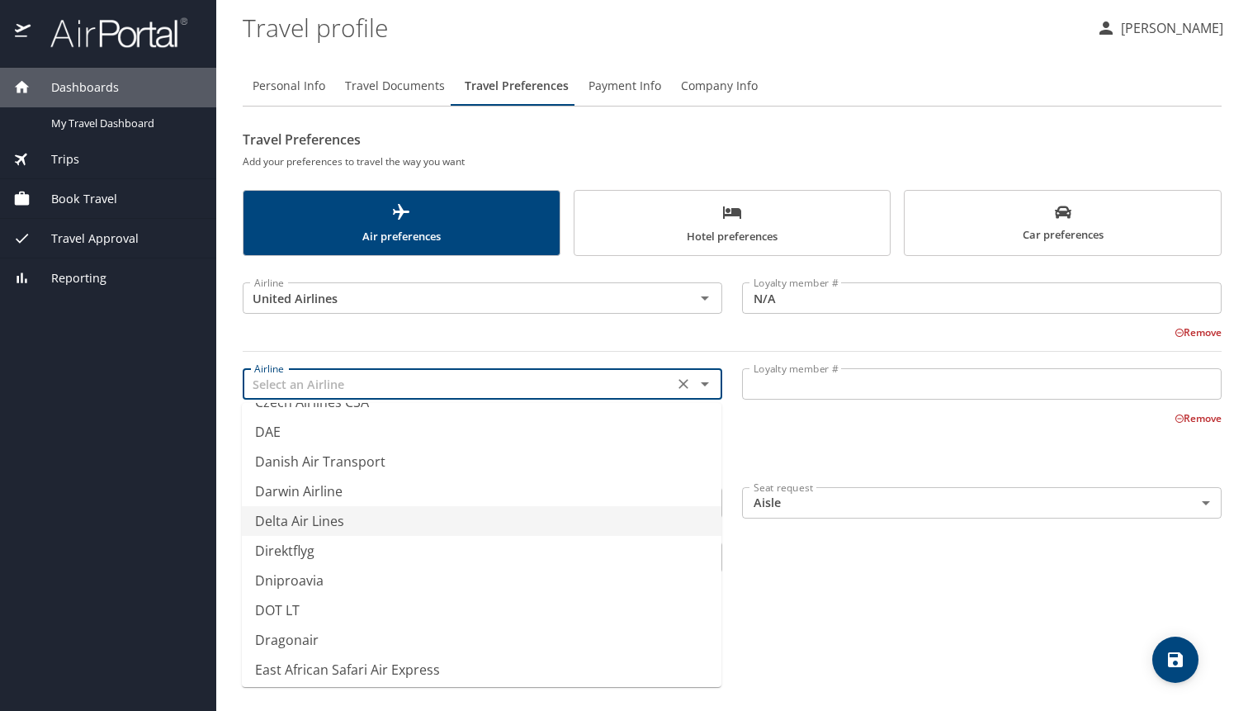
click at [316, 526] on li "Delta Air Lines" at bounding box center [482, 521] width 480 height 30
type input "Delta Air Lines"
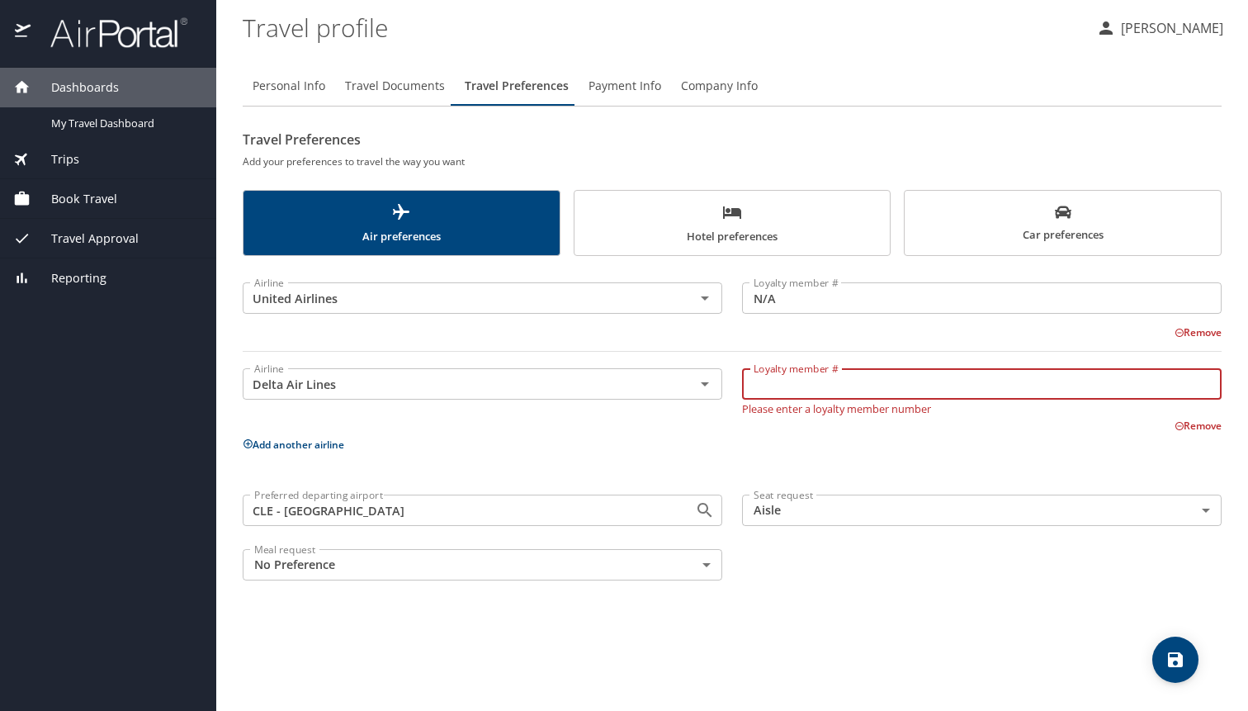
click at [817, 388] on input "Loyalty member #" at bounding box center [982, 383] width 480 height 31
type input "N/A"
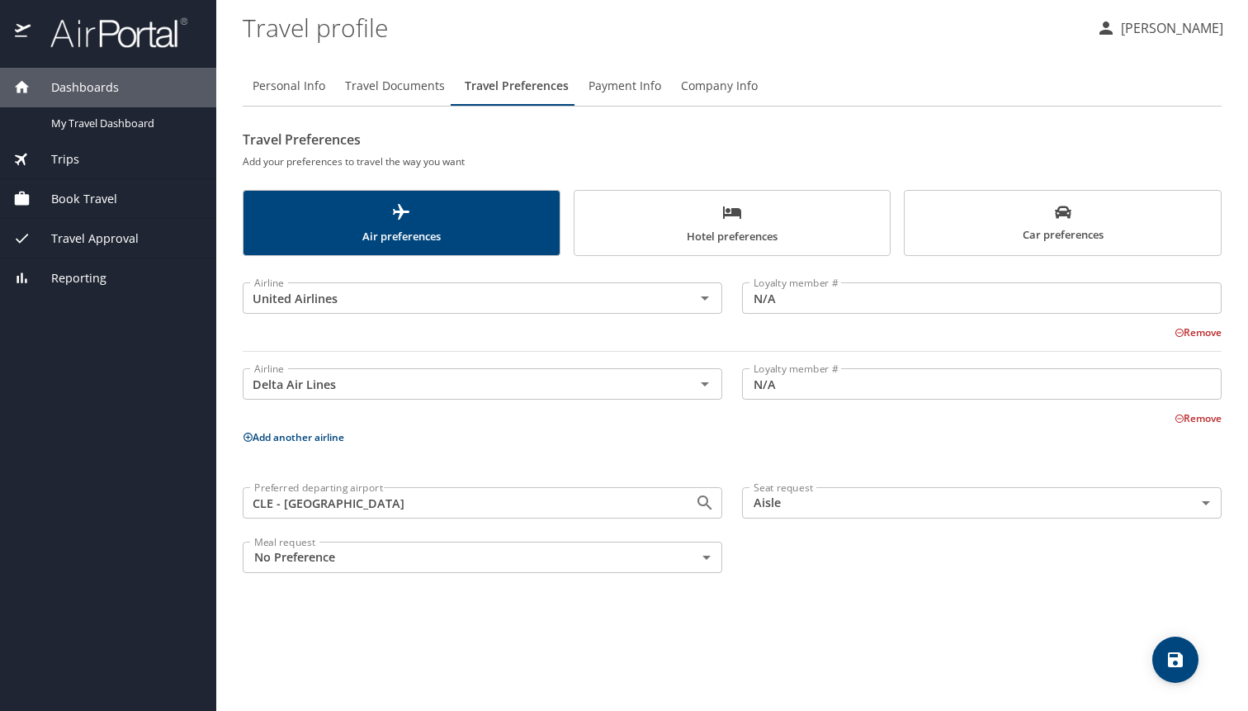
click at [845, 446] on p "Add another airline" at bounding box center [732, 437] width 979 height 21
click at [1162, 653] on span "save" at bounding box center [1175, 660] width 46 height 20
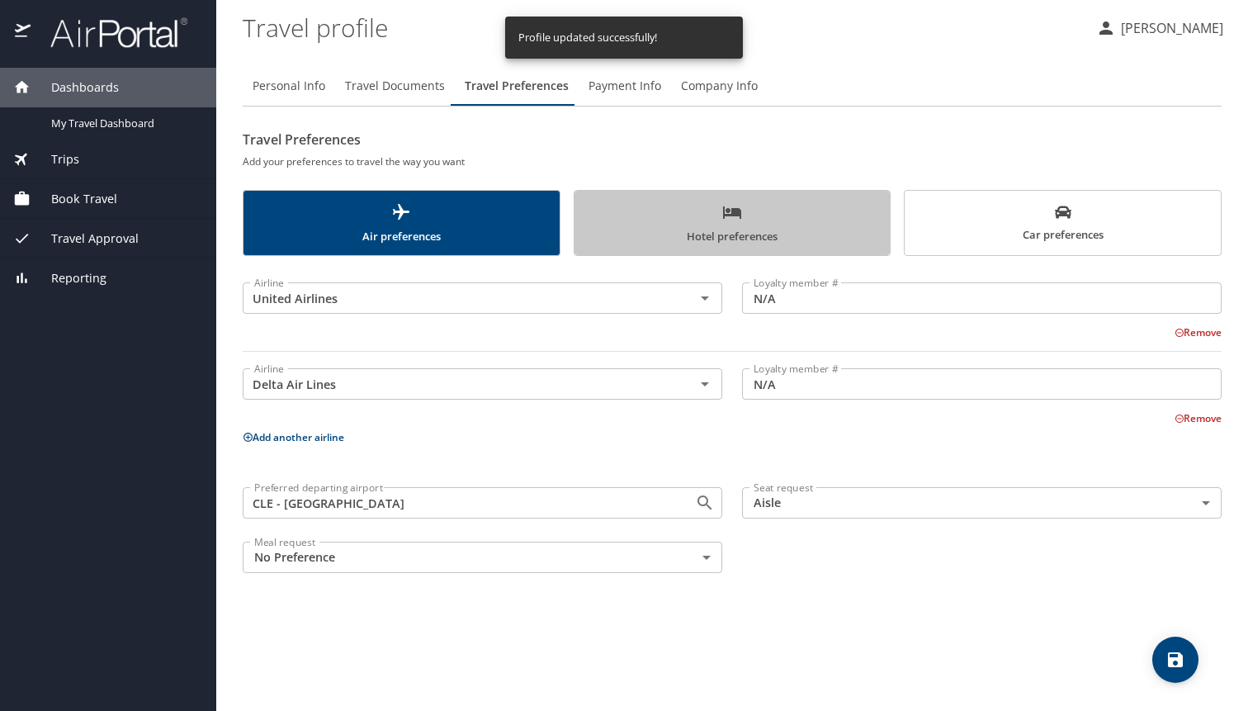
click at [711, 210] on span "Hotel preferences" at bounding box center [732, 224] width 296 height 44
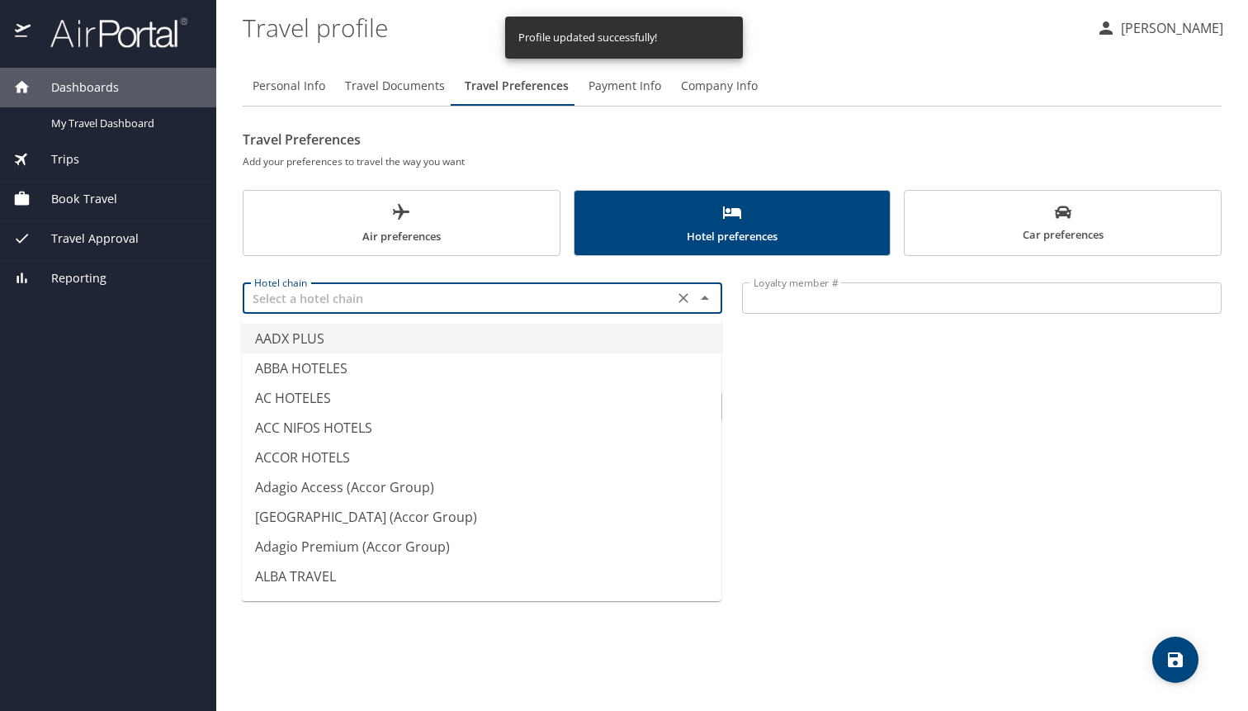
click at [358, 295] on input "text" at bounding box center [458, 297] width 421 height 21
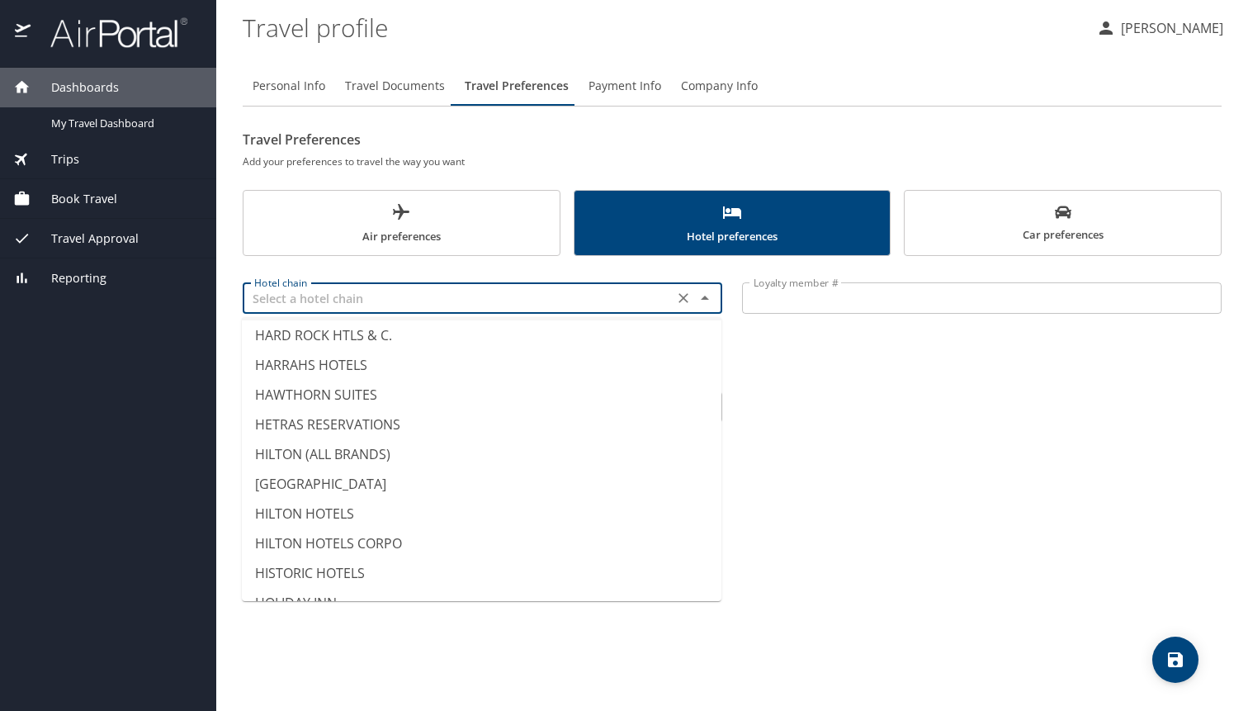
scroll to position [3549, 0]
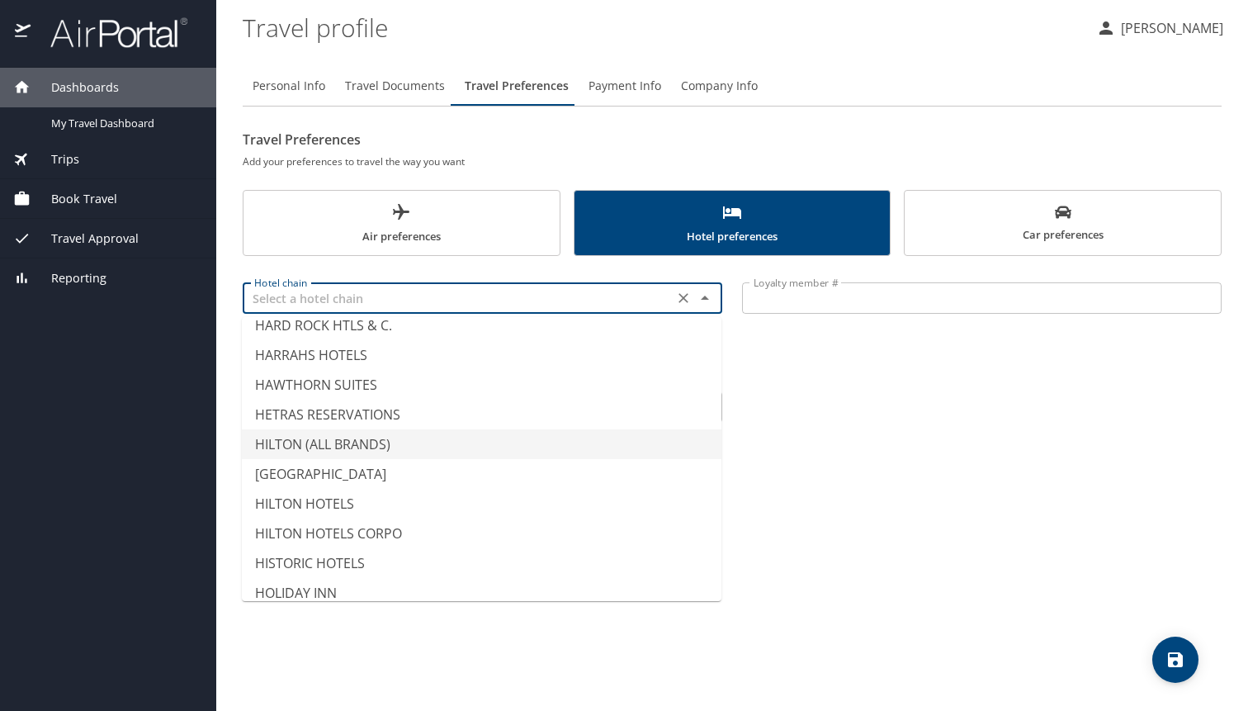
click at [341, 447] on li "HILTON (ALL BRANDS)" at bounding box center [482, 444] width 480 height 30
type input "HILTON (ALL BRANDS)"
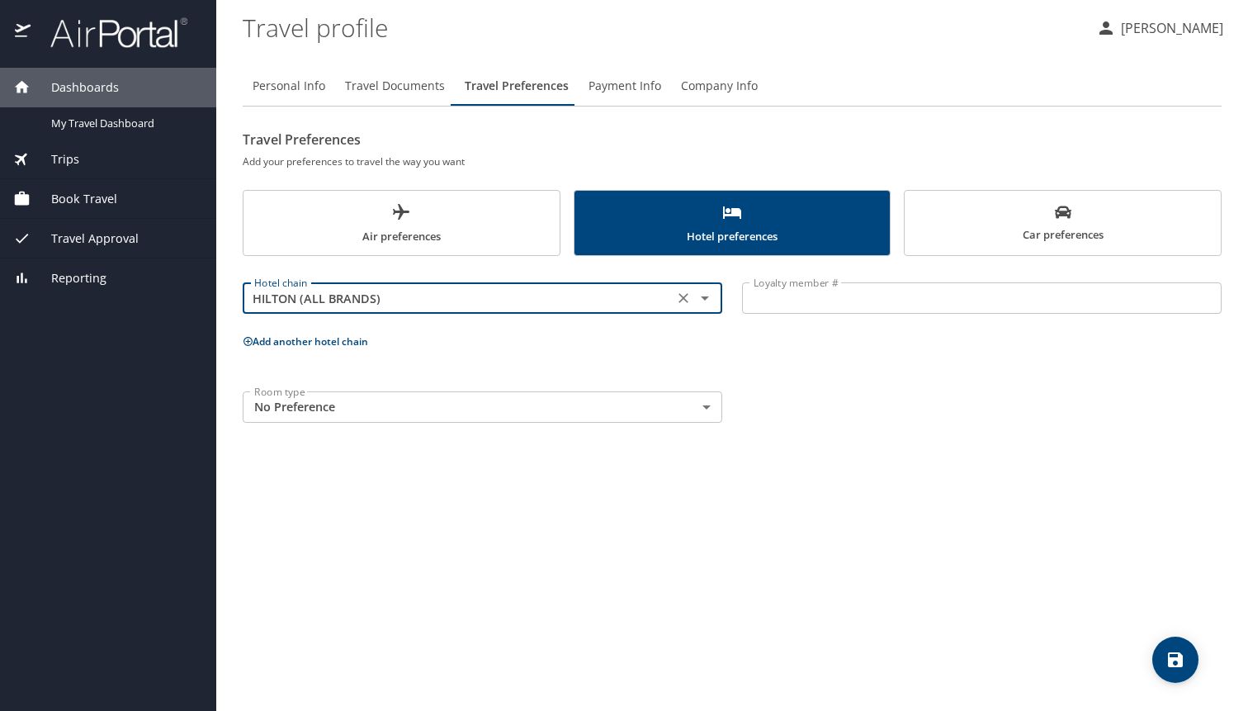
click at [597, 419] on body "Dashboards My Travel Dashboard Trips Current / Future Trips Past Trips Trips Mi…" at bounding box center [624, 355] width 1248 height 711
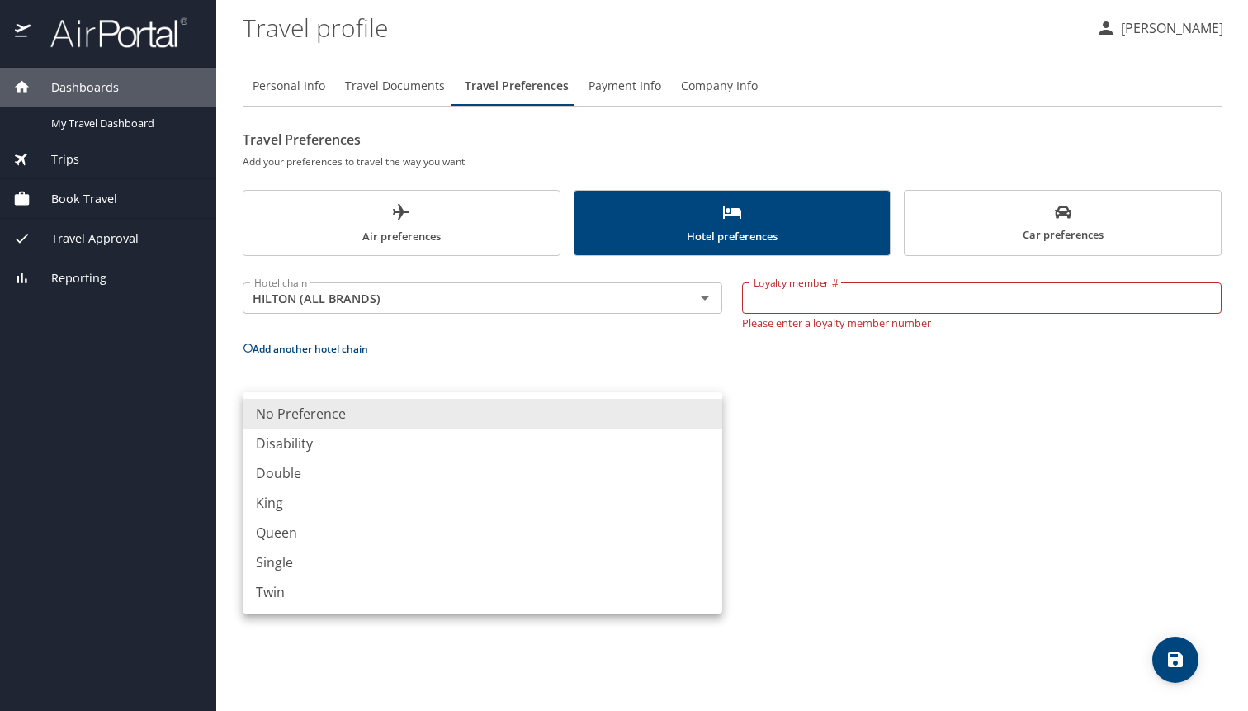
click at [380, 504] on li "King" at bounding box center [483, 503] width 480 height 30
type input "King"
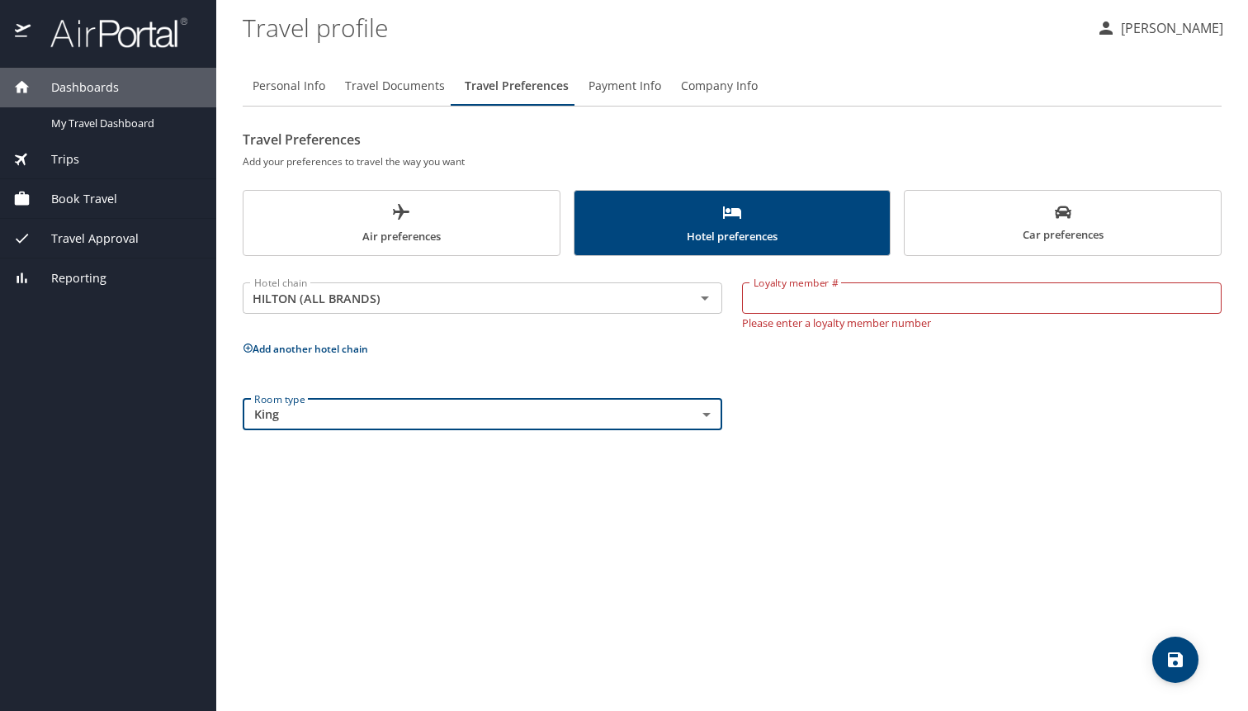
click at [837, 306] on input "Loyalty member #" at bounding box center [982, 297] width 480 height 31
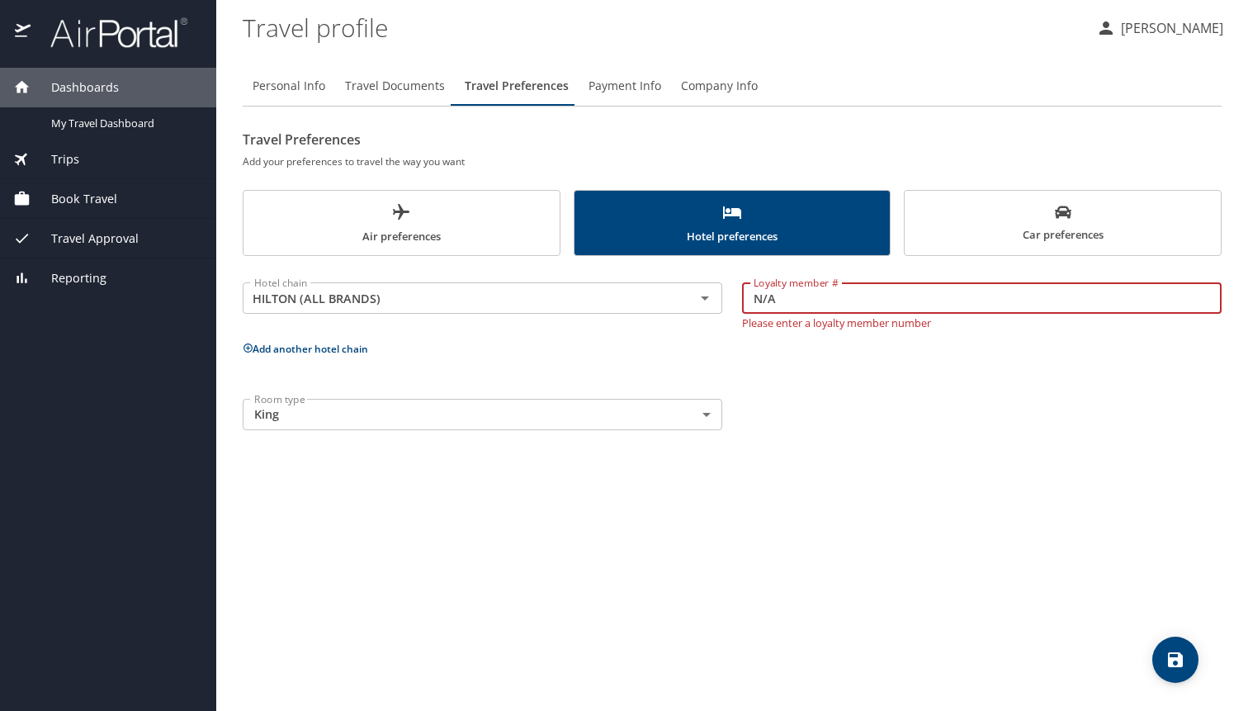
type input "N/A"
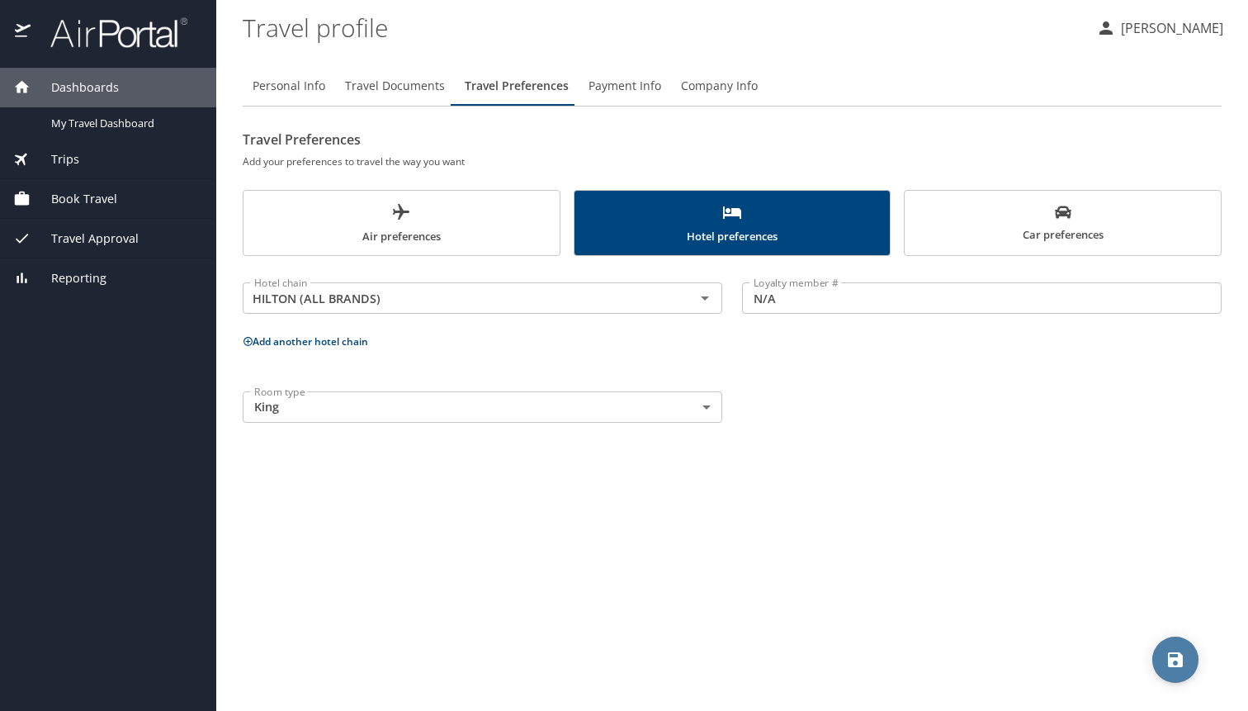
click at [1171, 657] on icon "save" at bounding box center [1175, 659] width 15 height 15
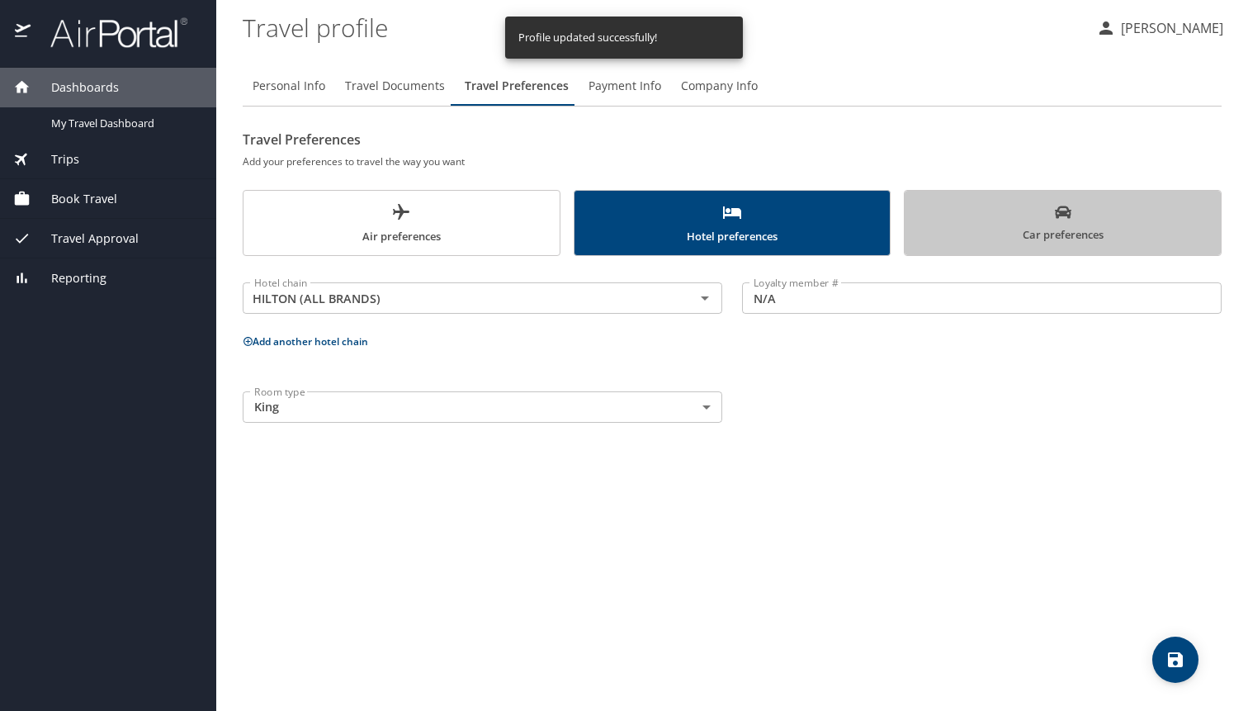
click at [1066, 217] on icon "scrollable force tabs example" at bounding box center [1063, 212] width 17 height 17
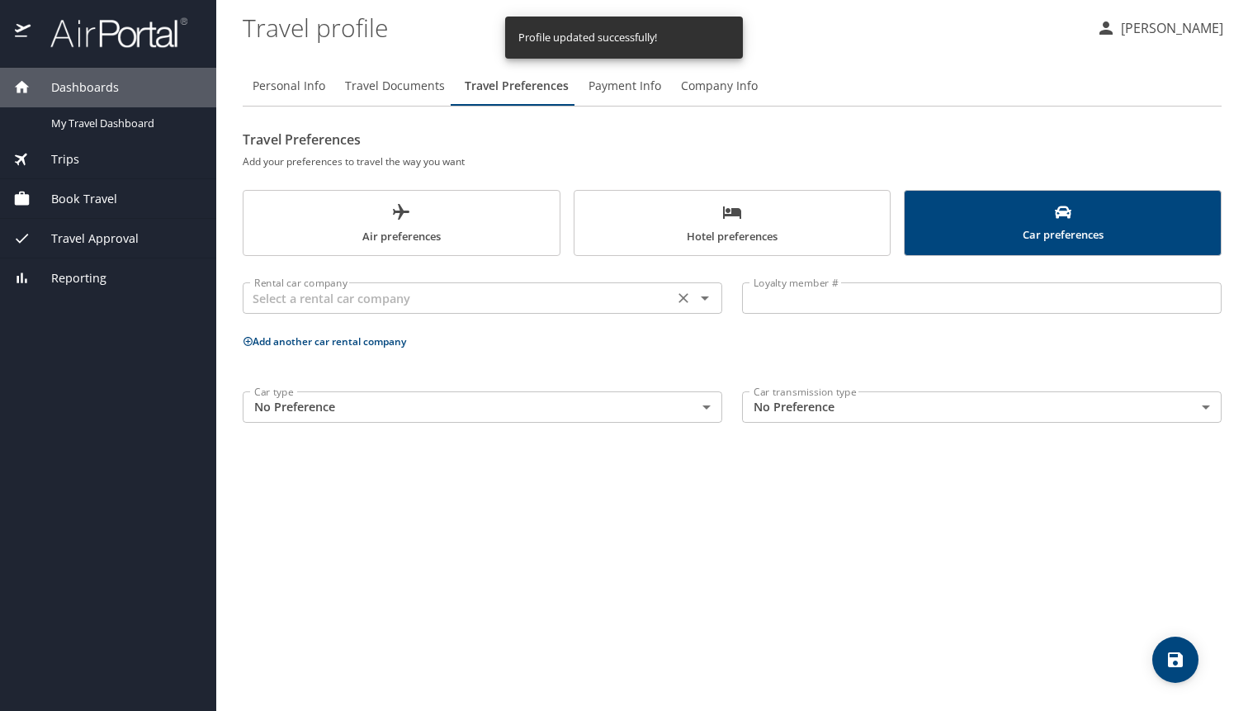
click at [370, 315] on div "Rental car company Rental car company" at bounding box center [483, 296] width 480 height 41
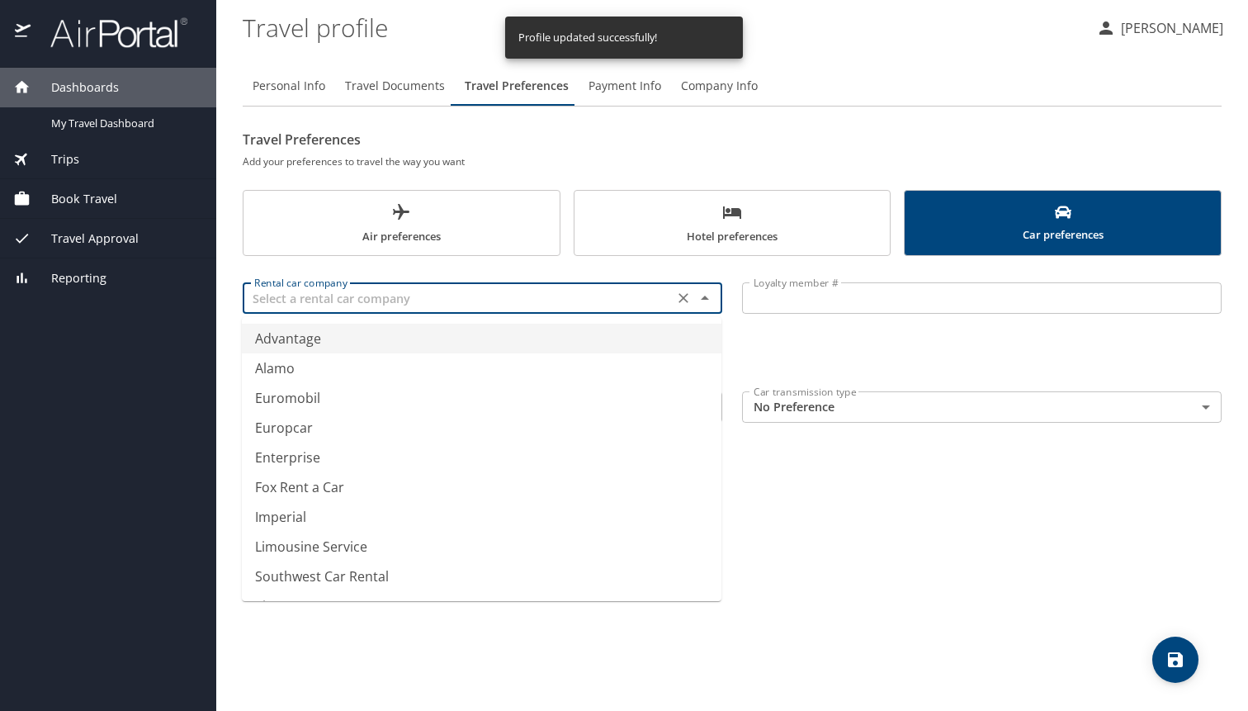
click at [368, 297] on input "text" at bounding box center [458, 297] width 421 height 21
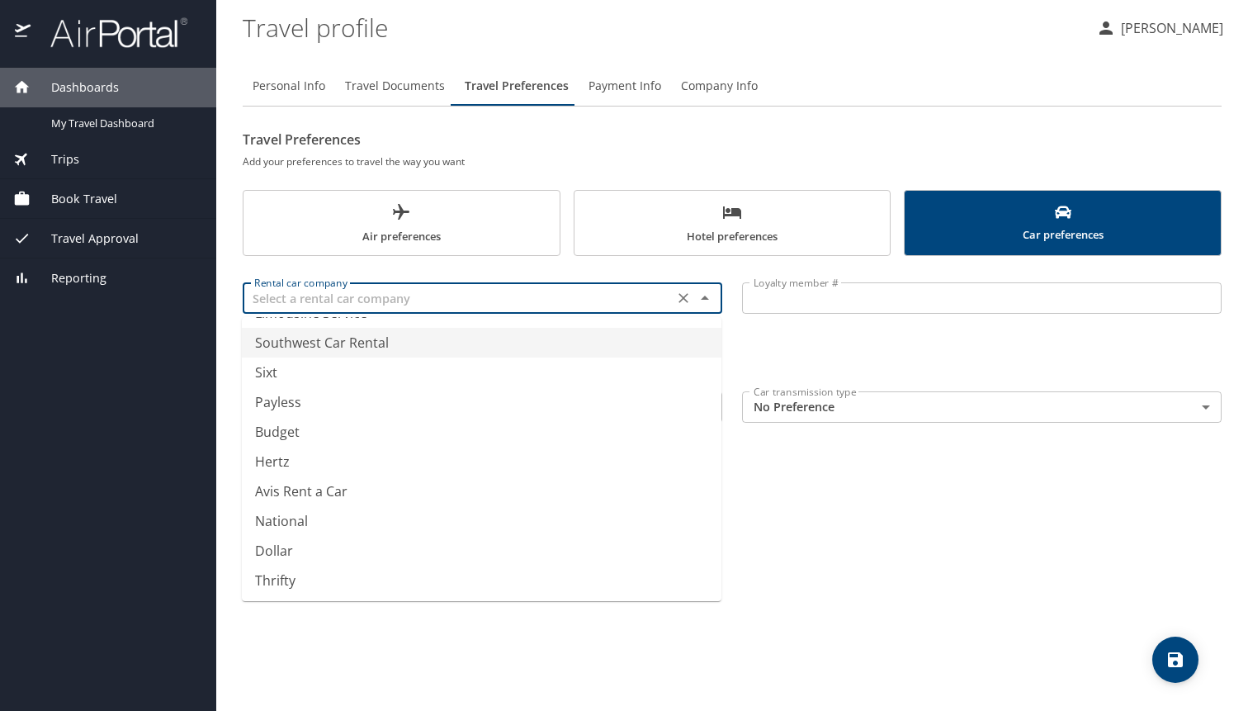
scroll to position [234, 0]
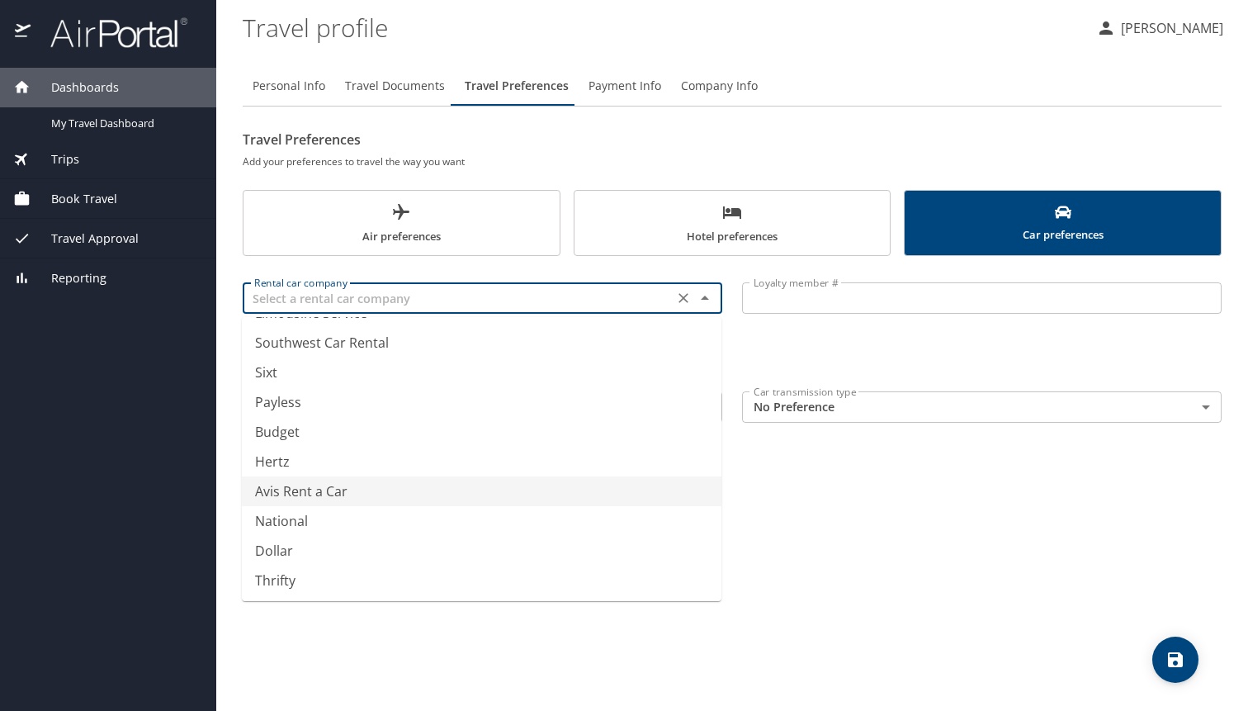
click at [332, 489] on li "Avis Rent a Car" at bounding box center [482, 491] width 480 height 30
type input "Avis Rent a Car"
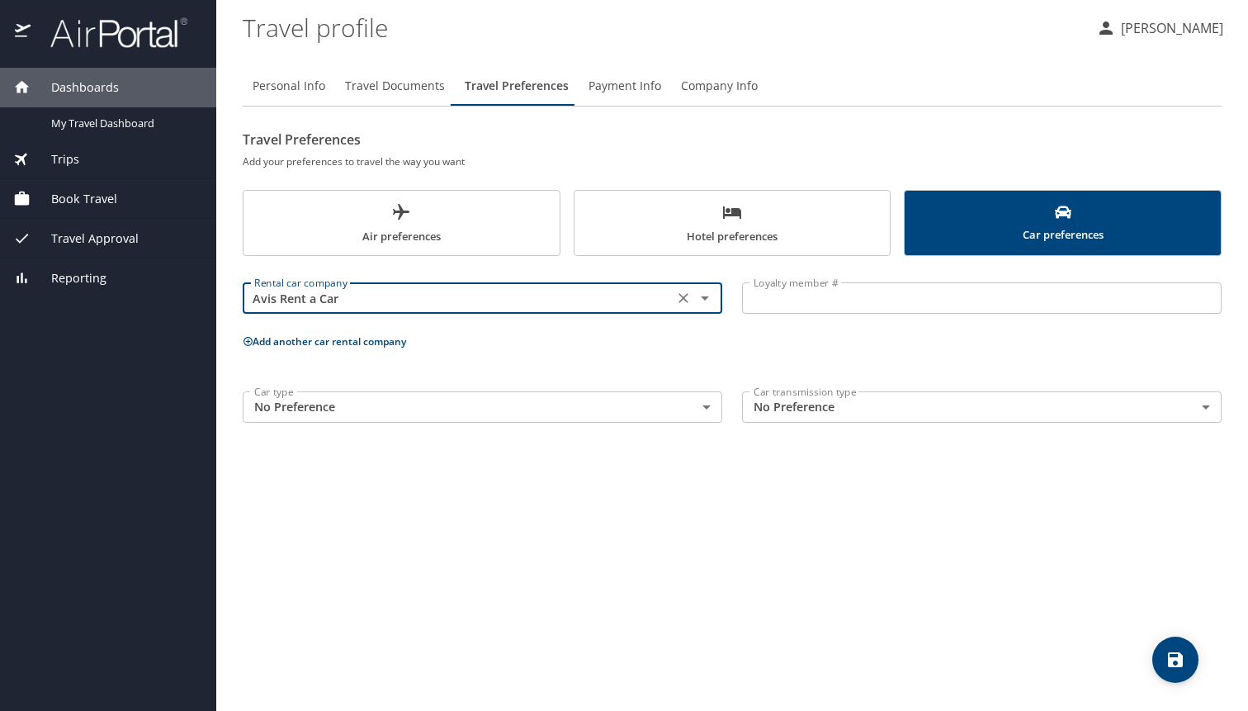
click at [556, 393] on body "Dashboards My Travel Dashboard Trips Current / Future Trips Past Trips Trips Mi…" at bounding box center [624, 355] width 1248 height 711
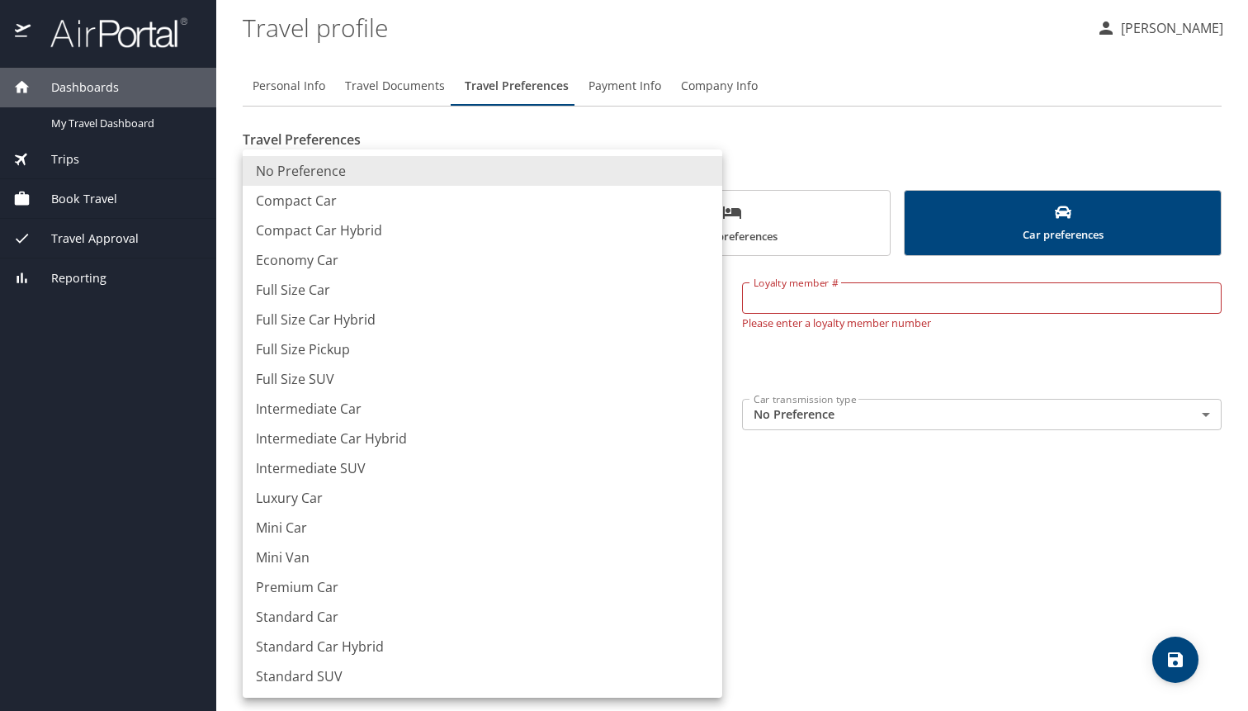
click at [475, 482] on li "Intermediate SUV" at bounding box center [483, 468] width 480 height 30
type input "IntermediateSUV"
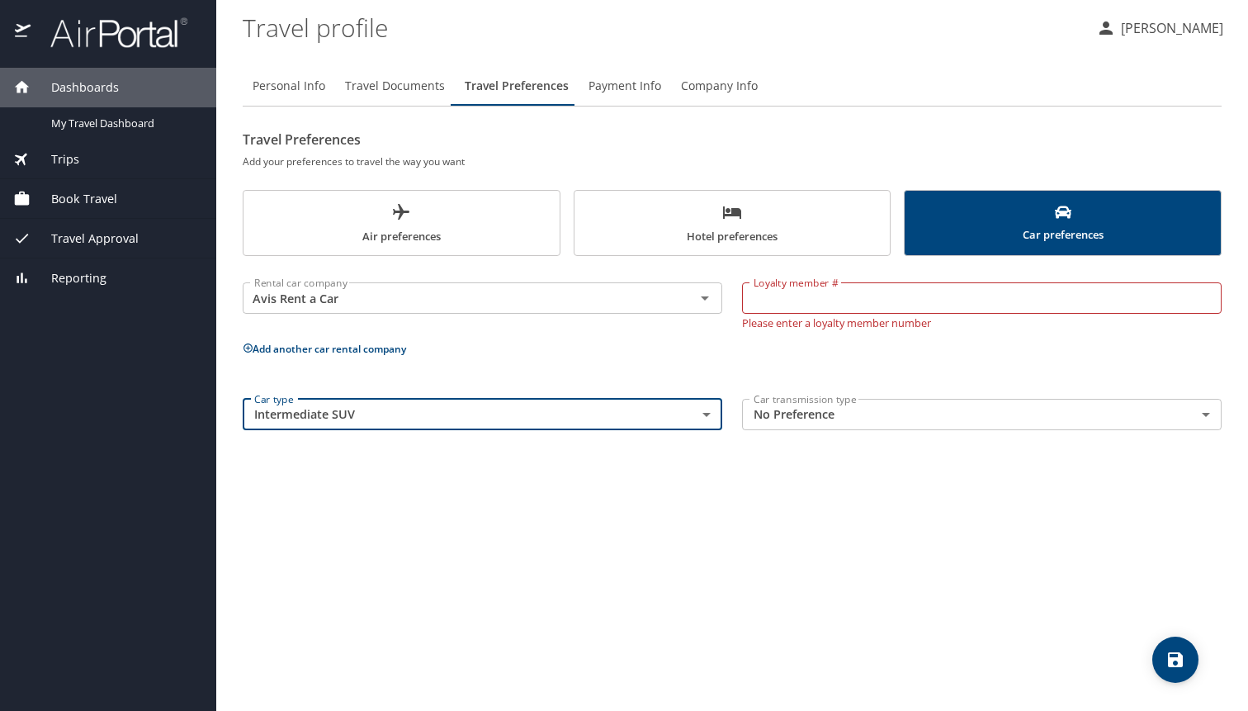
click at [775, 418] on body "Dashboards My Travel Dashboard Trips Current / Future Trips Past Trips Trips Mi…" at bounding box center [624, 355] width 1248 height 711
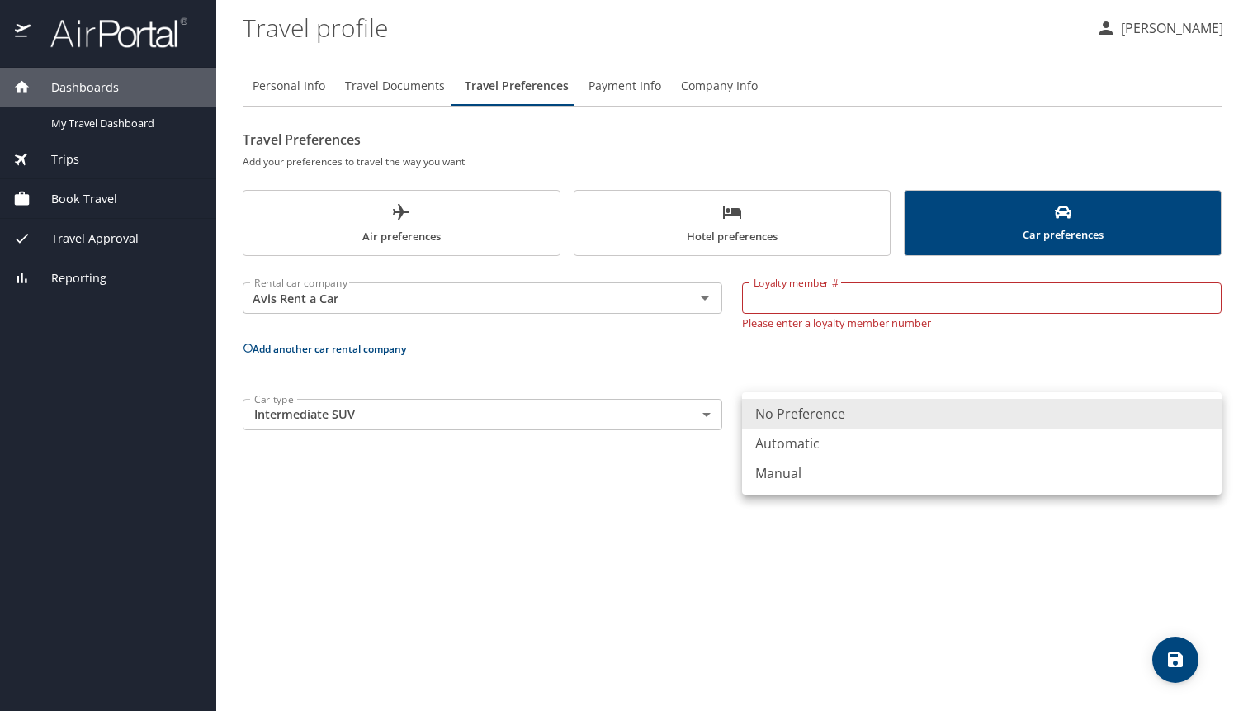
click at [787, 455] on li "Automatic" at bounding box center [982, 443] width 480 height 30
type input "Automatic"
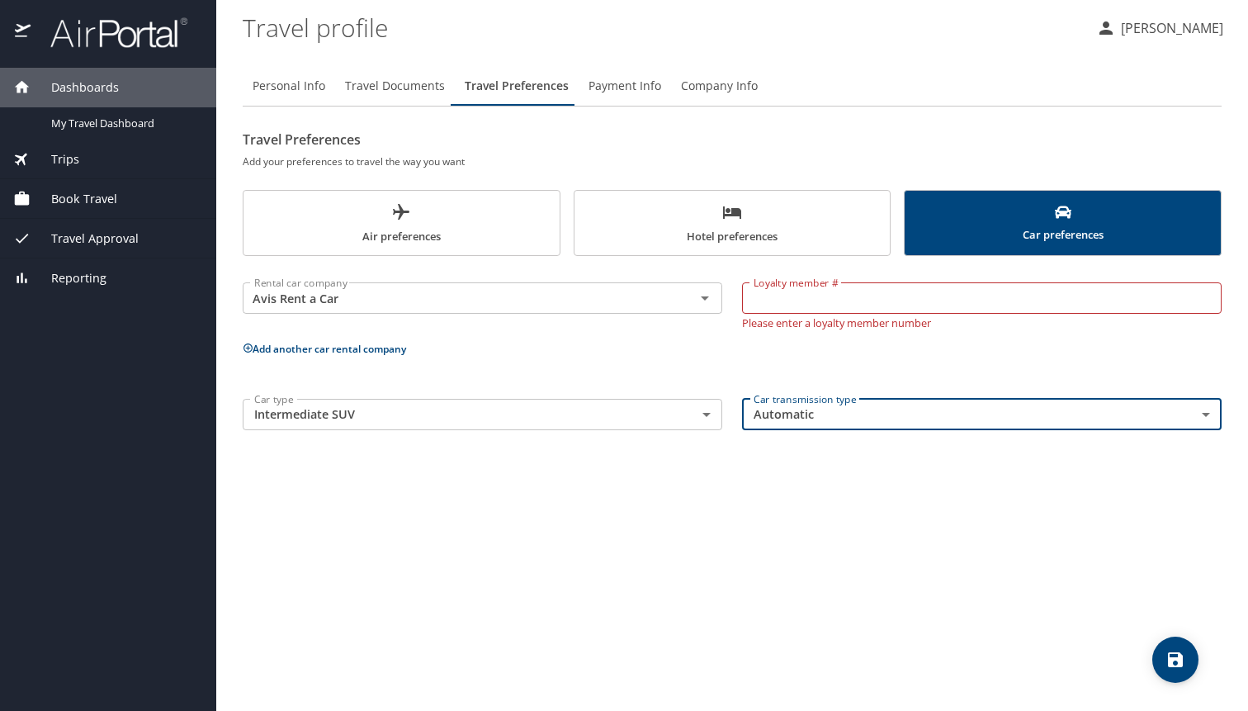
click at [863, 545] on div "Personal Info Travel Documents Travel Preferences Payment Info Company Info Tra…" at bounding box center [732, 382] width 979 height 658
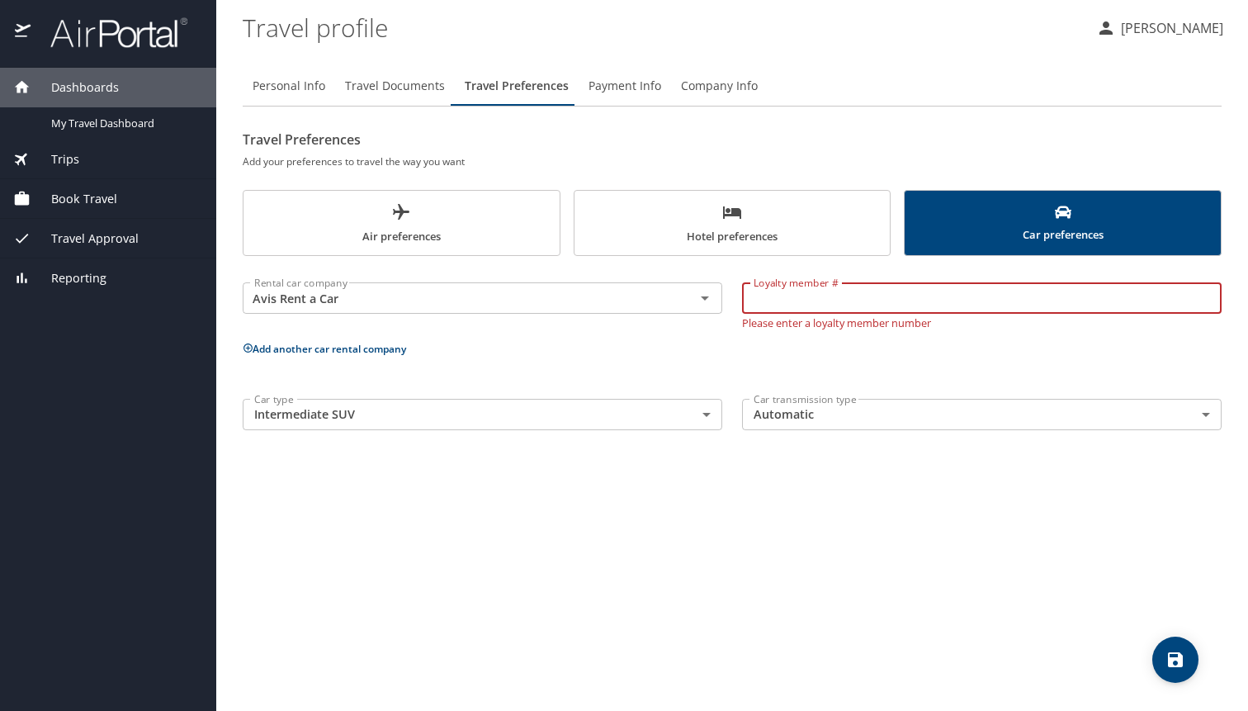
click at [877, 302] on input "Loyalty member #" at bounding box center [982, 297] width 480 height 31
type input "N/A"
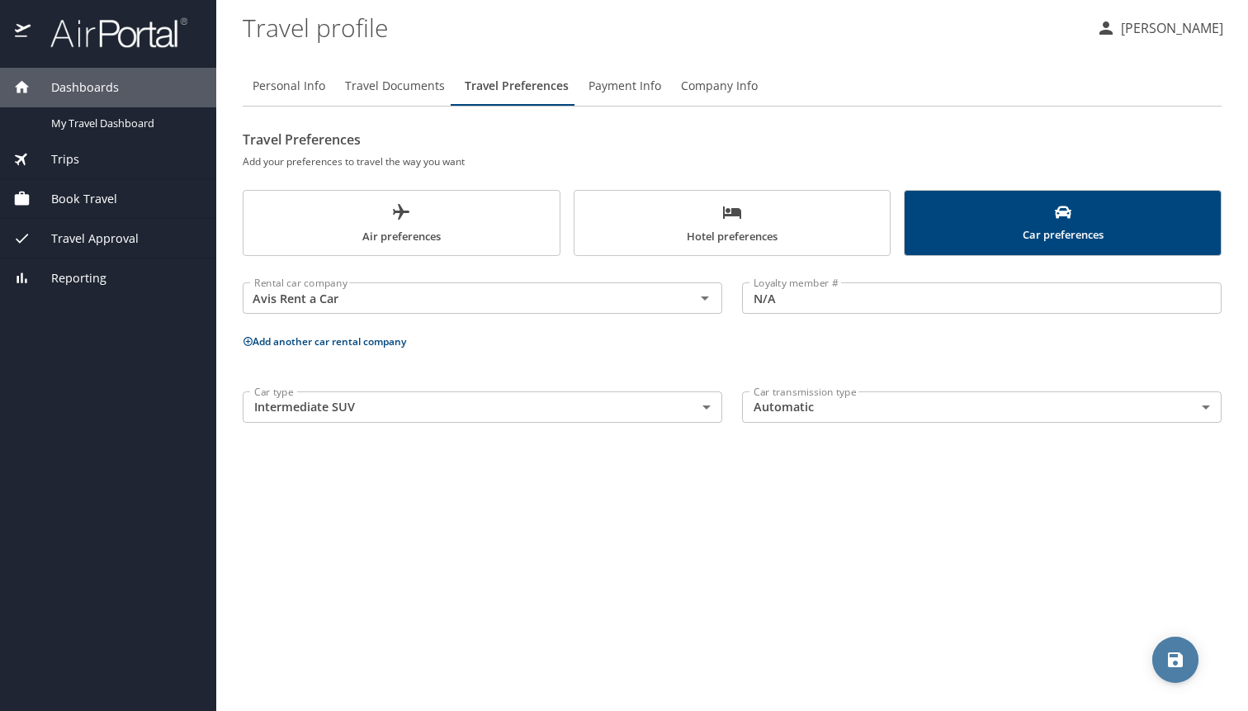
click at [1172, 663] on icon "save" at bounding box center [1175, 659] width 15 height 15
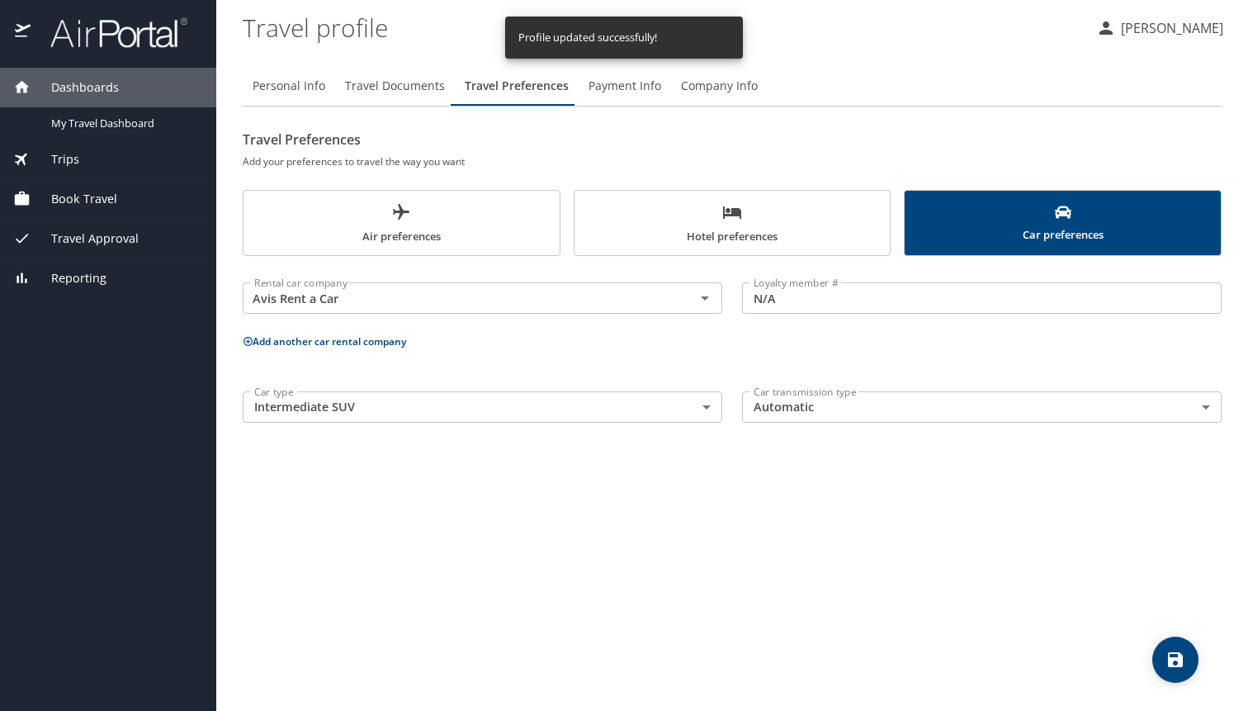
click at [641, 87] on span "Payment Info" at bounding box center [625, 86] width 73 height 21
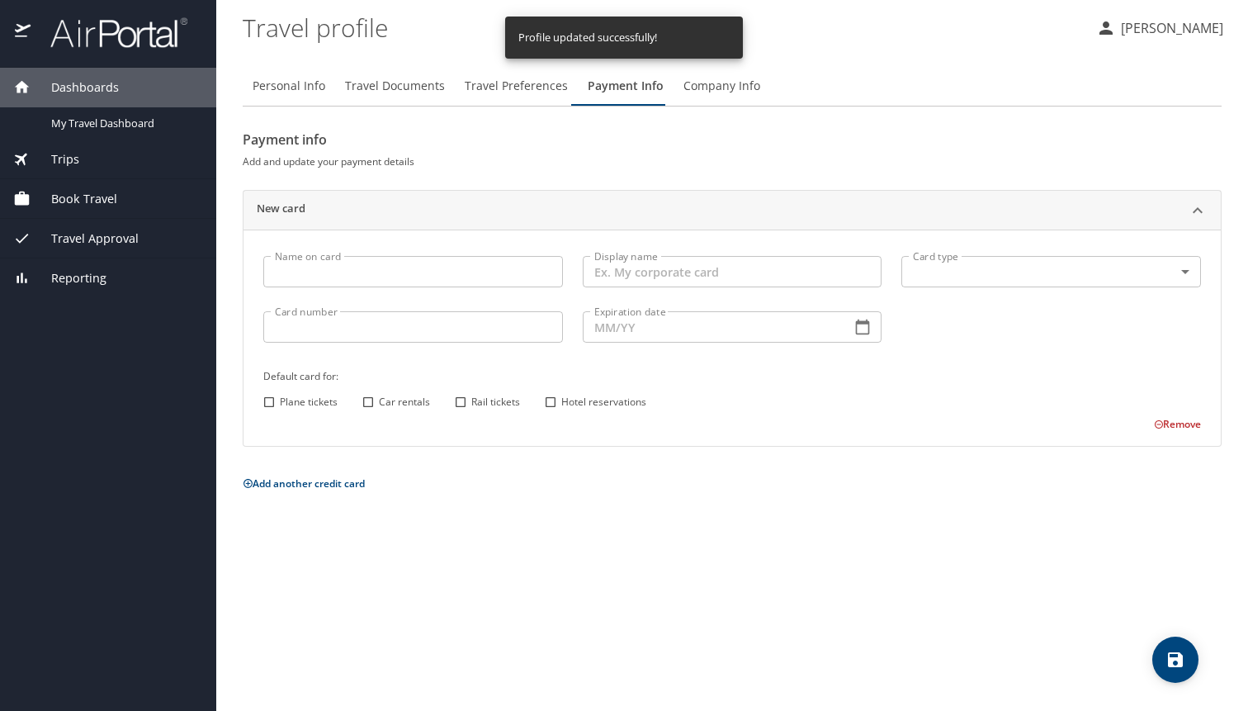
click at [702, 89] on span "Company Info" at bounding box center [721, 86] width 77 height 21
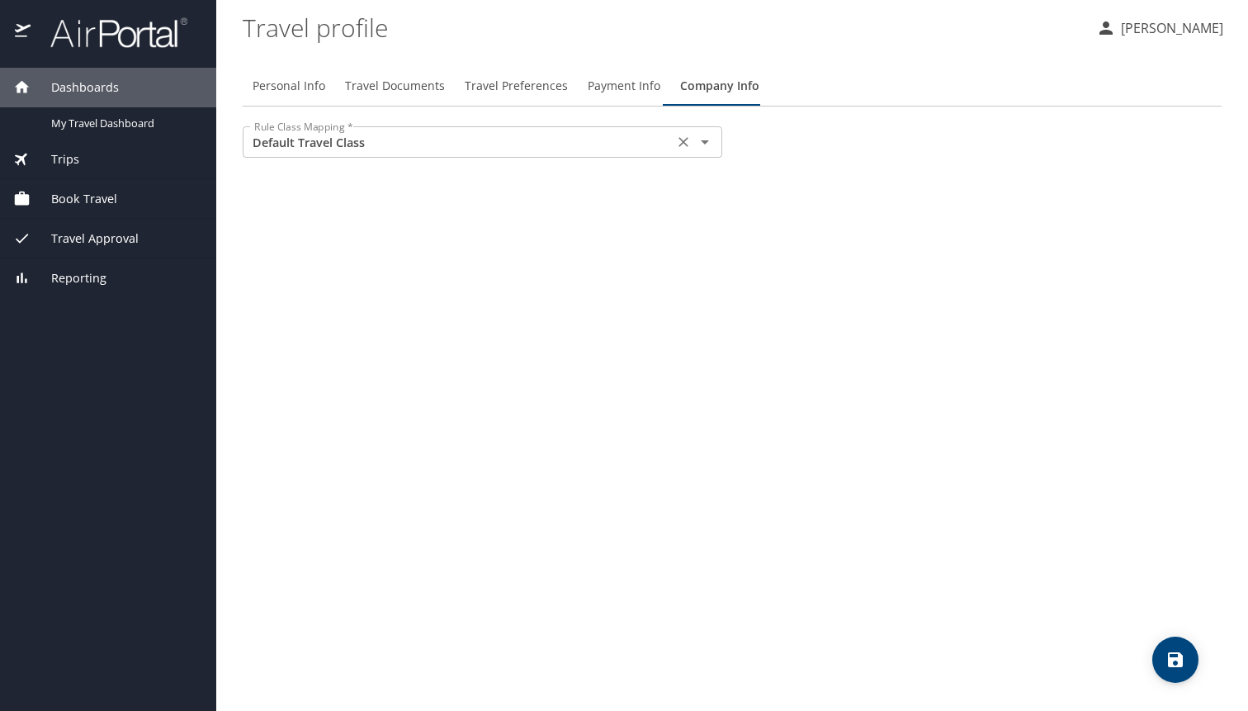
click at [494, 141] on input "Default Travel Class" at bounding box center [458, 141] width 421 height 21
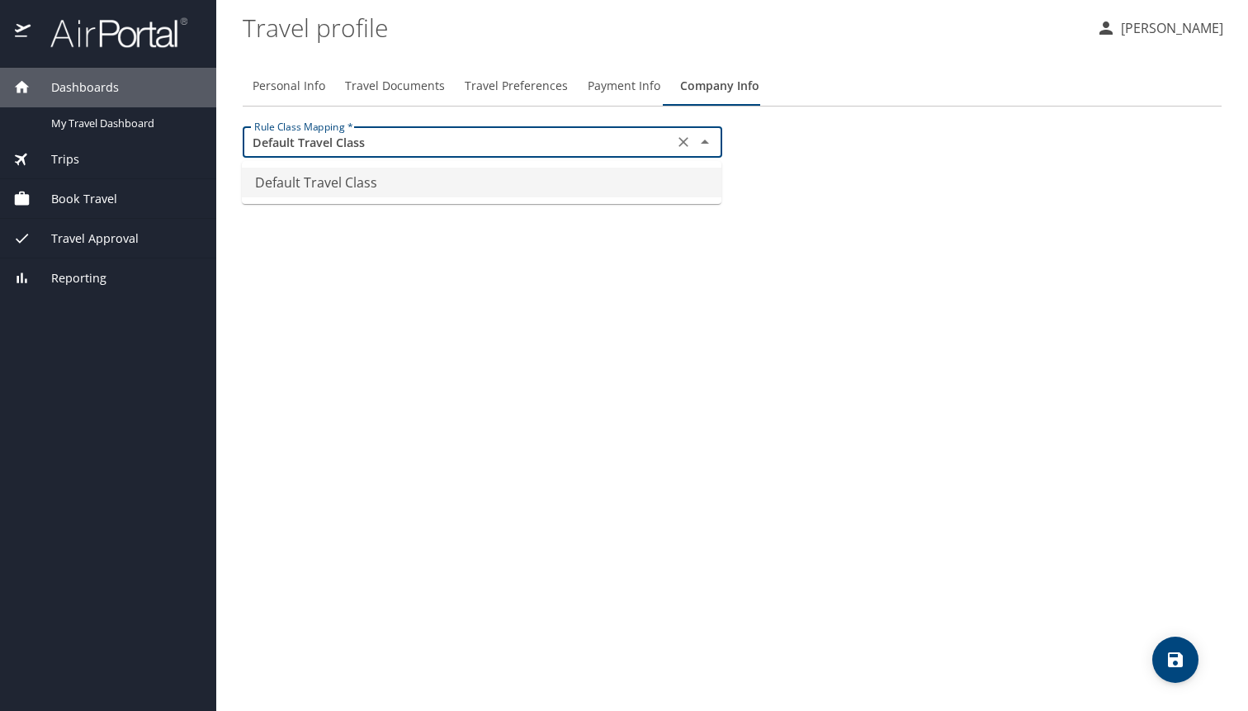
click at [499, 178] on li "Default Travel Class" at bounding box center [482, 183] width 480 height 30
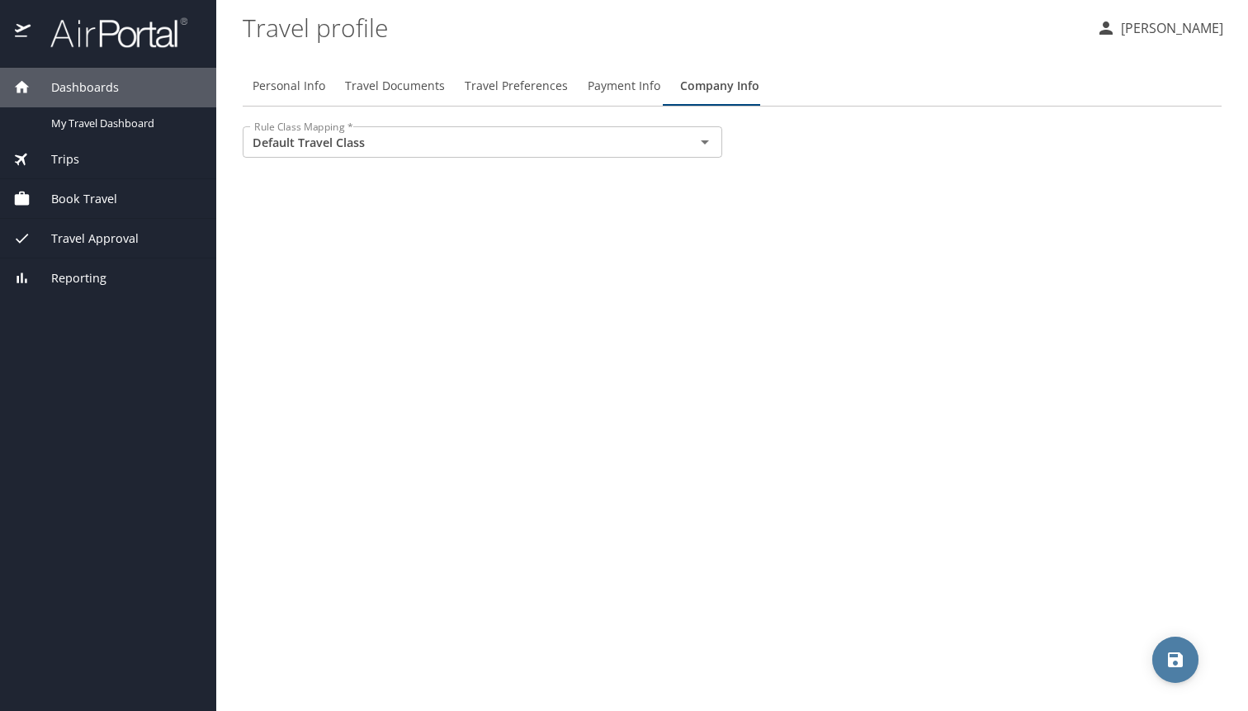
click at [1194, 669] on button "save" at bounding box center [1175, 659] width 46 height 46
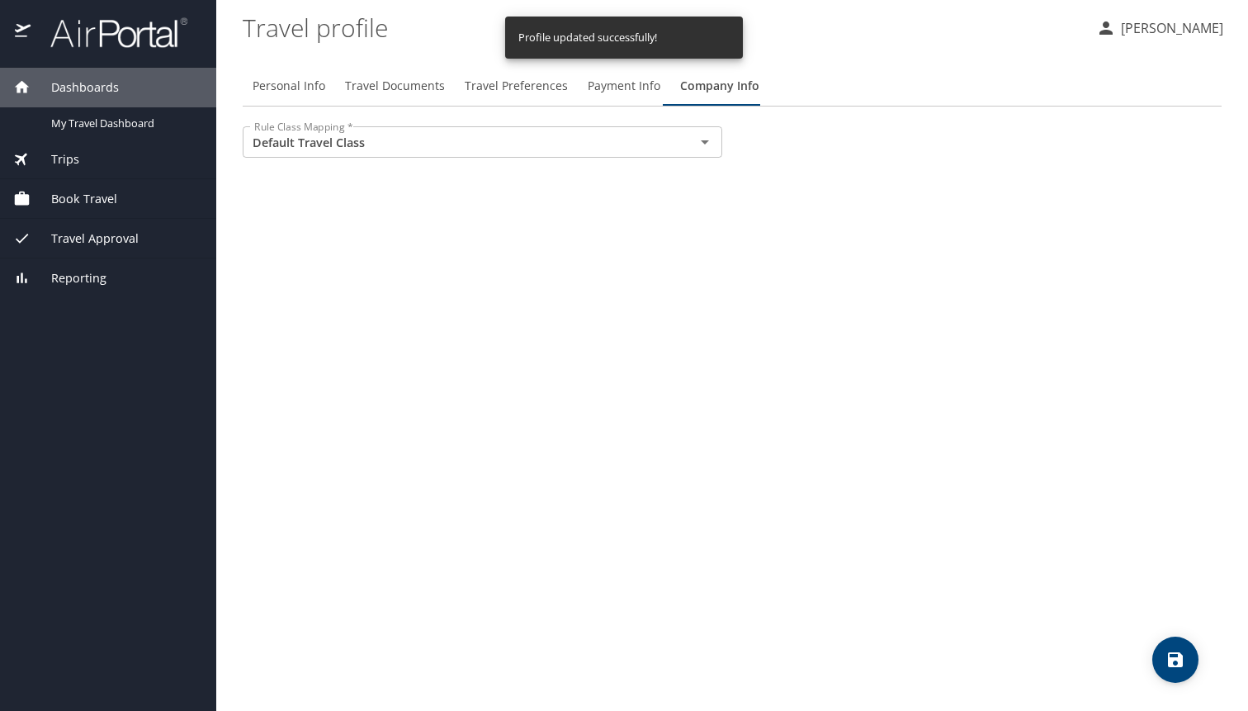
click at [70, 90] on span "Dashboards" at bounding box center [75, 87] width 88 height 18
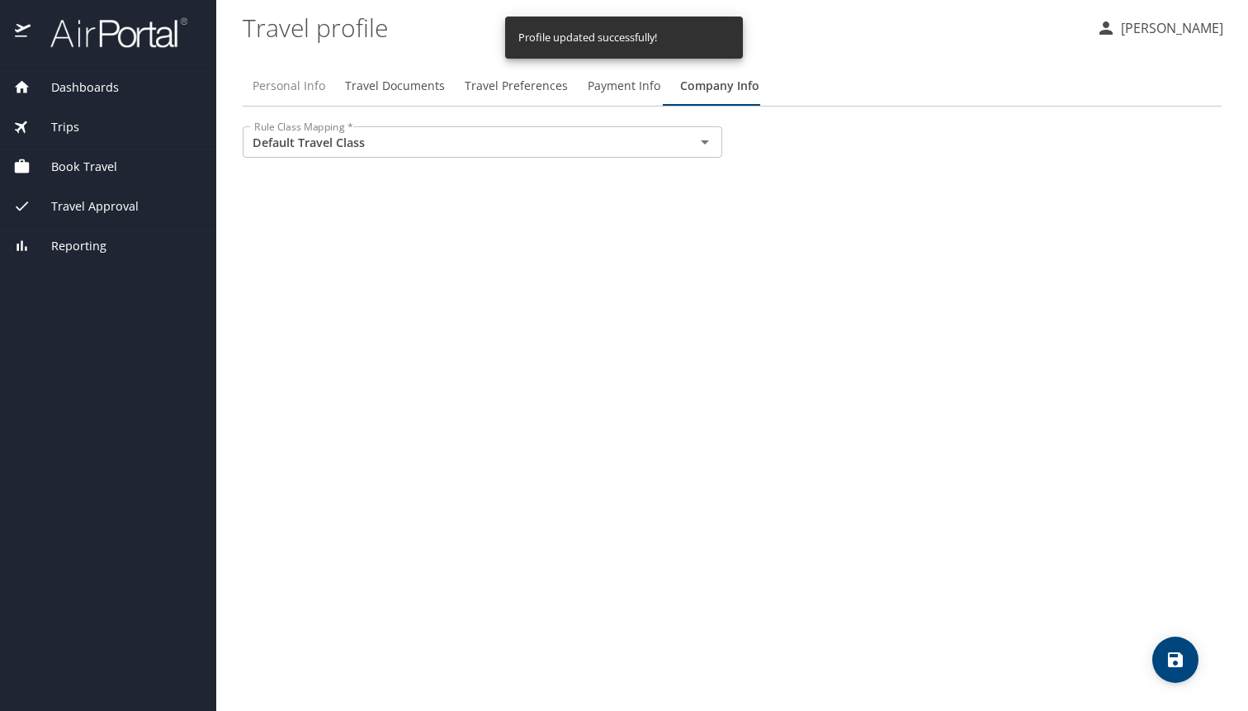
click at [299, 84] on span "Personal Info" at bounding box center [289, 86] width 73 height 21
select select "US"
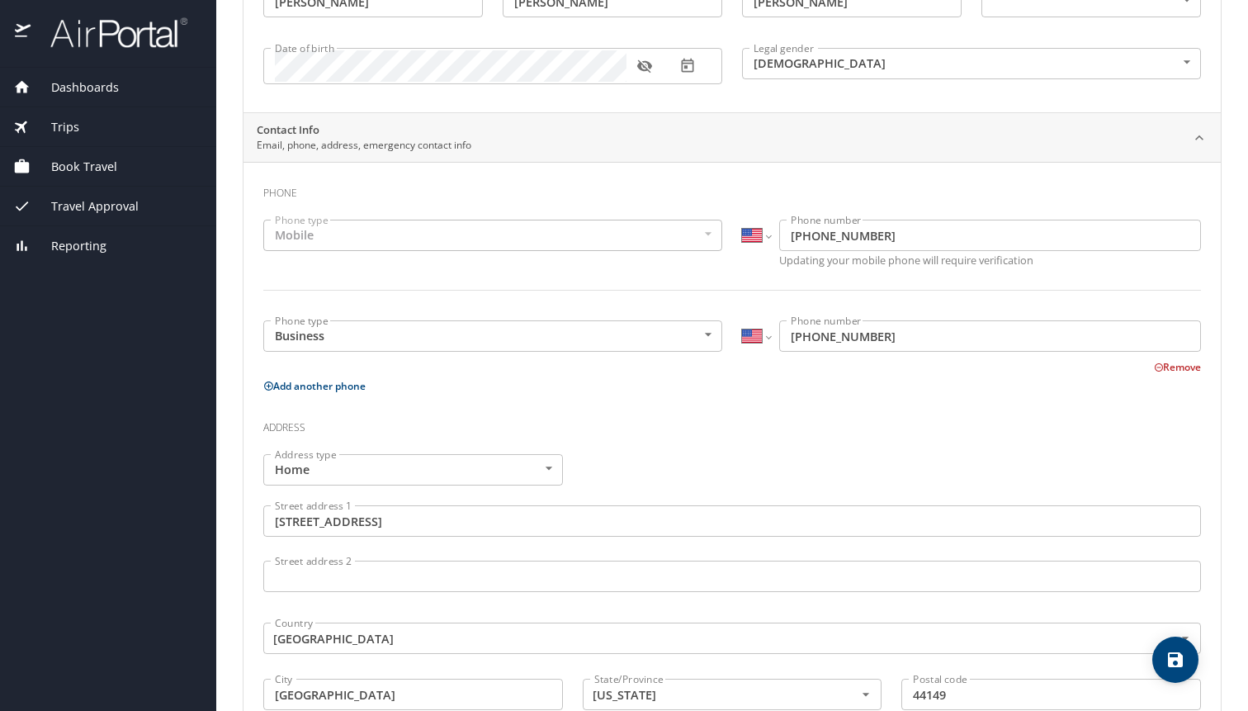
scroll to position [0, 0]
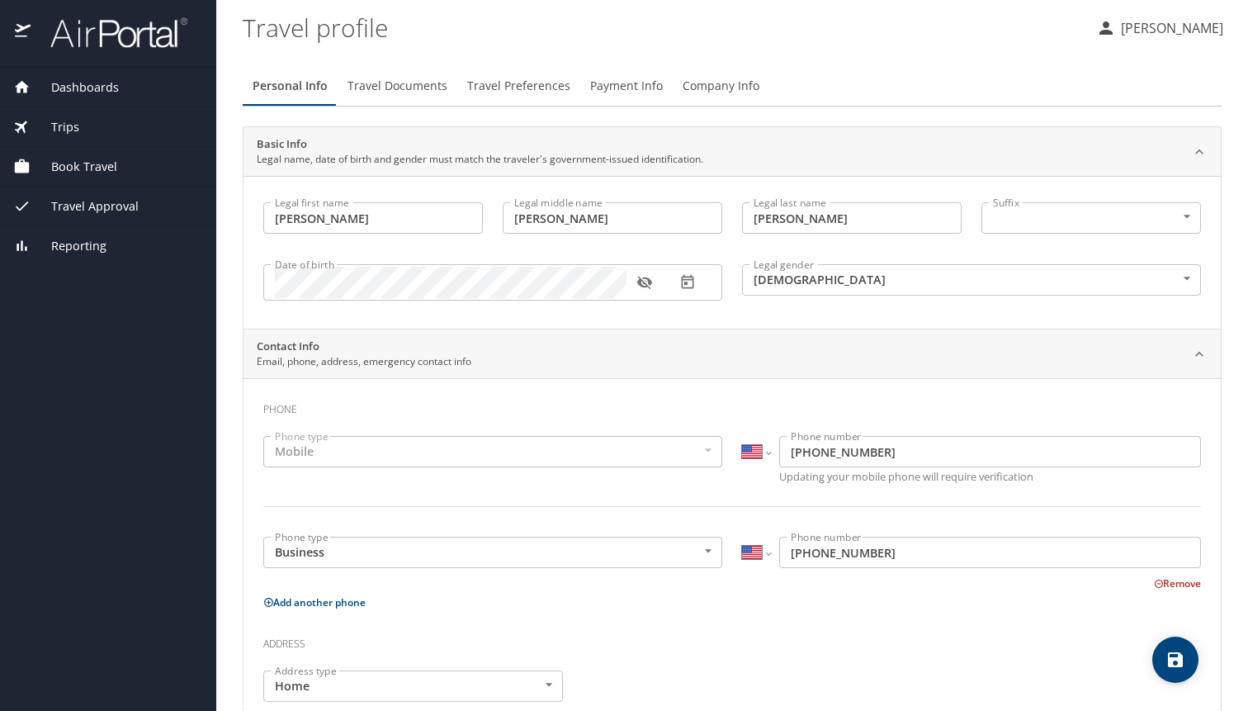
click at [1170, 40] on button "[PERSON_NAME]" at bounding box center [1160, 28] width 140 height 30
click at [1124, 64] on li "My settings" at bounding box center [1154, 65] width 168 height 30
